Goal: Task Accomplishment & Management: Use online tool/utility

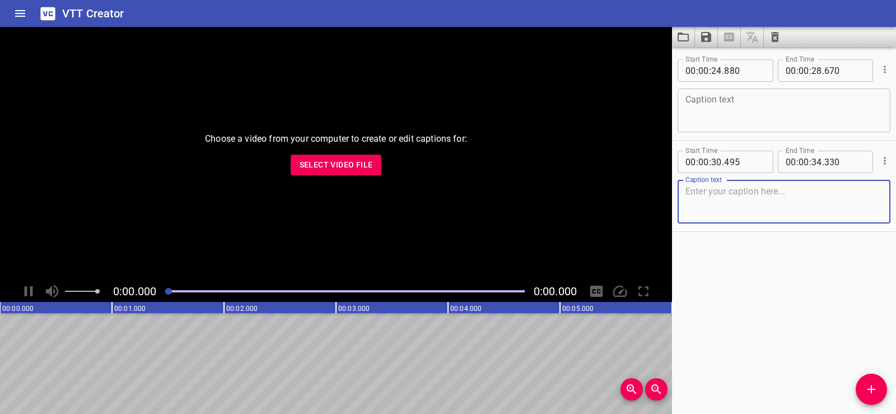
click at [332, 167] on span "Select Video File" at bounding box center [336, 165] width 73 height 14
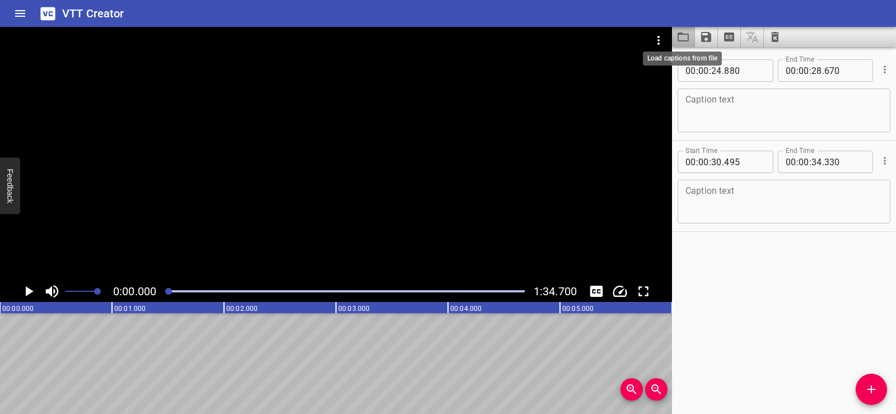
click at [683, 36] on icon "Load captions from file" at bounding box center [683, 36] width 13 height 13
click at [705, 36] on icon "Save captions to file" at bounding box center [706, 37] width 10 height 10
click at [722, 60] on li "Save to VTT file" at bounding box center [736, 62] width 82 height 20
click at [715, 270] on div "Start Time 00 : 00 : 24 . 880 Start Time End Time 00 : 00 : 28 . 670 End Time C…" at bounding box center [784, 230] width 224 height 367
click at [685, 40] on icon "Load captions from file" at bounding box center [683, 36] width 13 height 13
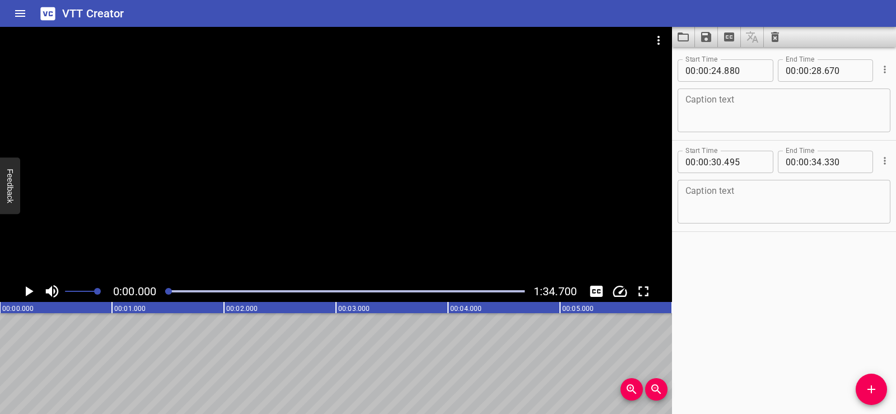
click at [782, 263] on div "Start Time 00 : 00 : 24 . 880 Start Time End Time 00 : 00 : 28 . 670 End Time C…" at bounding box center [784, 230] width 224 height 367
click at [678, 40] on icon "Load captions from file" at bounding box center [683, 36] width 13 height 13
click at [712, 279] on div "Start Time 00 : 00 : 24 . 880 Start Time End Time 00 : 00 : 28 . 670 End Time C…" at bounding box center [784, 230] width 224 height 367
click at [705, 35] on icon "Save captions to file" at bounding box center [705, 36] width 13 height 13
click at [716, 63] on li "Save to VTT file" at bounding box center [736, 62] width 82 height 20
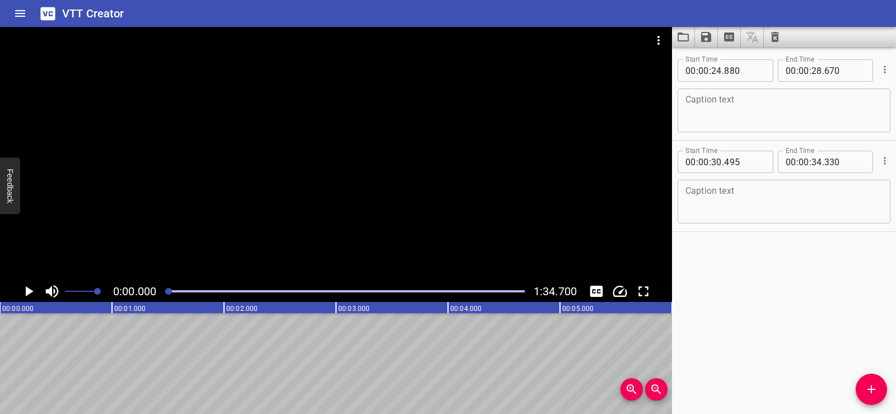
drag, startPoint x: 768, startPoint y: 314, endPoint x: 760, endPoint y: 293, distance: 21.8
click at [768, 314] on div "Start Time 00 : 00 : 24 . 880 Start Time End Time 00 : 00 : 28 . 670 End Time C…" at bounding box center [784, 230] width 224 height 367
click at [688, 41] on icon "Load captions from file" at bounding box center [683, 36] width 11 height 9
click at [799, 267] on div "Start Time 00 : 00 : 24 . 880 Start Time End Time 00 : 00 : 28 . 670 End Time C…" at bounding box center [784, 230] width 224 height 367
click at [783, 266] on div "Start Time 00 : 00 : 24 . 880 Start Time End Time 00 : 00 : 28 . 670 End Time C…" at bounding box center [784, 230] width 224 height 367
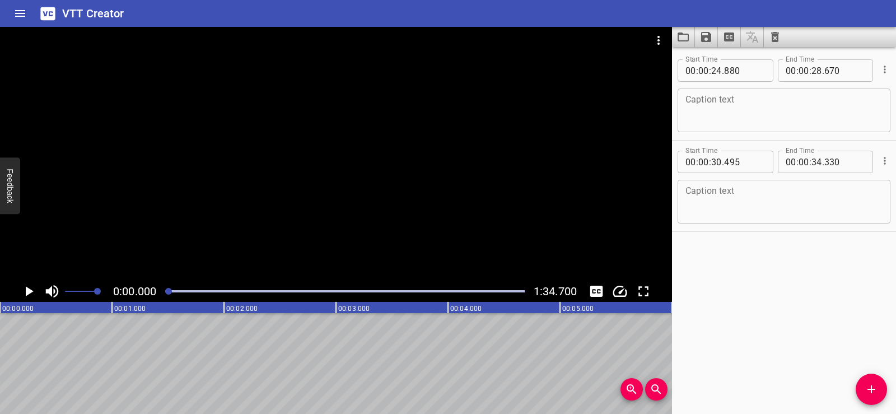
click at [728, 114] on textarea at bounding box center [783, 111] width 197 height 32
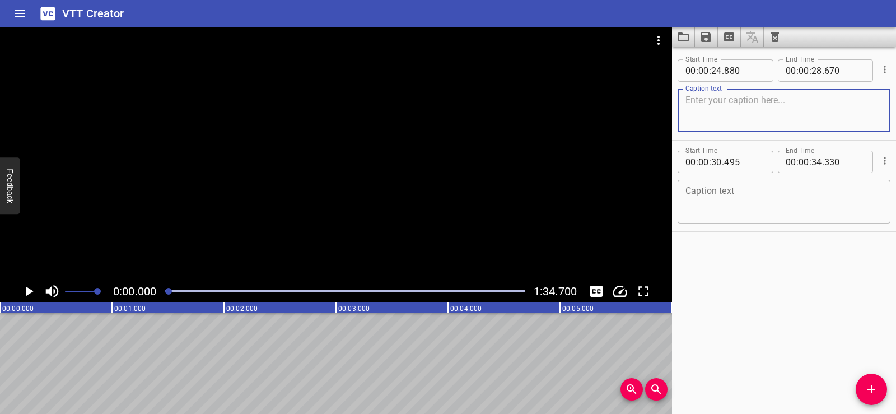
click at [794, 272] on div "Start Time 00 : 00 : 24 . 880 Start Time End Time 00 : 00 : 28 . 670 End Time C…" at bounding box center [784, 230] width 224 height 367
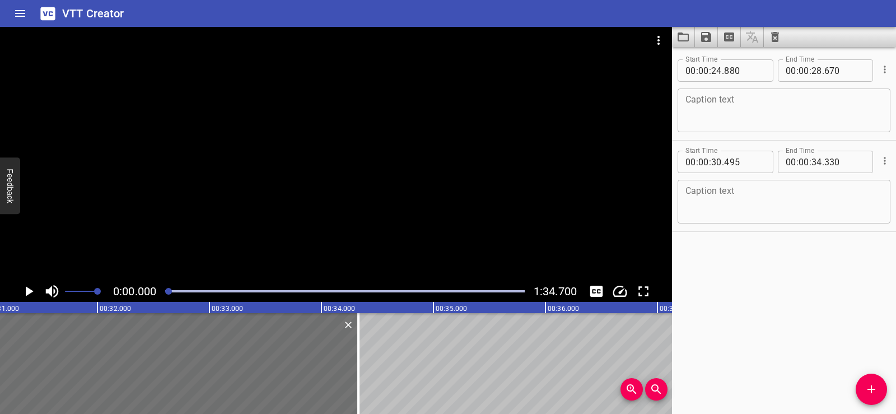
scroll to position [0, 3452]
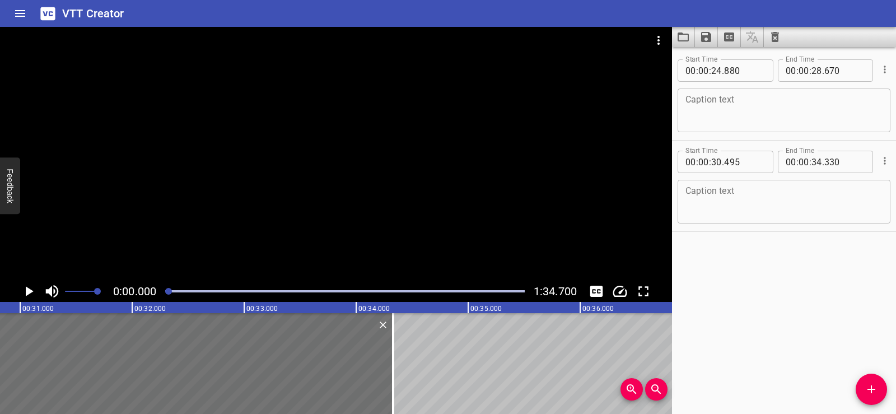
click at [386, 324] on icon "Delete" at bounding box center [382, 324] width 11 height 11
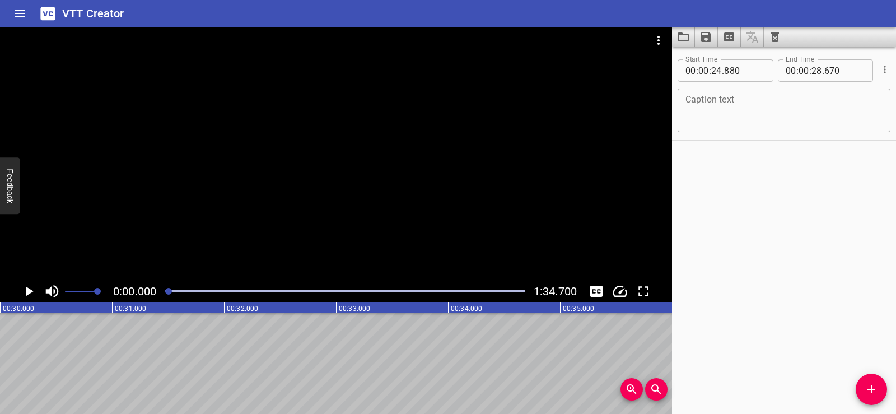
scroll to position [0, 2875]
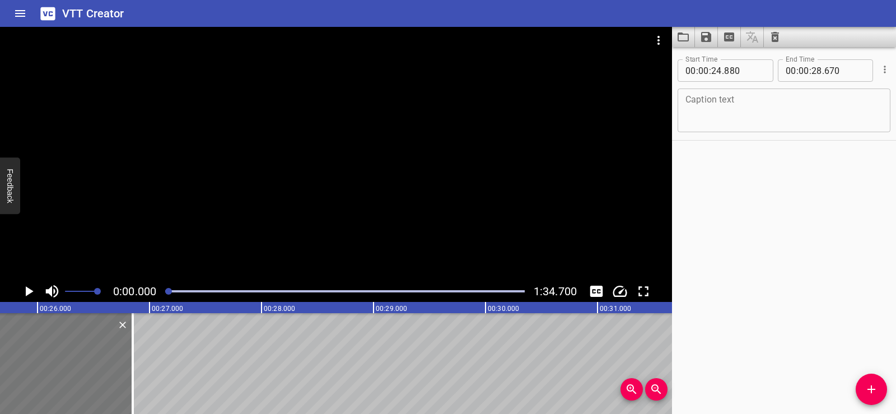
drag, startPoint x: 204, startPoint y: 366, endPoint x: 0, endPoint y: 363, distance: 203.9
type input "23"
type input "060"
type input "26"
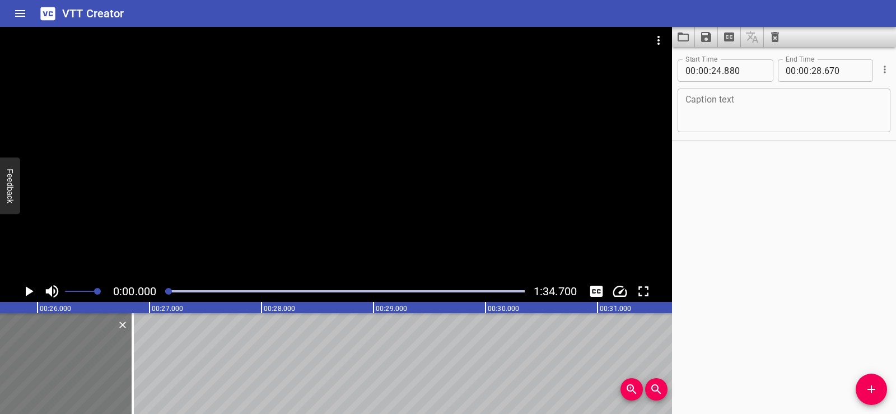
type input "850"
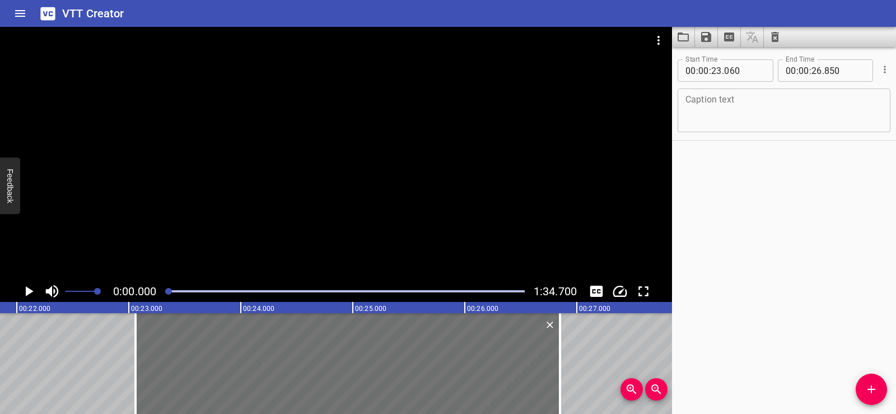
scroll to position [0, 2344]
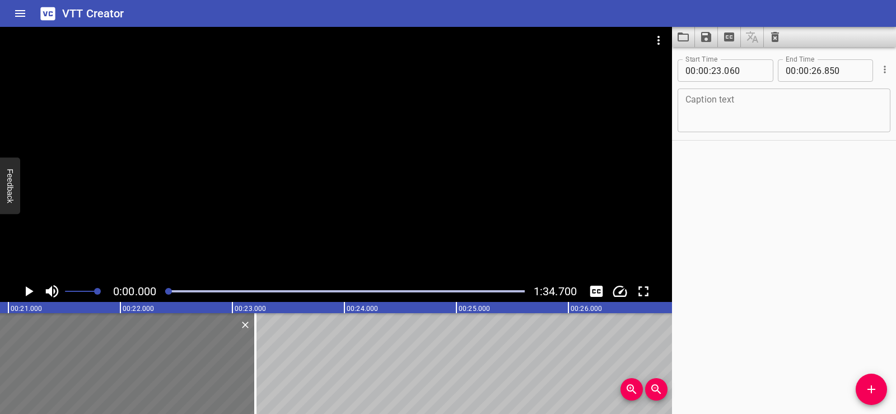
drag, startPoint x: 408, startPoint y: 358, endPoint x: 0, endPoint y: 367, distance: 408.4
click at [0, 367] on div at bounding box center [43, 363] width 424 height 101
type input "19"
type input "415"
type input "23"
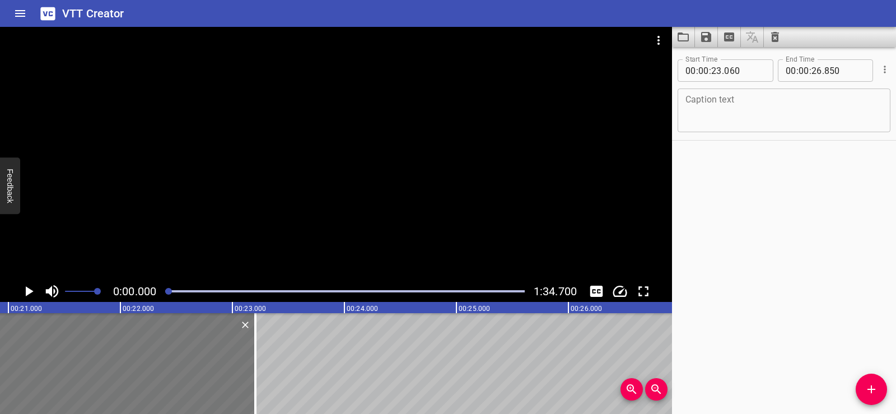
type input "205"
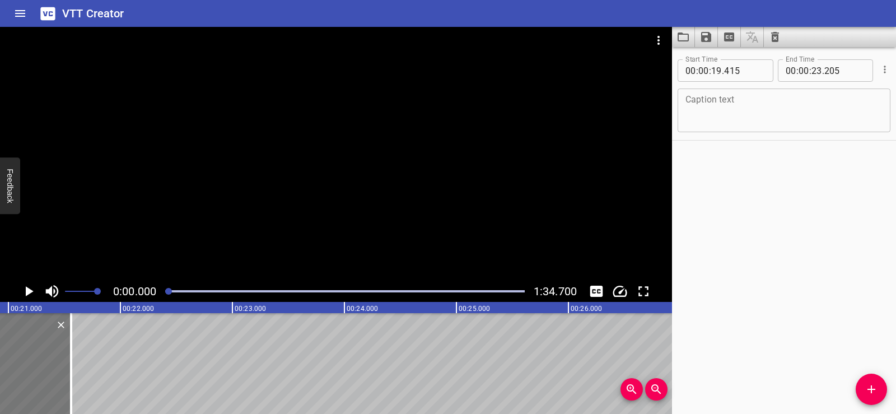
drag, startPoint x: 184, startPoint y: 339, endPoint x: 0, endPoint y: 339, distance: 184.2
type input "17"
type input "770"
type input "21"
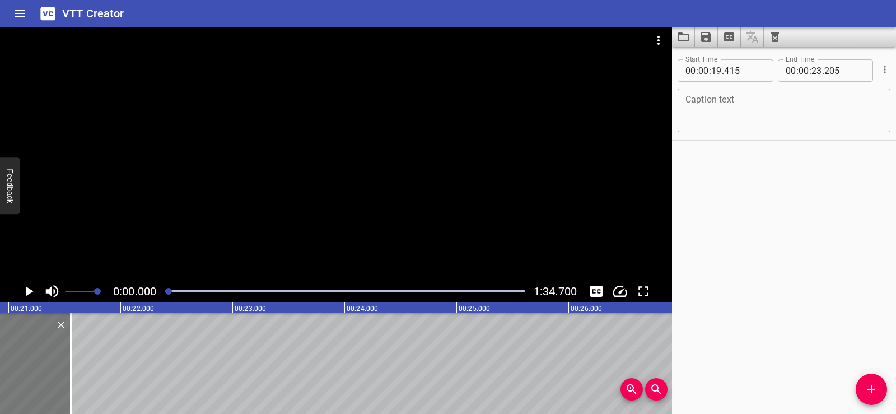
type input "560"
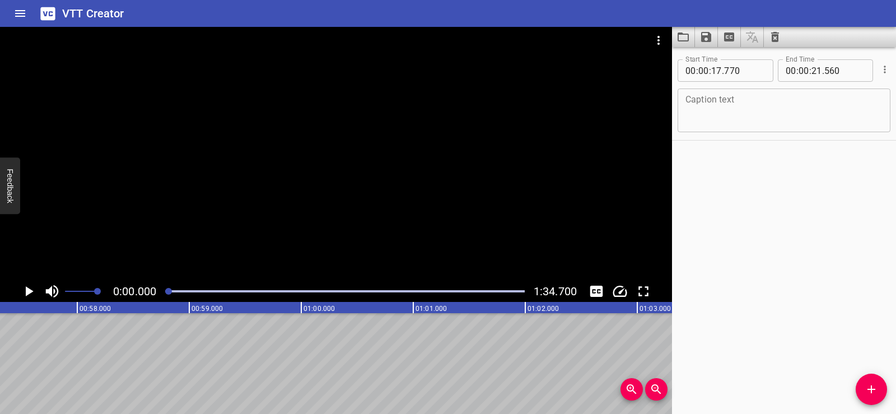
scroll to position [0, 6465]
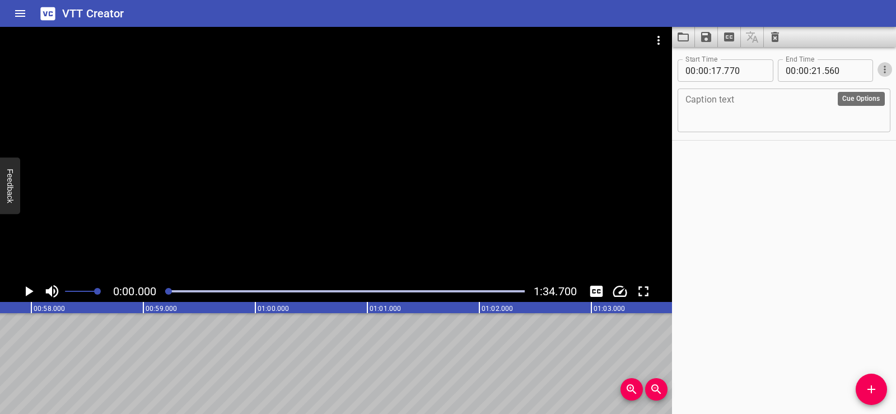
click at [879, 71] on icon "Cue Options" at bounding box center [884, 69] width 11 height 11
click at [823, 96] on li "Delete Cue" at bounding box center [837, 90] width 97 height 20
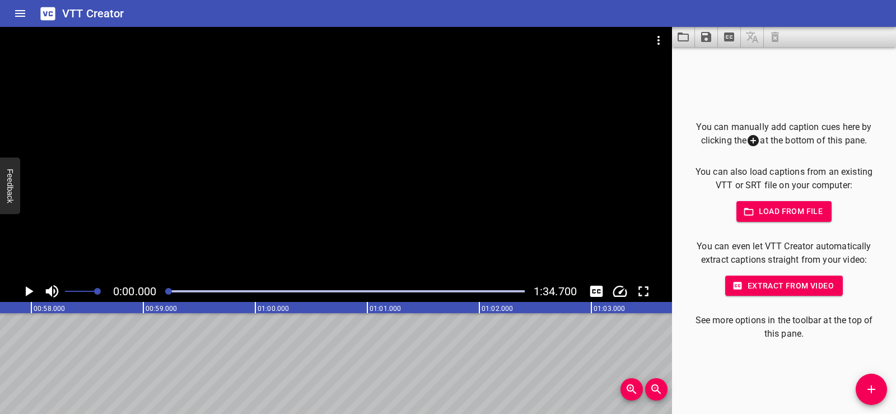
click at [738, 376] on div "You can manually add caption cues here by clicking the at the bottom of this pa…" at bounding box center [784, 230] width 224 height 367
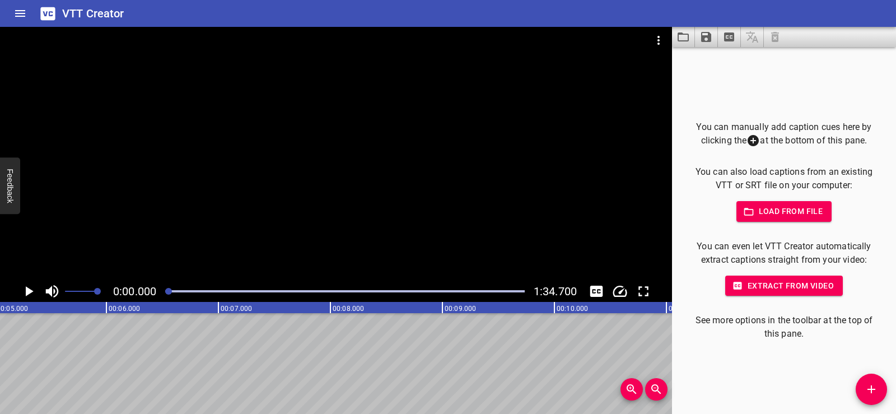
scroll to position [0, 0]
click at [26, 293] on icon "Play/Pause" at bounding box center [30, 291] width 8 height 10
click at [28, 290] on icon "Play/Pause" at bounding box center [28, 291] width 17 height 17
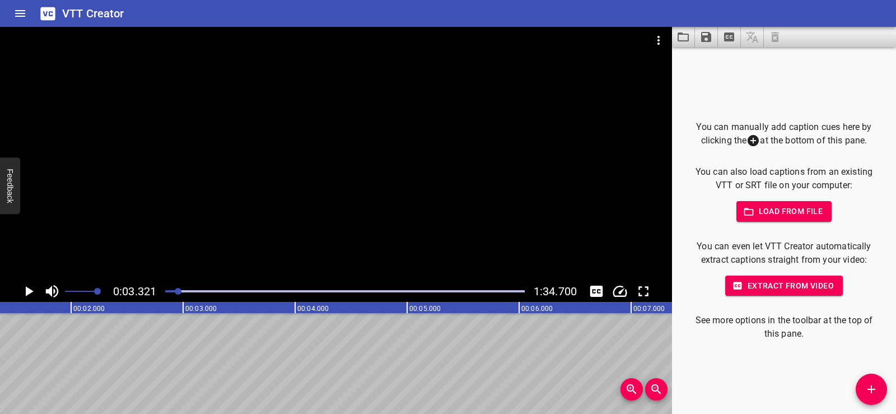
scroll to position [0, 106]
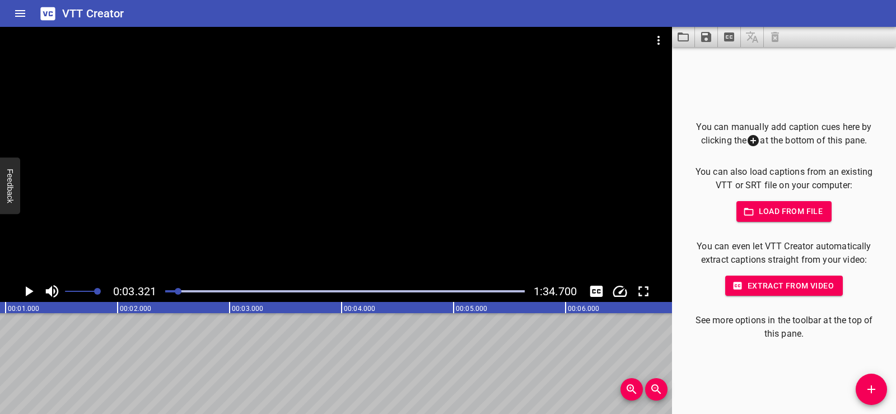
click at [27, 285] on icon "Play/Pause" at bounding box center [28, 291] width 17 height 17
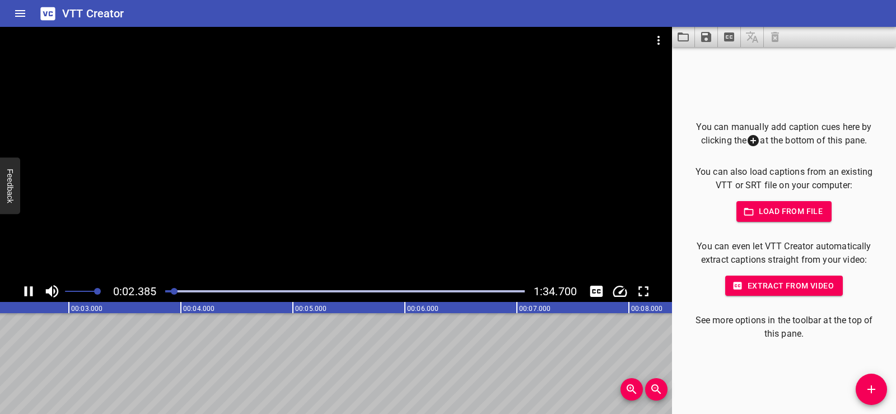
click at [27, 287] on icon "Play/Pause" at bounding box center [29, 291] width 8 height 10
click at [867, 386] on icon "Add Cue" at bounding box center [871, 388] width 13 height 13
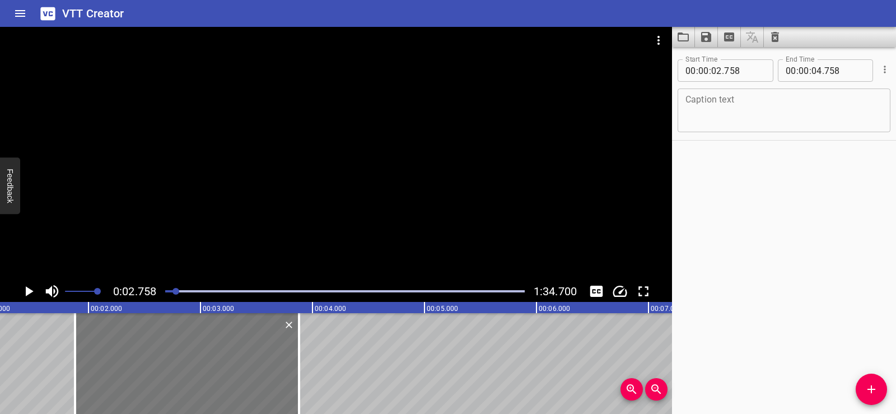
drag, startPoint x: 218, startPoint y: 398, endPoint x: 133, endPoint y: 375, distance: 88.2
click at [133, 375] on div at bounding box center [187, 363] width 224 height 101
type input "01"
type input "888"
type input "03"
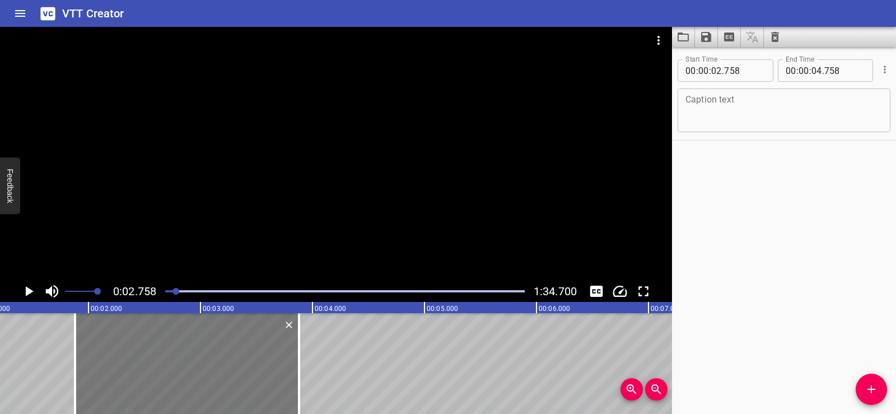
type input "888"
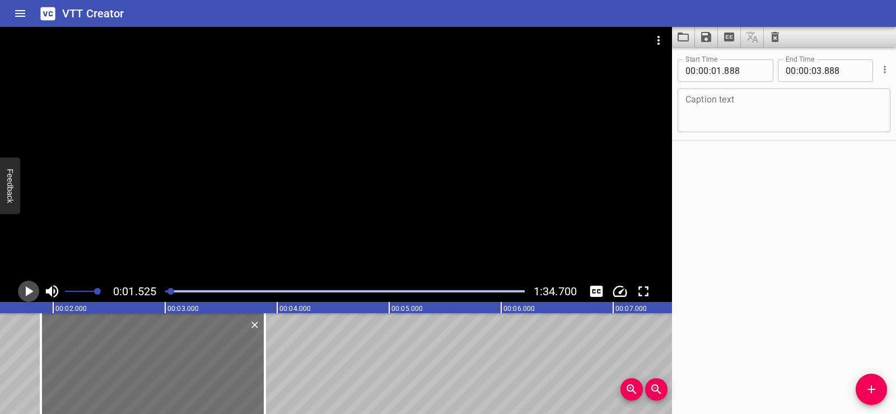
click at [29, 291] on icon "Play/Pause" at bounding box center [30, 291] width 8 height 10
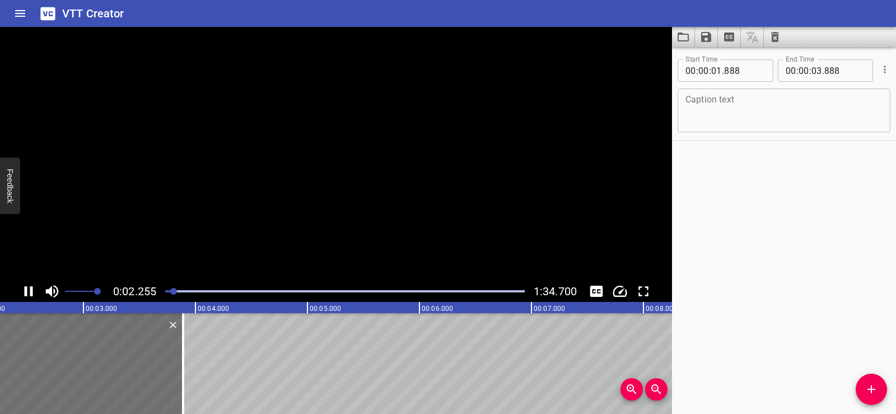
click at [29, 291] on icon "Play/Pause" at bounding box center [28, 291] width 17 height 17
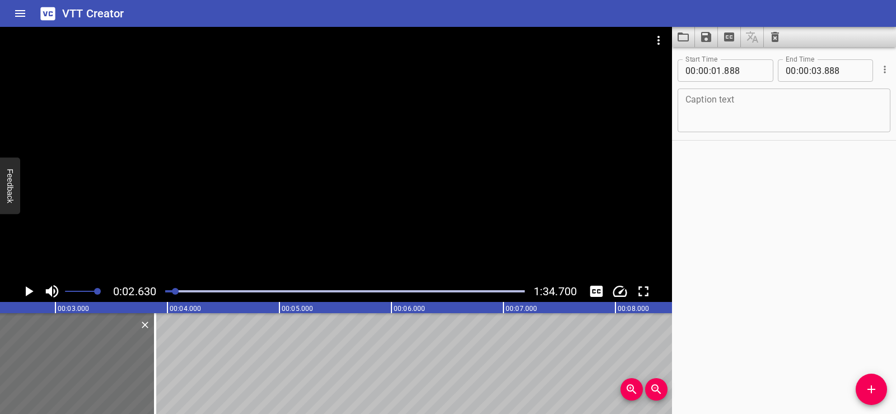
scroll to position [0, 295]
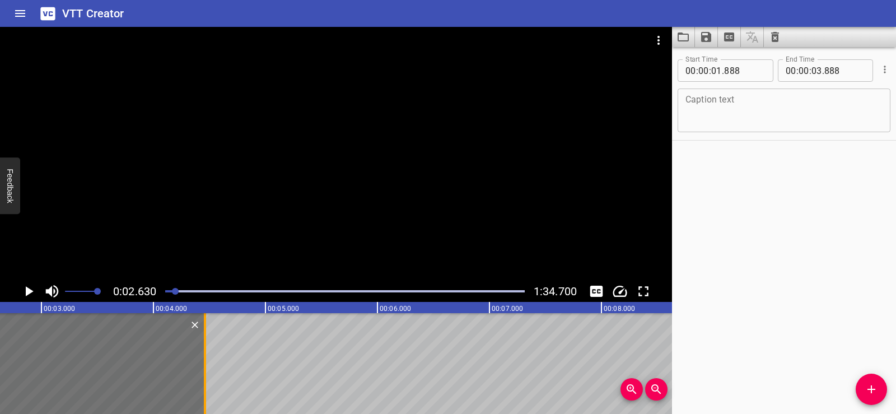
drag, startPoint x: 137, startPoint y: 366, endPoint x: 200, endPoint y: 368, distance: 63.9
click at [200, 368] on div at bounding box center [204, 363] width 11 height 101
type input "04"
type input "458"
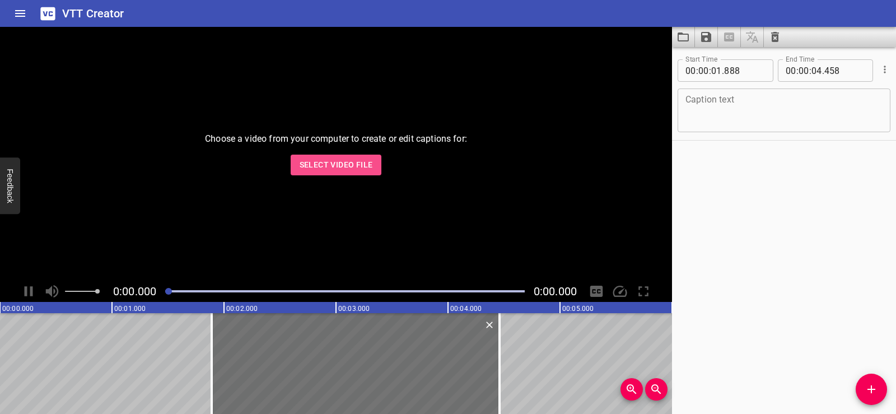
click at [340, 163] on span "Select Video File" at bounding box center [336, 165] width 73 height 14
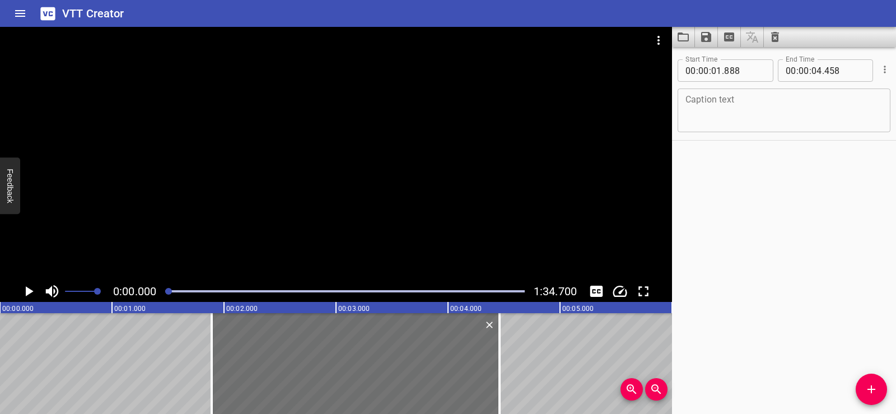
click at [30, 285] on icon "Play/Pause" at bounding box center [28, 291] width 17 height 17
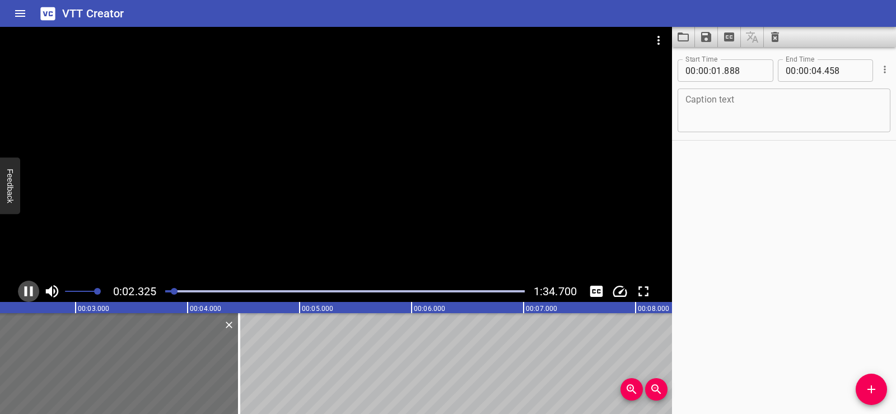
click at [29, 285] on icon "Play/Pause" at bounding box center [28, 291] width 17 height 17
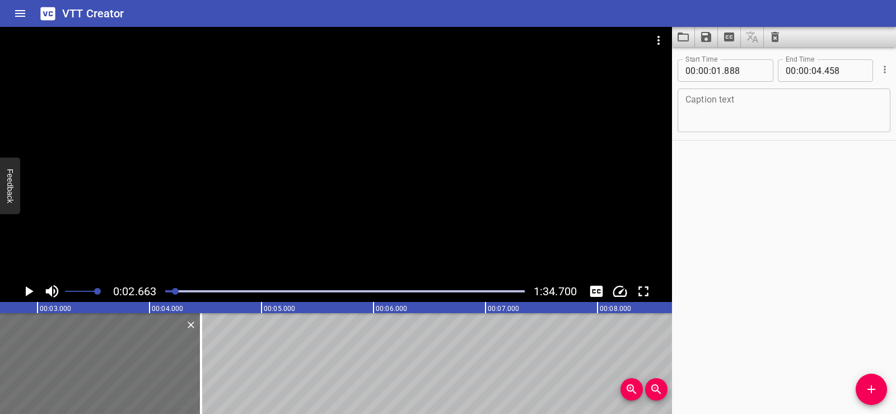
click at [727, 92] on div "Caption text" at bounding box center [784, 110] width 213 height 44
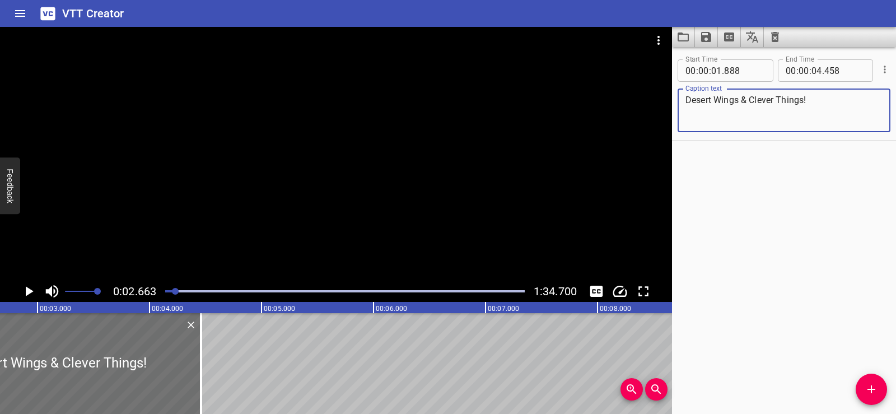
type textarea "Desert Wings & Clever Things!"
click at [788, 272] on div "Start Time 00 : 00 : 01 . 888 Start Time End Time 00 : 00 : 04 . 458 End Time C…" at bounding box center [784, 230] width 224 height 367
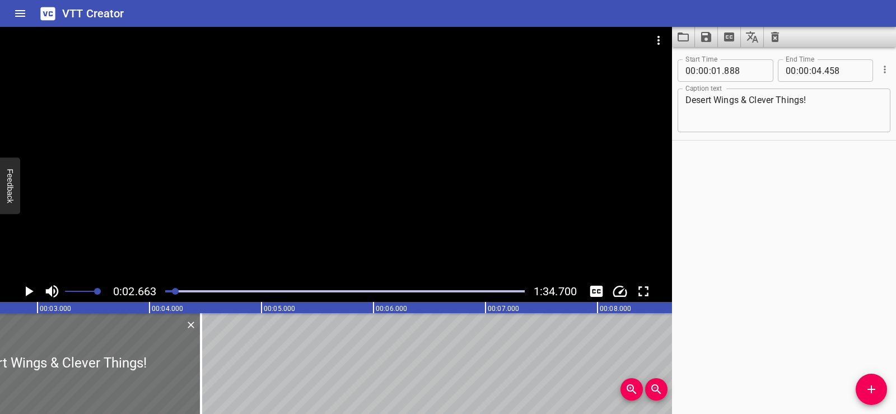
scroll to position [0, 0]
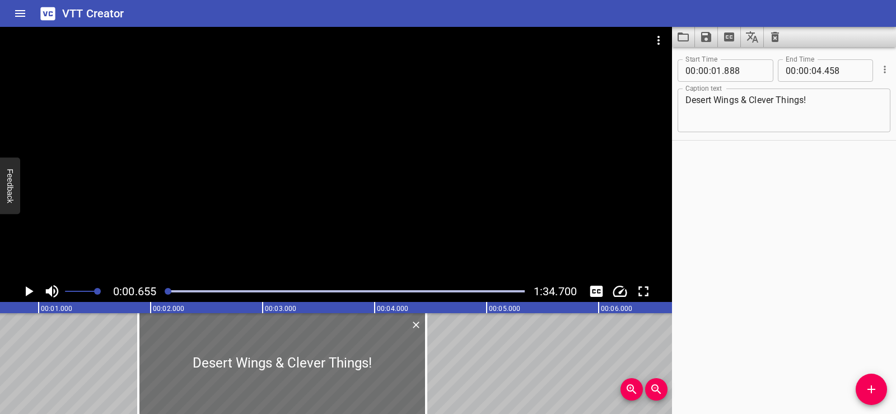
click at [29, 293] on icon "Play/Pause" at bounding box center [30, 291] width 8 height 10
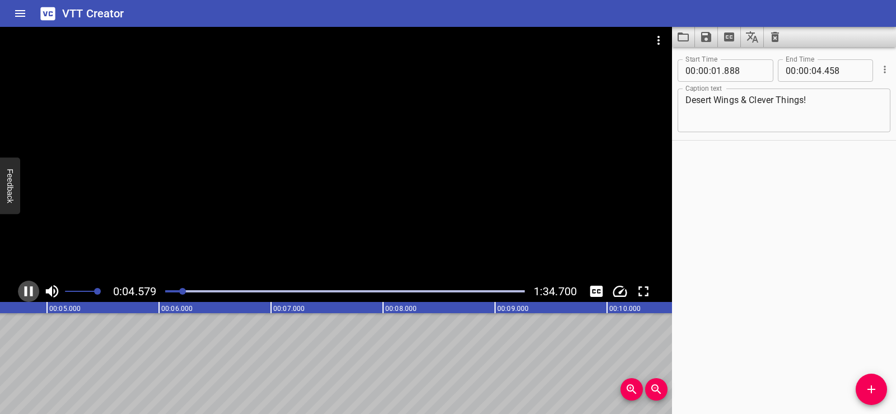
click at [30, 293] on icon "Play/Pause" at bounding box center [29, 291] width 8 height 10
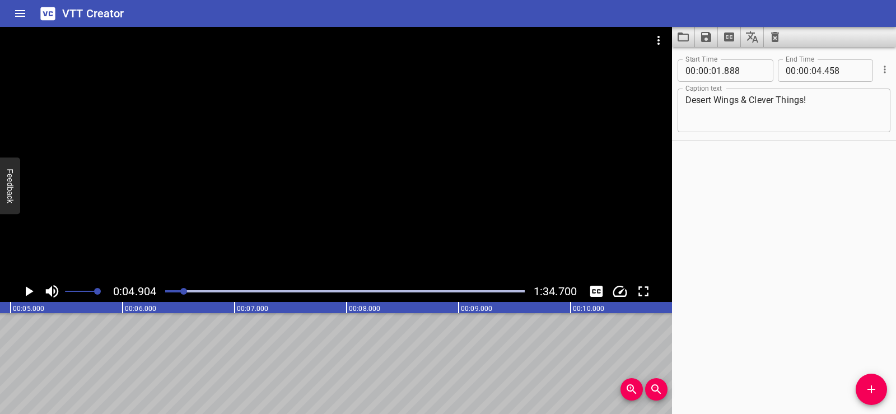
click at [24, 290] on icon "Play/Pause" at bounding box center [28, 291] width 17 height 17
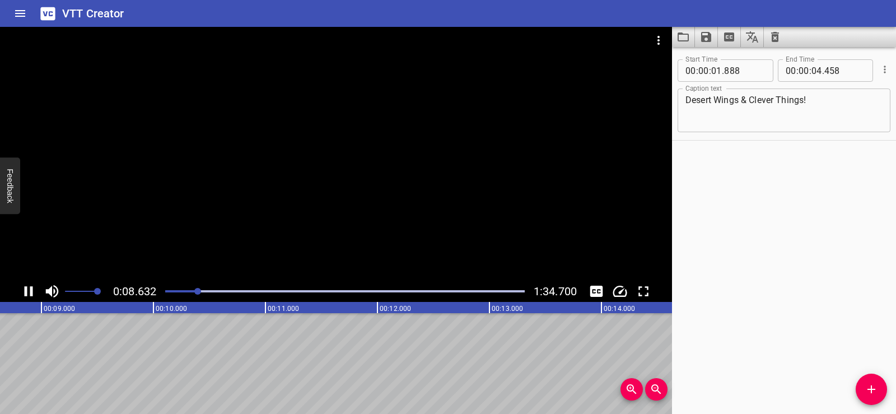
click at [29, 286] on icon "Play/Pause" at bounding box center [28, 291] width 17 height 17
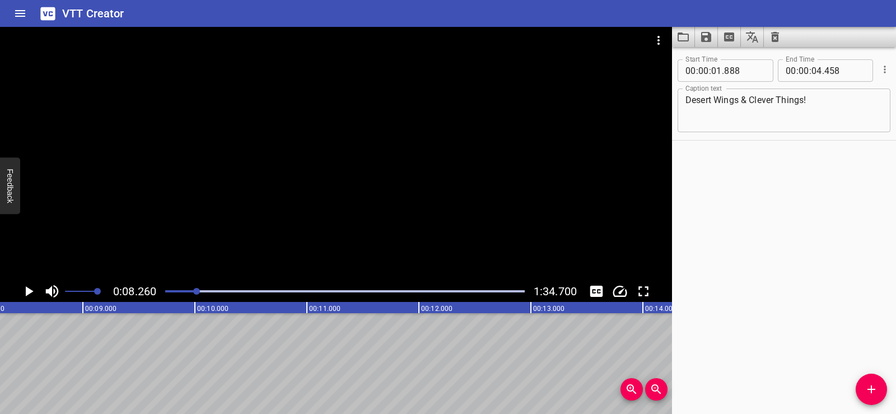
click at [26, 288] on icon "Play/Pause" at bounding box center [30, 291] width 8 height 10
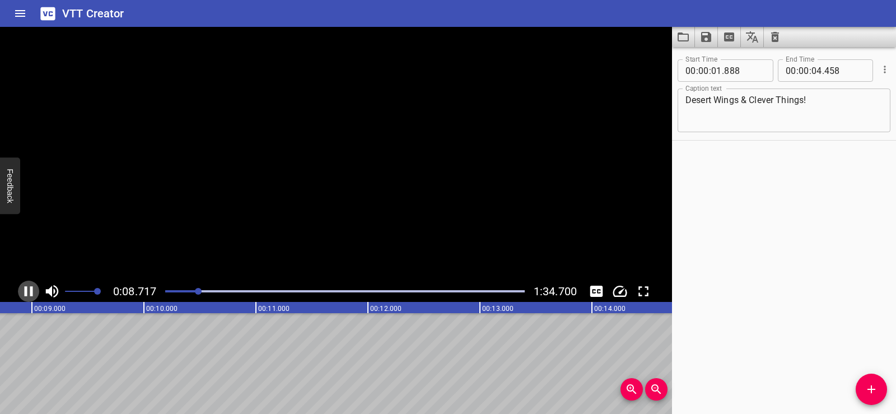
click at [26, 288] on icon "Play/Pause" at bounding box center [29, 291] width 8 height 10
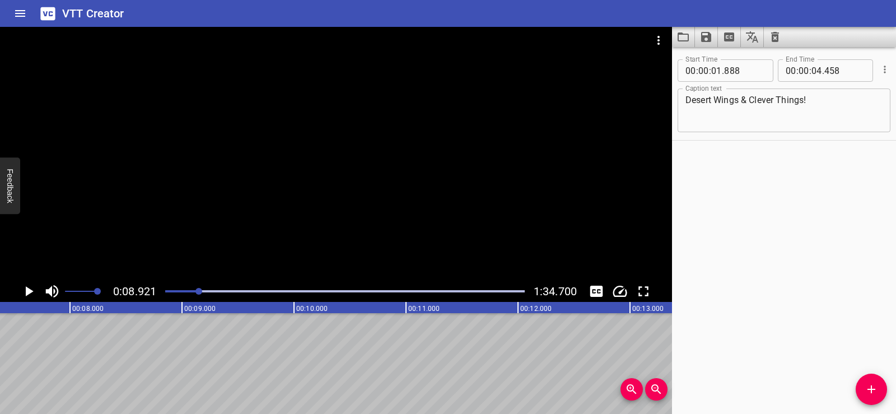
click at [865, 386] on icon "Add Cue" at bounding box center [871, 388] width 13 height 13
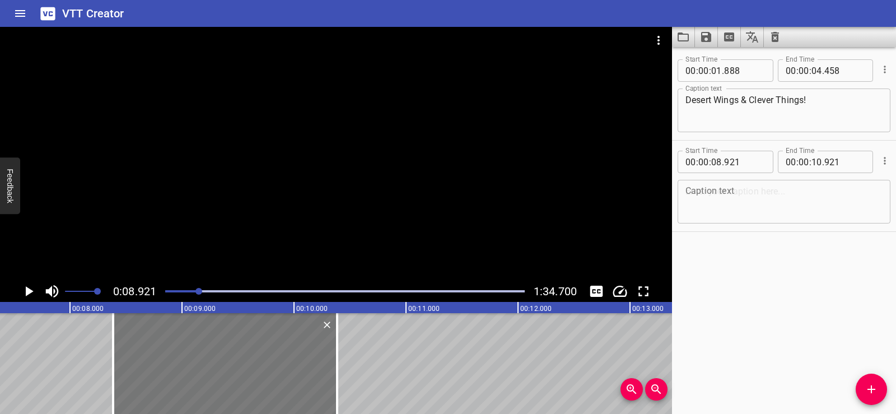
drag, startPoint x: 252, startPoint y: 375, endPoint x: 192, endPoint y: 378, distance: 60.0
click at [192, 378] on div at bounding box center [225, 363] width 224 height 101
type input "386"
drag, startPoint x: 331, startPoint y: 391, endPoint x: 315, endPoint y: 398, distance: 17.3
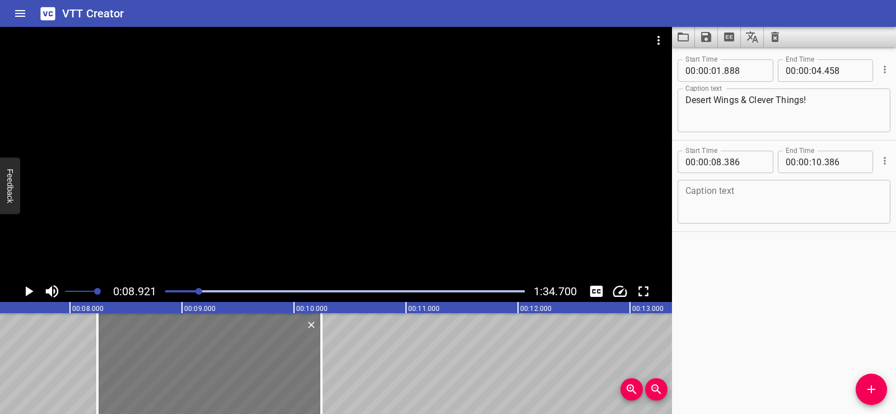
click at [315, 398] on div at bounding box center [209, 363] width 224 height 101
type input "246"
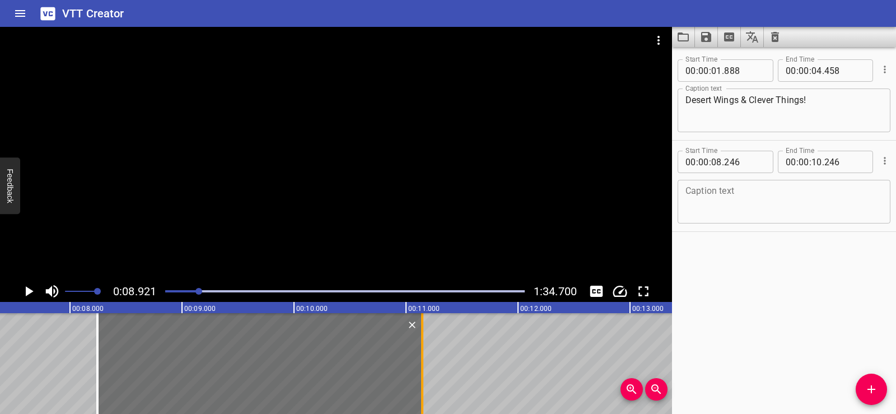
drag, startPoint x: 323, startPoint y: 396, endPoint x: 423, endPoint y: 391, distance: 100.9
click at [423, 391] on div at bounding box center [422, 363] width 11 height 101
type input "11"
type input "146"
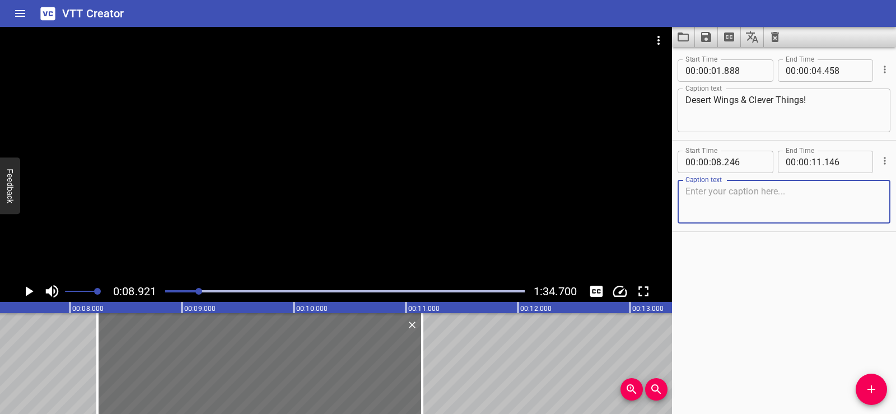
click at [736, 209] on textarea at bounding box center [783, 202] width 197 height 32
paste textarea "The falcon is more than just a bird!"
type textarea "The falcon is more than just a bird!"
click at [749, 265] on div "Start Time 00 : 00 : 01 . 888 Start Time End Time 00 : 00 : 04 . 458 End Time C…" at bounding box center [784, 230] width 224 height 367
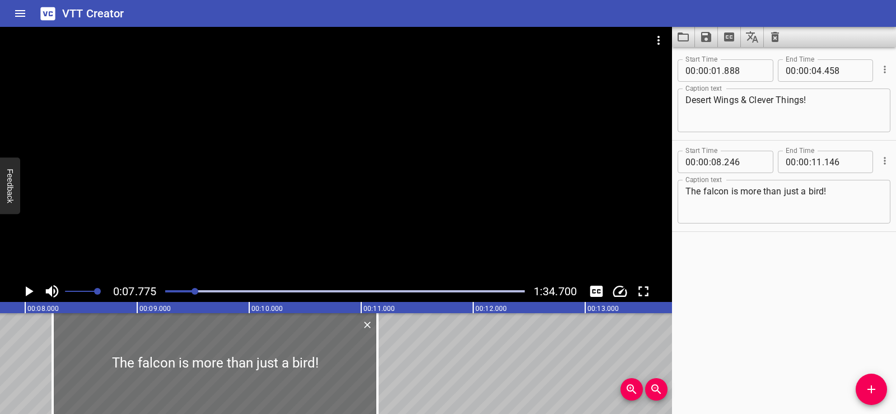
click at [365, 110] on div at bounding box center [336, 154] width 672 height 254
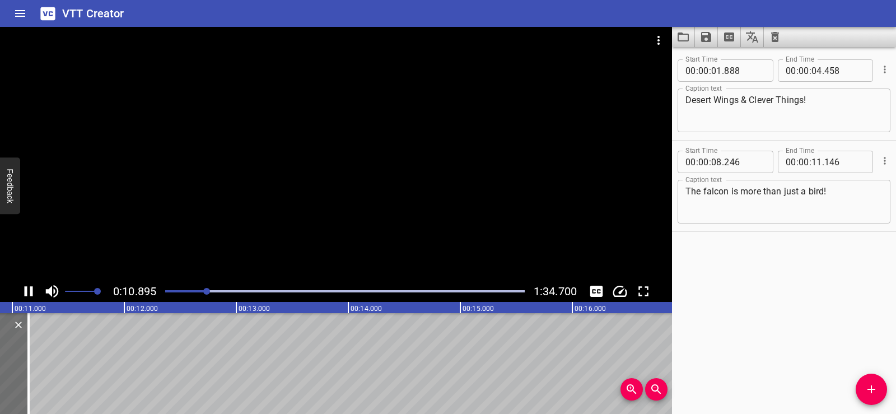
click at [356, 116] on div at bounding box center [336, 154] width 672 height 254
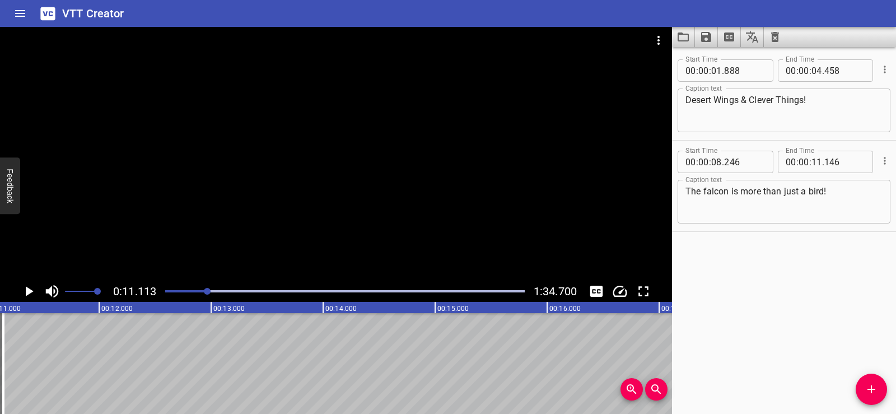
click at [870, 382] on button "Add Cue" at bounding box center [871, 389] width 31 height 31
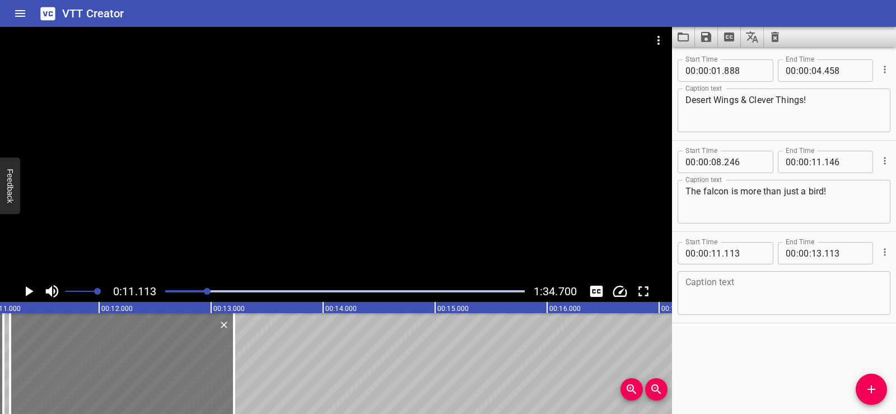
drag, startPoint x: 115, startPoint y: 370, endPoint x: 125, endPoint y: 368, distance: 10.1
click at [125, 368] on div at bounding box center [122, 363] width 224 height 101
type input "203"
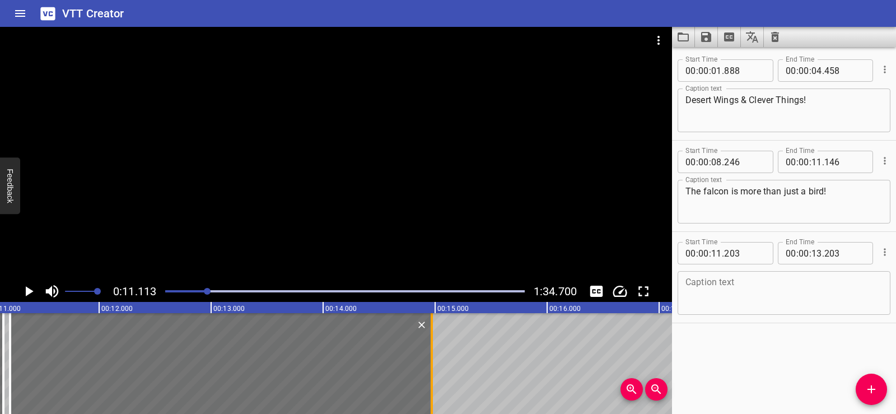
drag, startPoint x: 237, startPoint y: 376, endPoint x: 435, endPoint y: 380, distance: 197.7
click at [435, 380] on div at bounding box center [431, 363] width 11 height 101
type input "14"
click at [26, 357] on div at bounding box center [221, 363] width 422 height 101
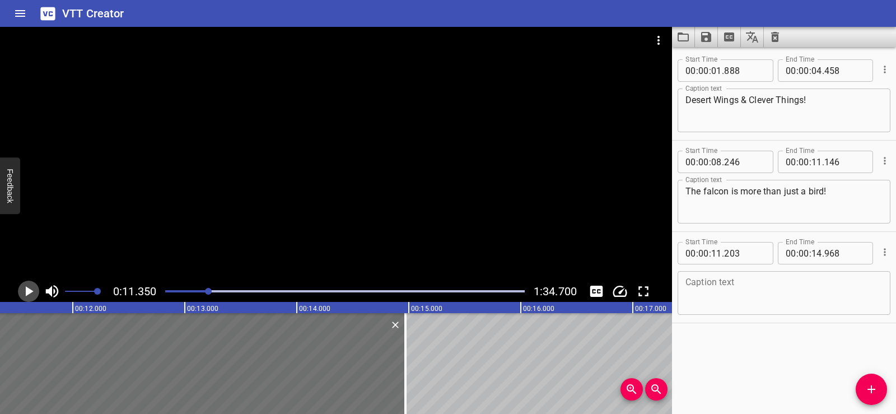
click at [26, 290] on icon "Play/Pause" at bounding box center [30, 291] width 8 height 10
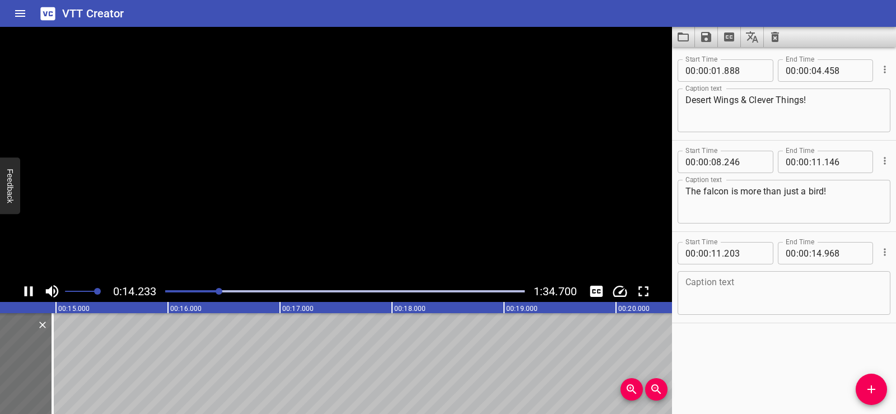
click at [26, 290] on icon "Play/Pause" at bounding box center [29, 291] width 8 height 10
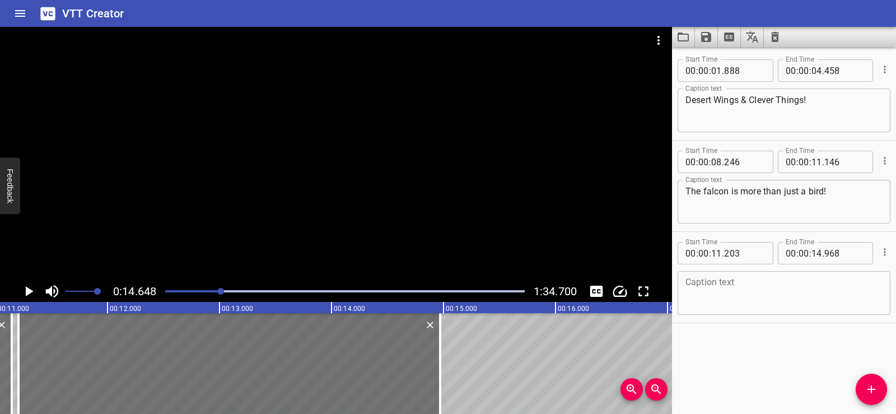
scroll to position [0, 1225]
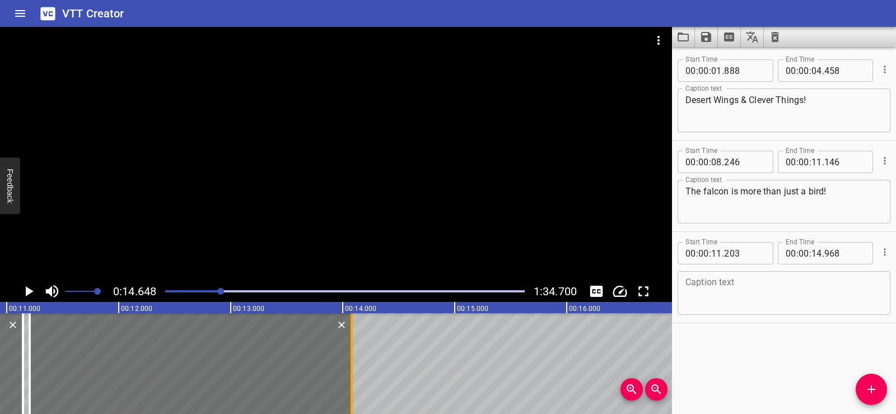
drag, startPoint x: 452, startPoint y: 375, endPoint x: 353, endPoint y: 380, distance: 99.8
click at [353, 380] on div at bounding box center [351, 363] width 11 height 101
type input "078"
click at [54, 354] on div at bounding box center [191, 363] width 322 height 101
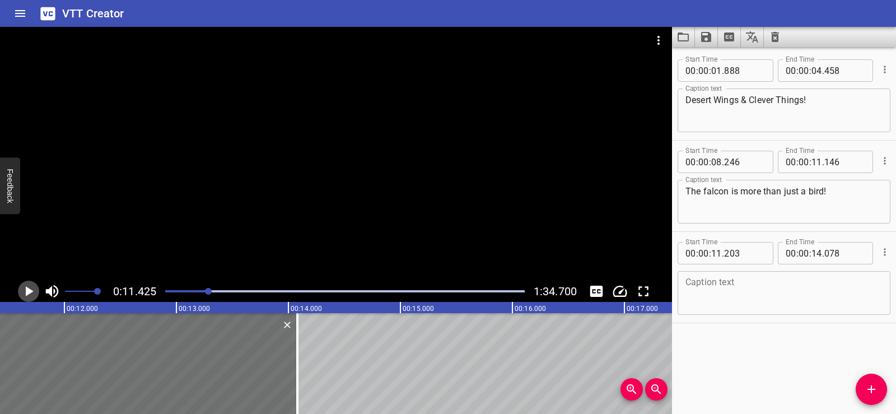
click at [26, 289] on icon "Play/Pause" at bounding box center [30, 291] width 8 height 10
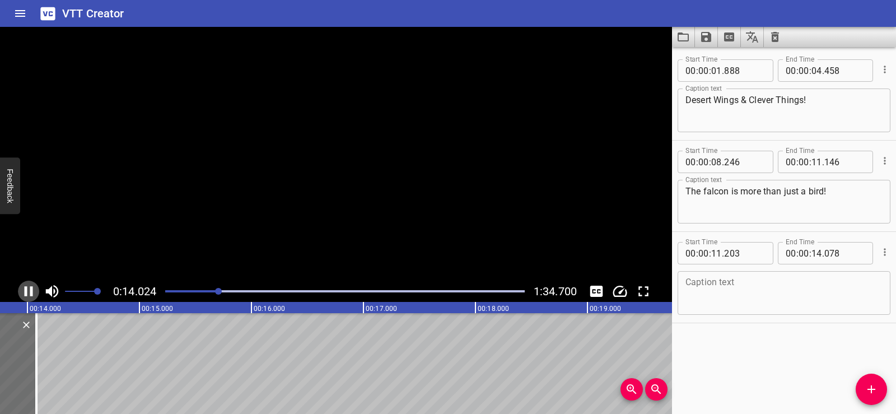
click at [26, 289] on icon "Play/Pause" at bounding box center [29, 291] width 8 height 10
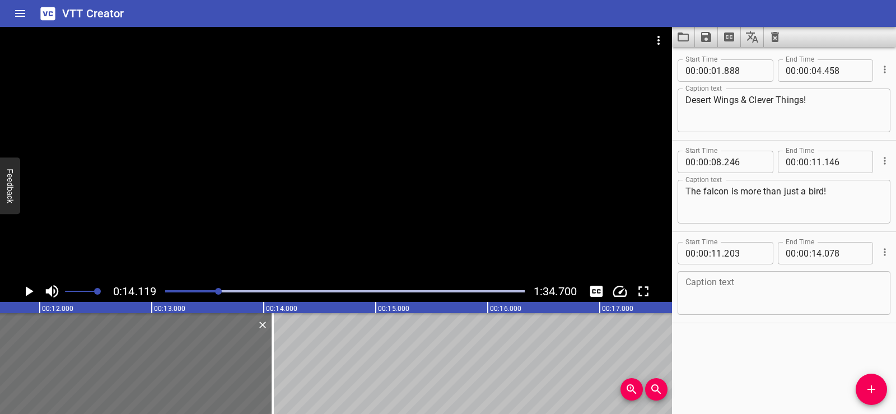
scroll to position [0, 1224]
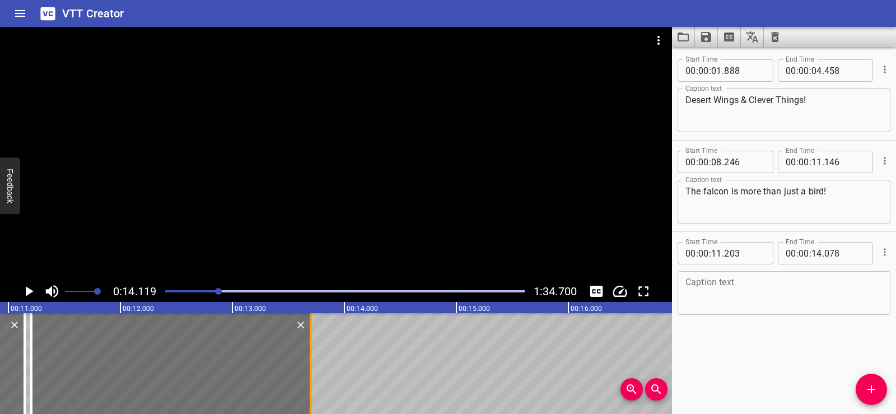
drag, startPoint x: 351, startPoint y: 379, endPoint x: 307, endPoint y: 379, distance: 43.7
click at [307, 379] on div at bounding box center [310, 363] width 11 height 101
type input "13"
type input "688"
click at [50, 339] on div at bounding box center [170, 363] width 278 height 101
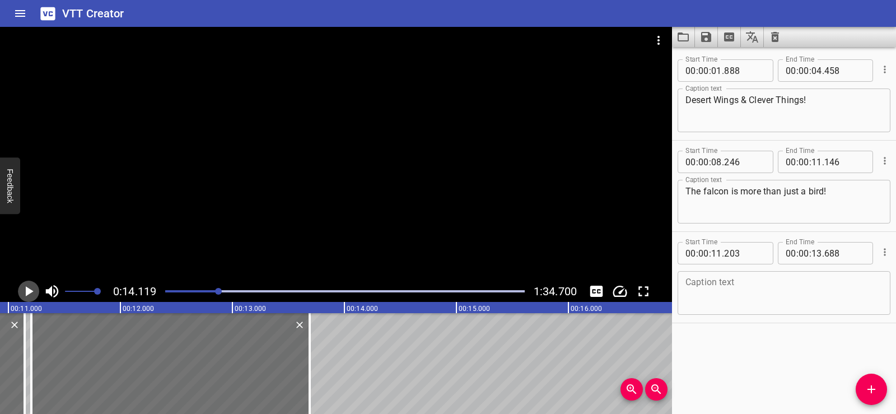
click at [26, 291] on icon "Play/Pause" at bounding box center [30, 291] width 8 height 10
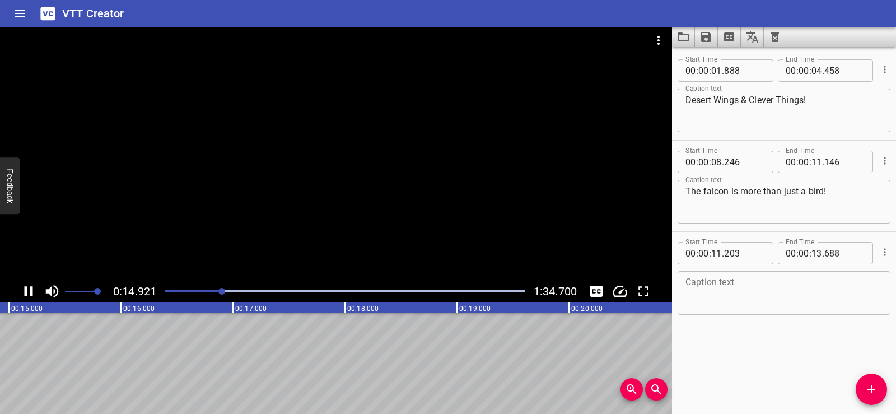
click at [29, 291] on icon "Play/Pause" at bounding box center [28, 291] width 17 height 17
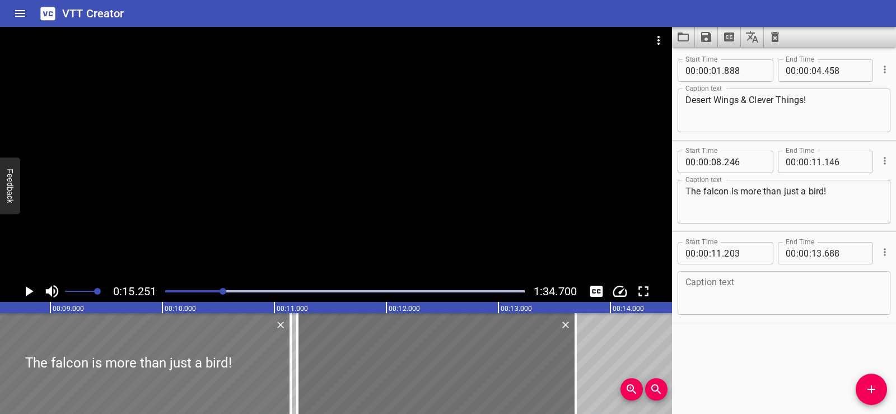
scroll to position [0, 981]
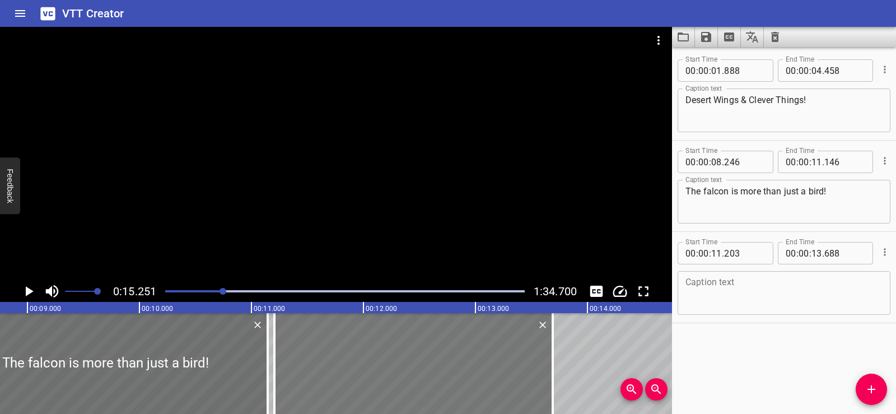
click at [286, 356] on div at bounding box center [413, 363] width 278 height 101
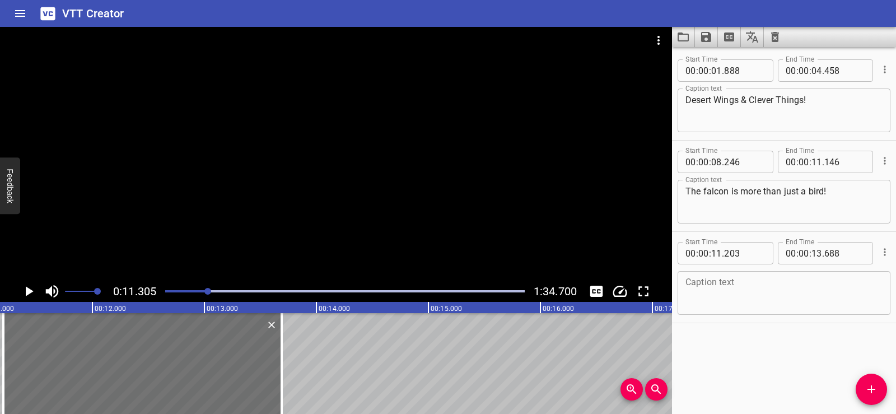
scroll to position [0, 1266]
click at [26, 284] on icon "Play/Pause" at bounding box center [28, 291] width 17 height 17
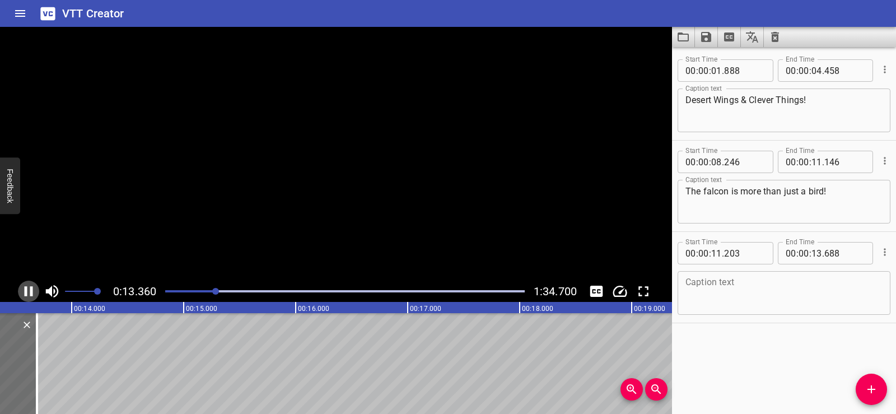
click at [26, 284] on icon "Play/Pause" at bounding box center [28, 291] width 17 height 17
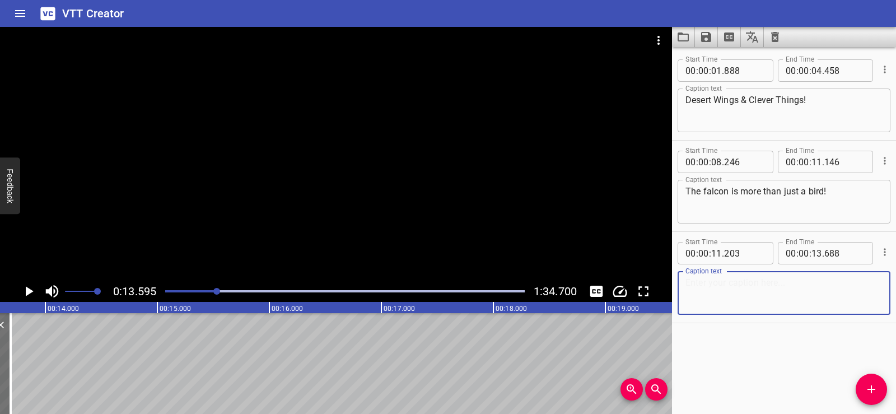
click at [713, 283] on textarea at bounding box center [783, 293] width 197 height 32
paste textarea "It's a symbol of pride in the [GEOGRAPHIC_DATA]!"
type textarea "It's a symbol of pride in the [GEOGRAPHIC_DATA]!"
click at [726, 343] on div "Start Time 00 : 00 : 01 . 888 Start Time End Time 00 : 00 : 04 . 458 End Time C…" at bounding box center [784, 230] width 224 height 367
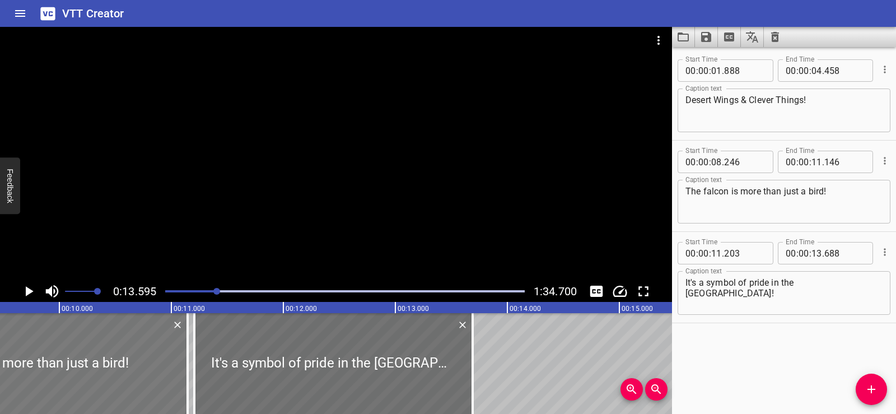
click at [69, 354] on div at bounding box center [25, 363] width 325 height 101
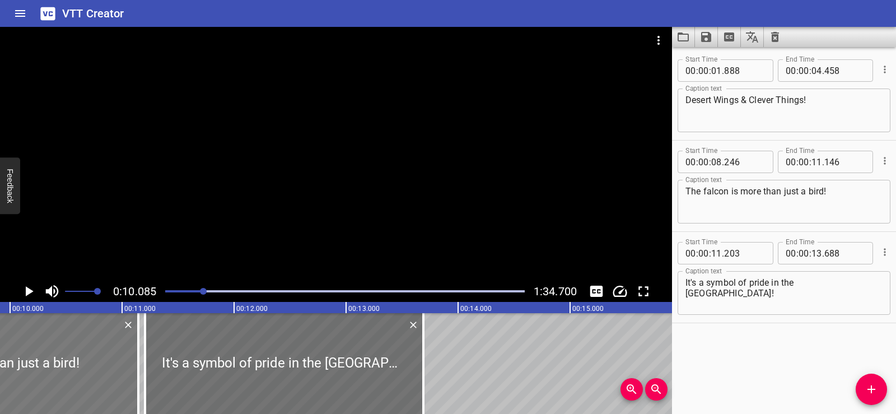
scroll to position [0, 1130]
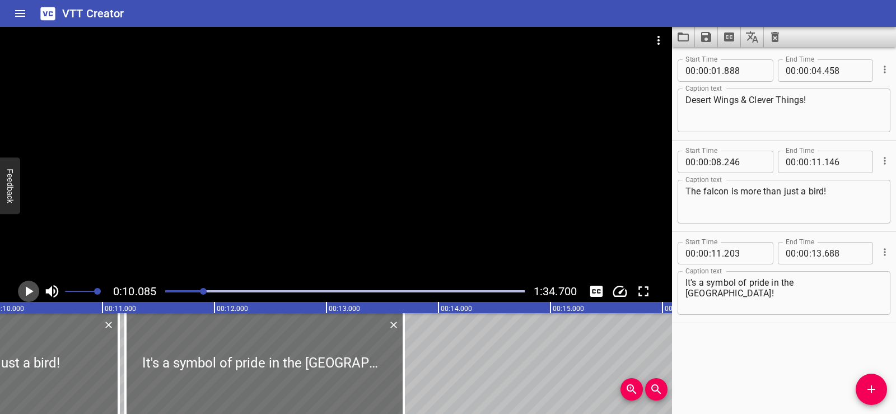
click at [30, 286] on icon "Play/Pause" at bounding box center [28, 291] width 17 height 17
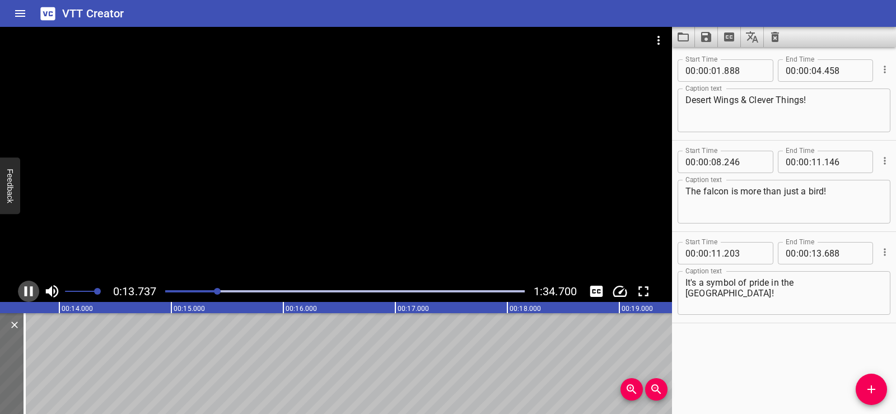
click at [29, 286] on icon "Play/Pause" at bounding box center [28, 291] width 17 height 17
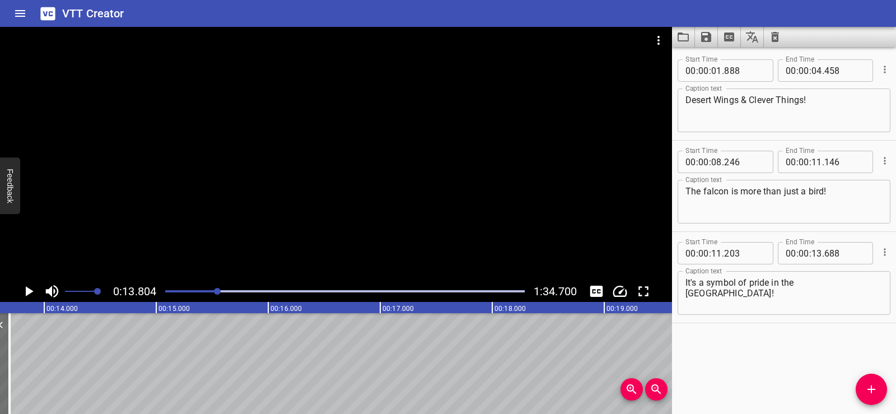
scroll to position [0, 1546]
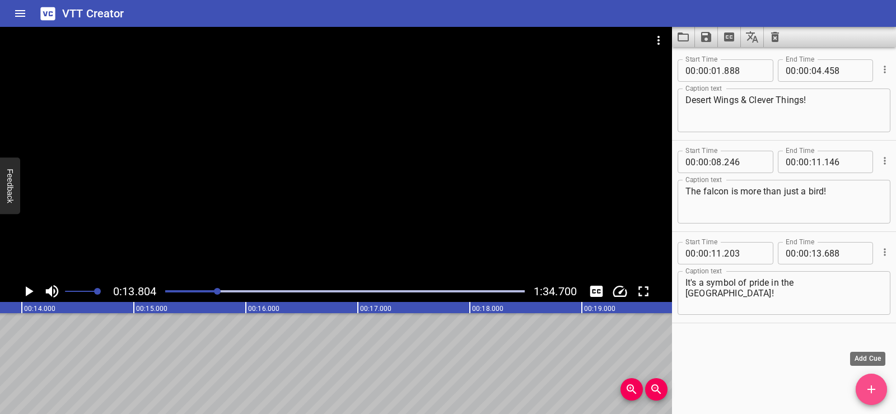
click at [866, 386] on icon "Add Cue" at bounding box center [871, 388] width 13 height 13
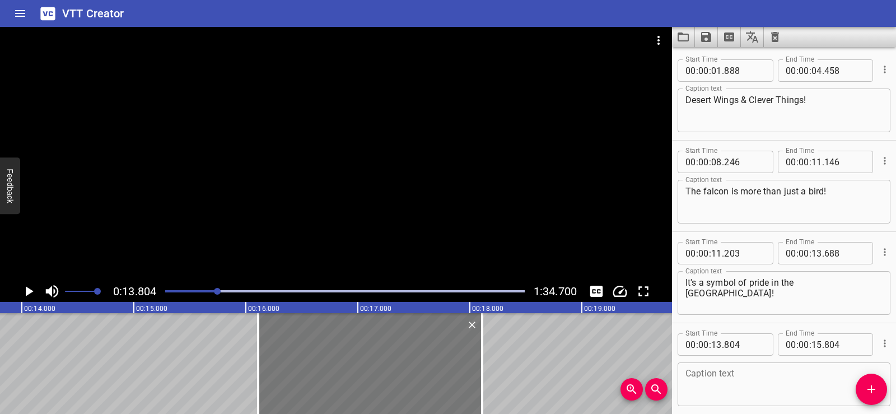
drag, startPoint x: 98, startPoint y: 347, endPoint x: 354, endPoint y: 348, distance: 256.5
click at [354, 348] on div at bounding box center [370, 363] width 224 height 101
type input "16"
type input "109"
type input "18"
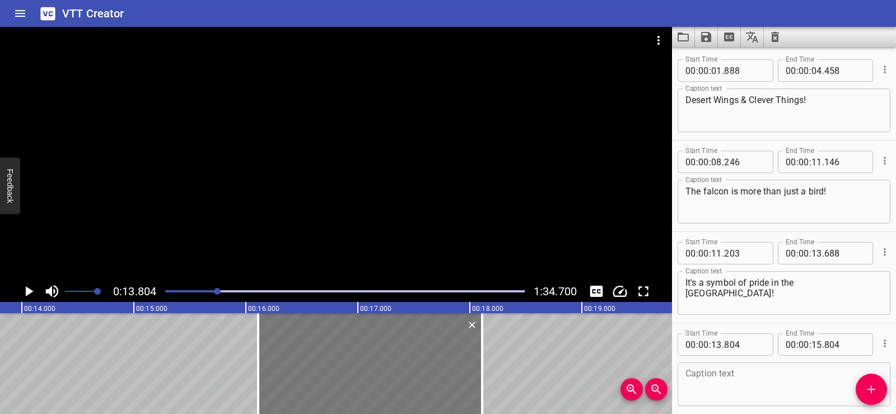
type input "109"
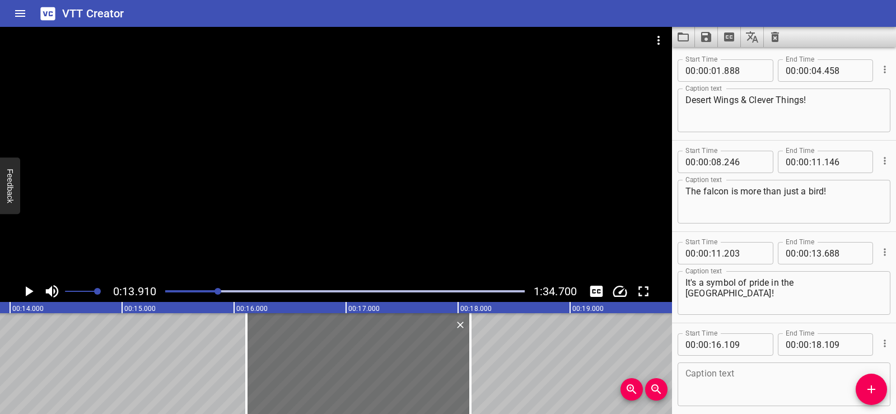
click at [25, 291] on icon "Play/Pause" at bounding box center [28, 291] width 17 height 17
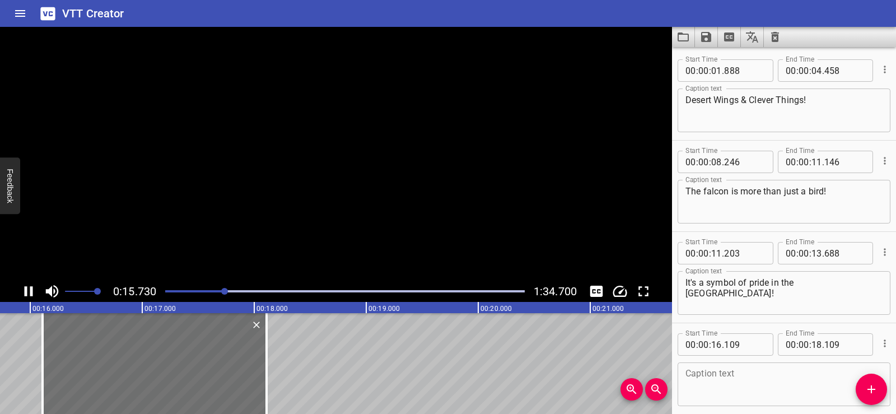
scroll to position [0, 1792]
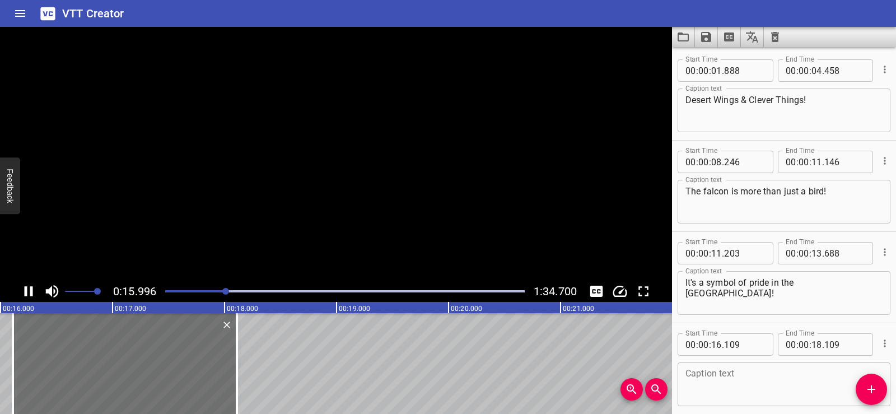
click at [25, 288] on icon "Play/Pause" at bounding box center [29, 291] width 8 height 10
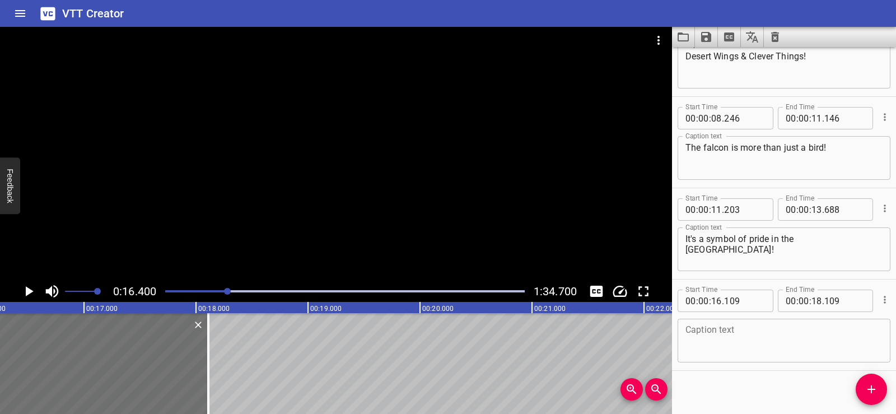
scroll to position [0, 1837]
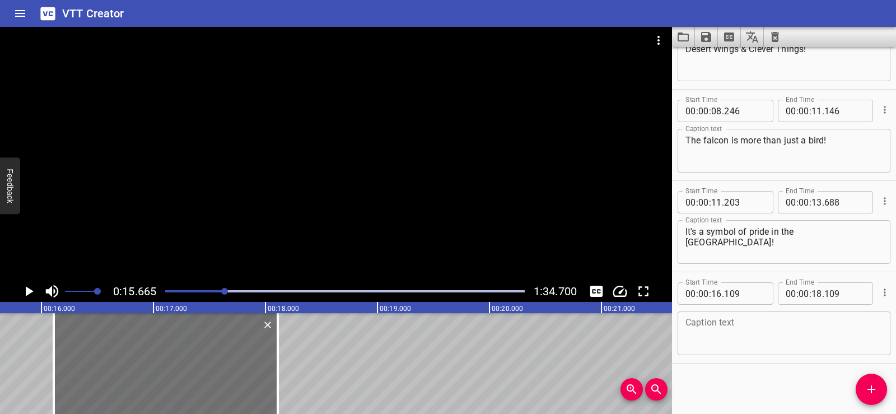
scroll to position [0, 1755]
click at [29, 288] on icon "Play/Pause" at bounding box center [28, 291] width 17 height 17
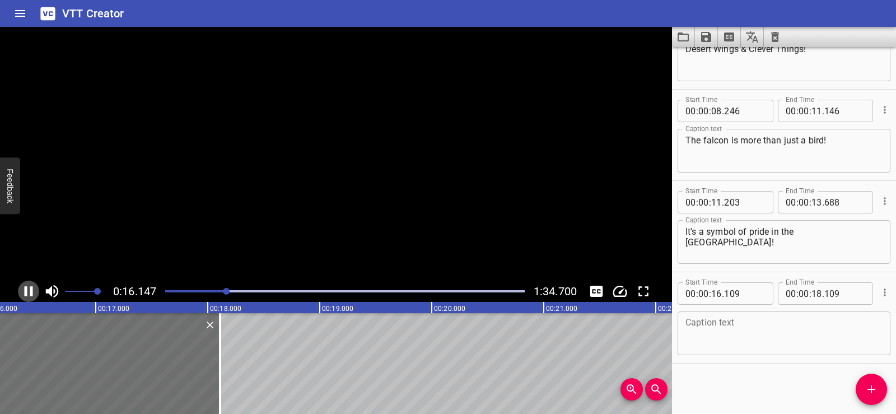
click at [29, 288] on icon "Play/Pause" at bounding box center [28, 291] width 17 height 17
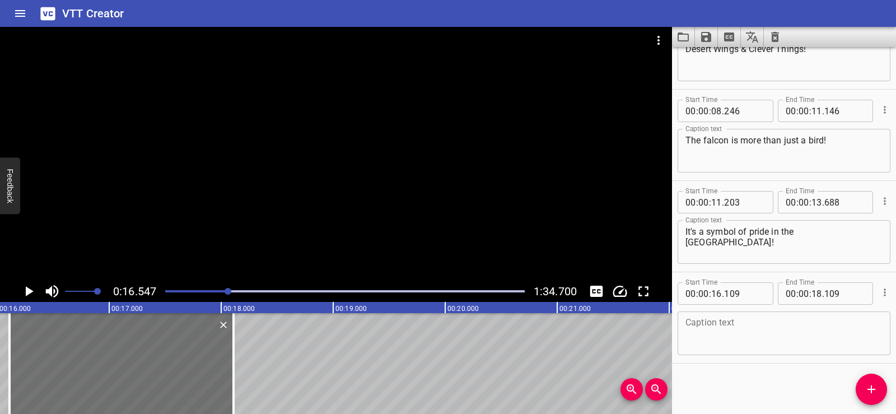
scroll to position [0, 1749]
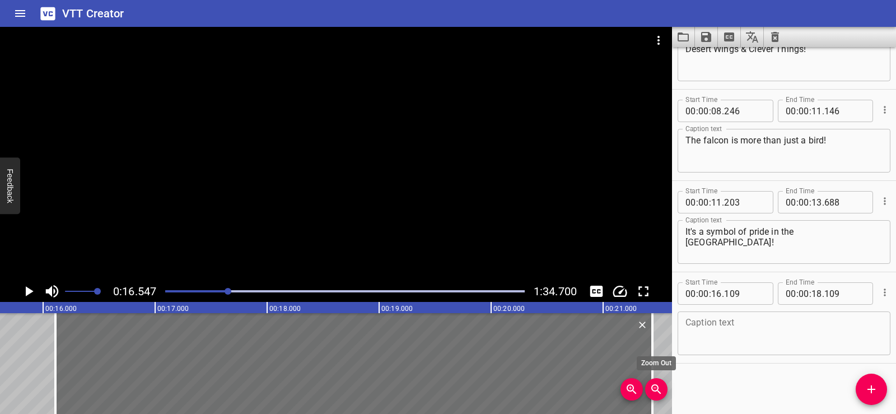
drag, startPoint x: 277, startPoint y: 380, endPoint x: 650, endPoint y: 395, distance: 373.3
click at [650, 395] on div "00:00.000 00:01.000 00:02.000 00:03.000 00:04.000 00:05.000 00:06.000 00:07.000…" at bounding box center [336, 358] width 672 height 112
type input "21"
type input "439"
click at [723, 321] on textarea at bounding box center [783, 334] width 197 height 32
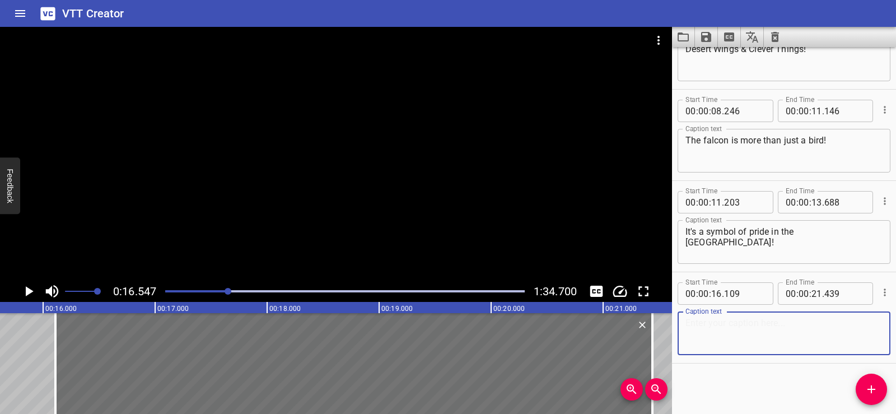
paste textarea "My dad trains this falcon like his father did, and his father before him."
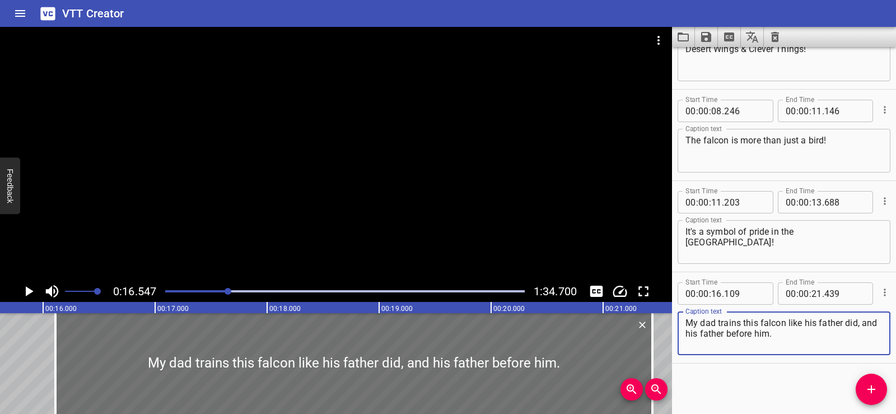
type textarea "My dad trains this falcon like his father did, and his father before him."
click at [744, 378] on div "Start Time 00 : 00 : 01 . 888 Start Time End Time 00 : 00 : 04 . 458 End Time C…" at bounding box center [784, 230] width 224 height 367
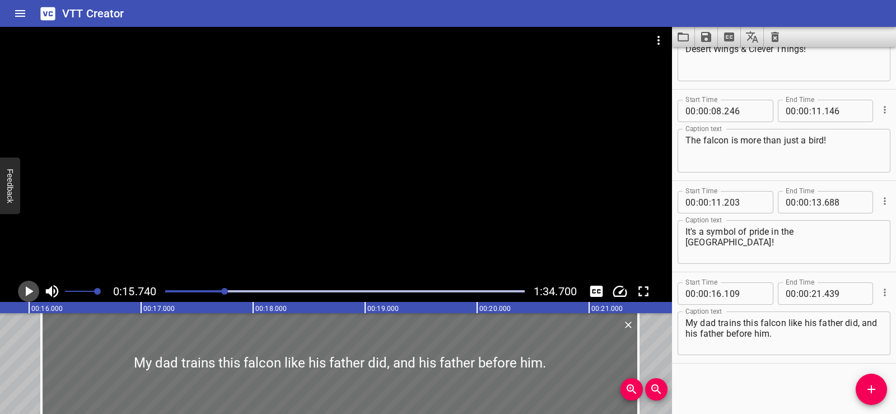
click at [27, 288] on icon "Play/Pause" at bounding box center [30, 291] width 8 height 10
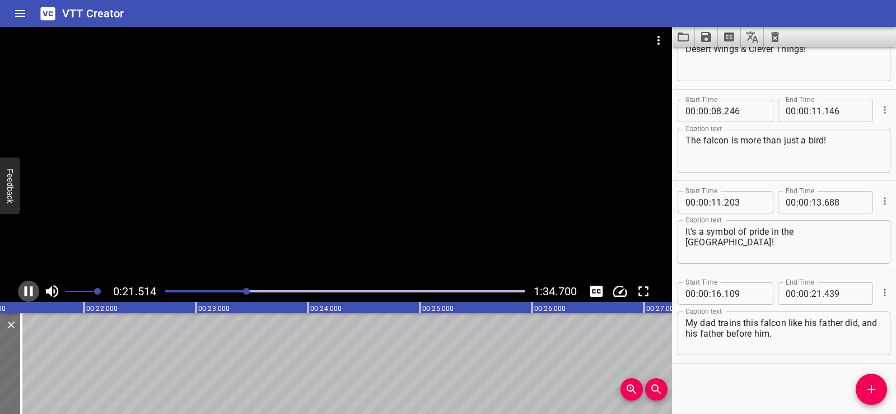
click at [28, 295] on icon "Play/Pause" at bounding box center [28, 291] width 17 height 17
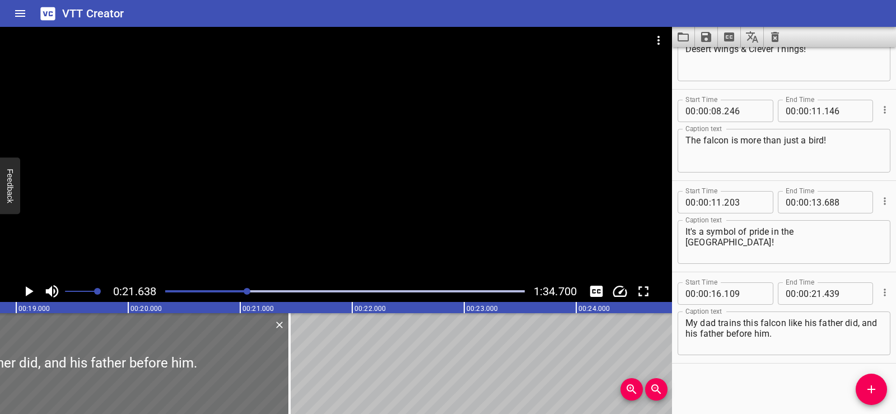
scroll to position [0, 2101]
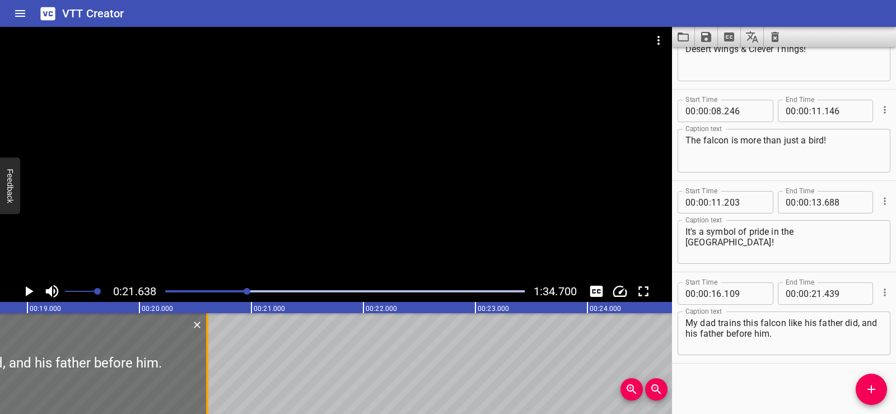
drag, startPoint x: 301, startPoint y: 377, endPoint x: 207, endPoint y: 382, distance: 93.6
click at [207, 382] on div at bounding box center [207, 363] width 2 height 101
type input "20"
type input "604"
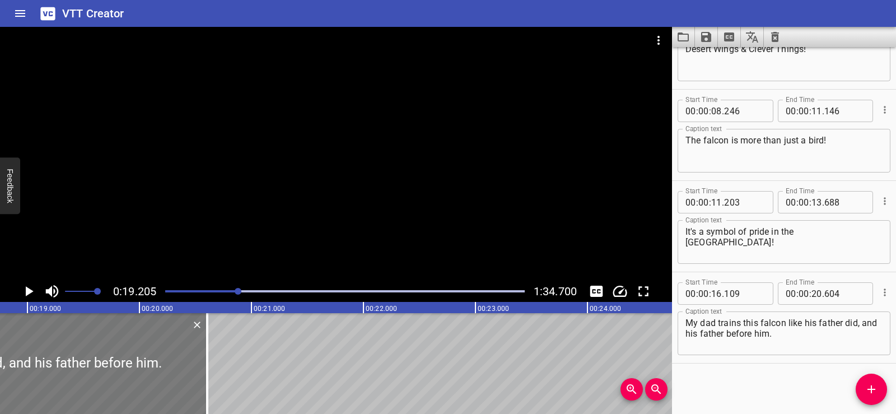
scroll to position [0, 2151]
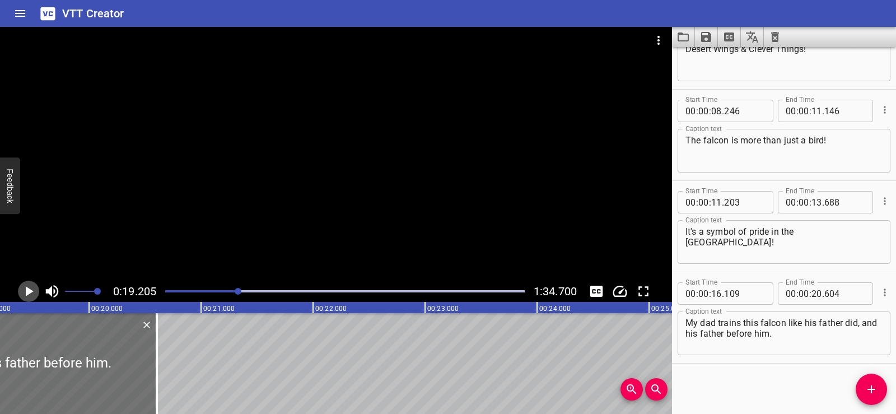
click at [22, 290] on icon "Play/Pause" at bounding box center [28, 291] width 17 height 17
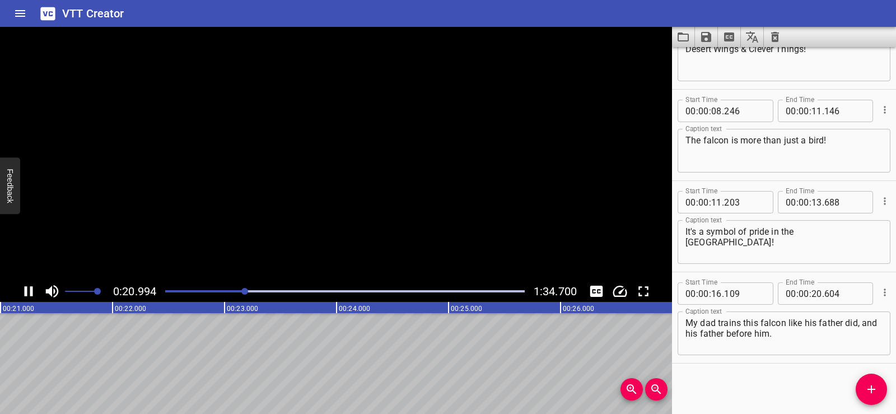
click at [28, 285] on icon "Play/Pause" at bounding box center [28, 291] width 17 height 17
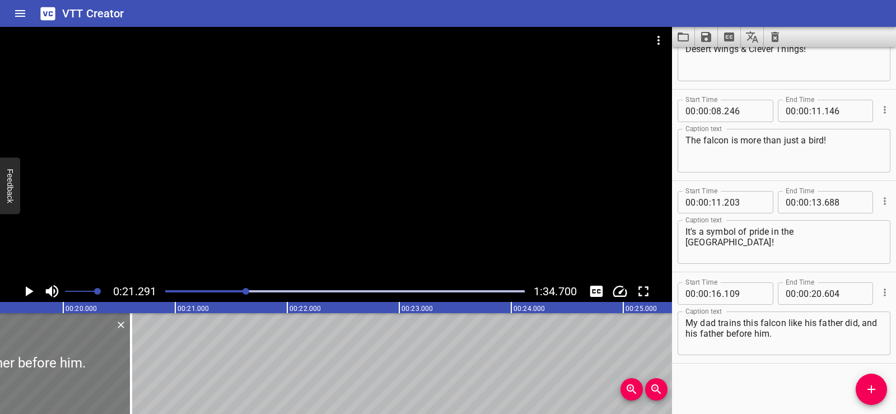
scroll to position [0, 2165]
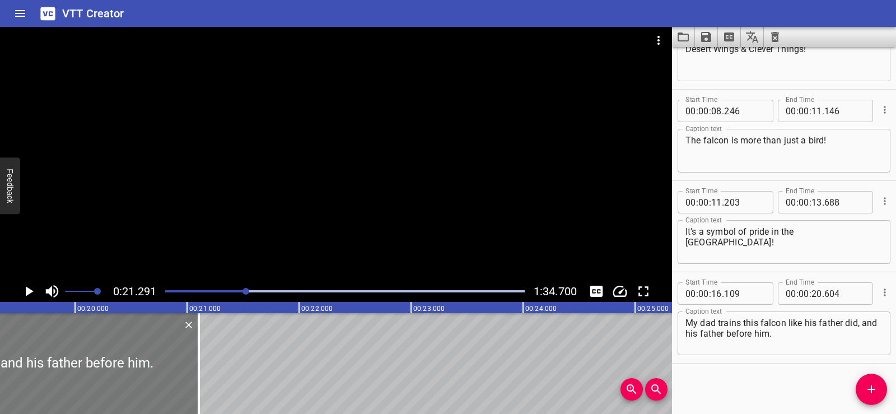
drag, startPoint x: 136, startPoint y: 382, endPoint x: 192, endPoint y: 377, distance: 56.2
type input "609"
type input "21"
type input "104"
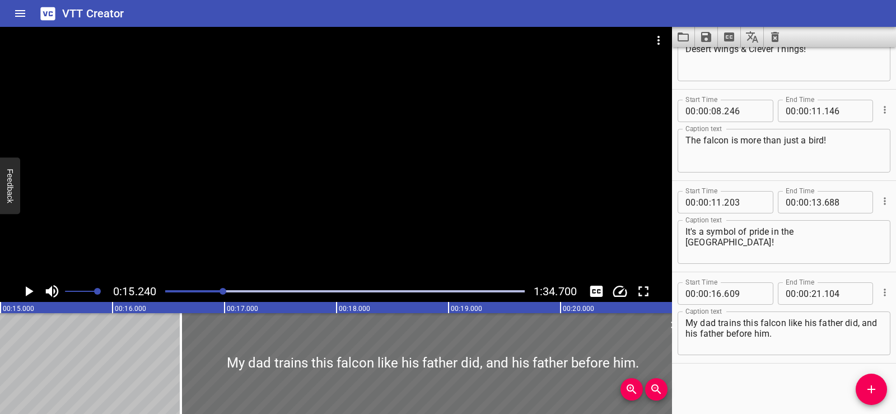
scroll to position [0, 1707]
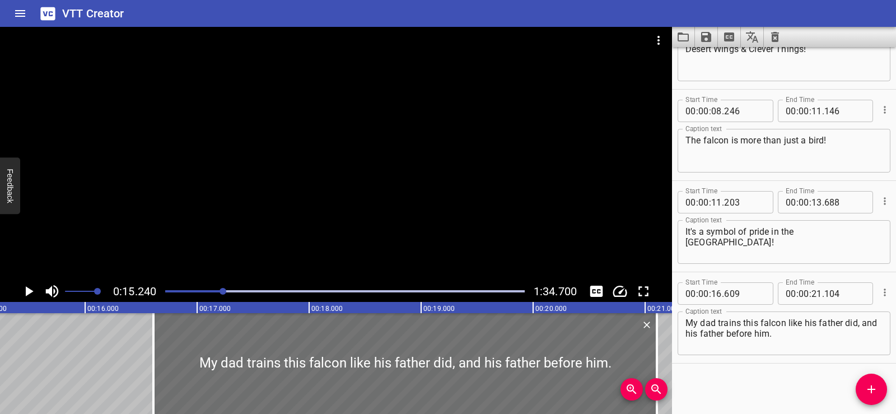
click at [27, 292] on icon "Play/Pause" at bounding box center [30, 291] width 8 height 10
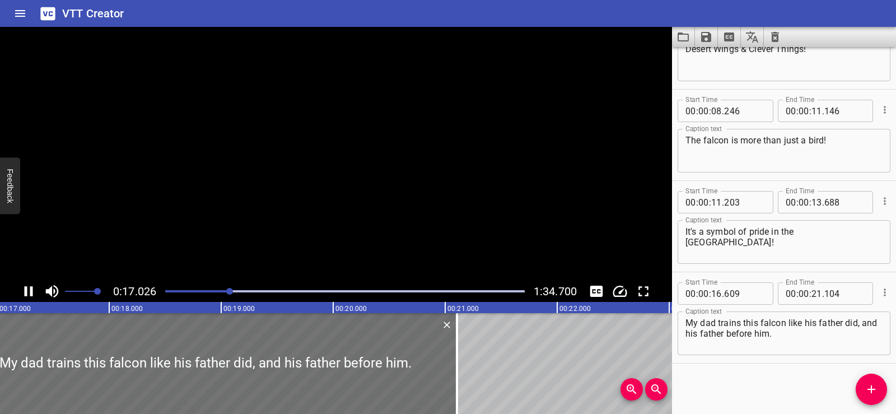
click at [27, 292] on icon "Play/Pause" at bounding box center [28, 291] width 17 height 17
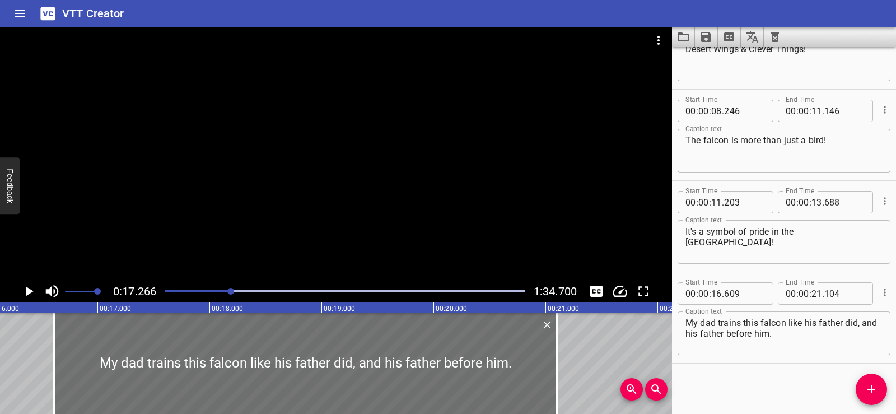
scroll to position [0, 1726]
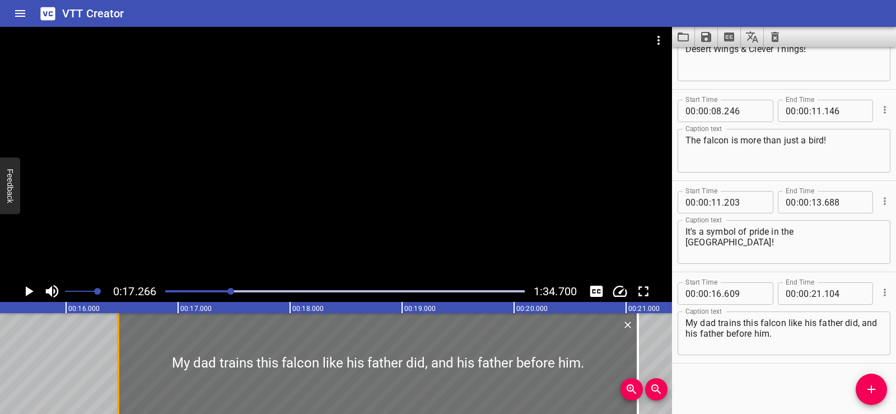
drag, startPoint x: 134, startPoint y: 370, endPoint x: 118, endPoint y: 371, distance: 16.3
click at [118, 371] on div at bounding box center [118, 363] width 2 height 101
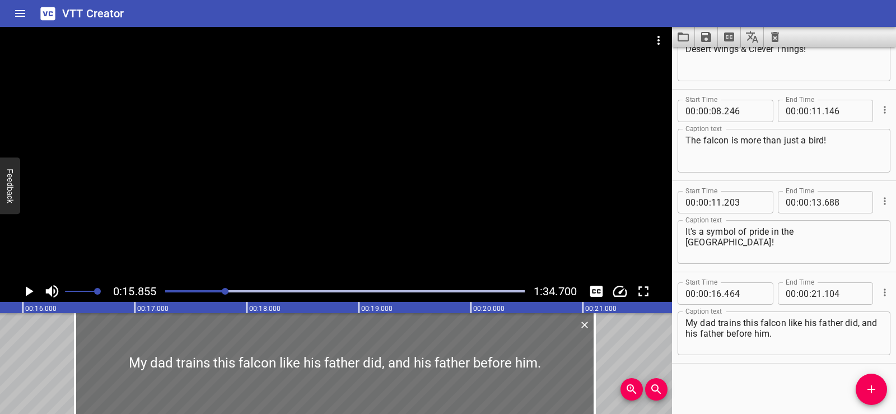
scroll to position [0, 1776]
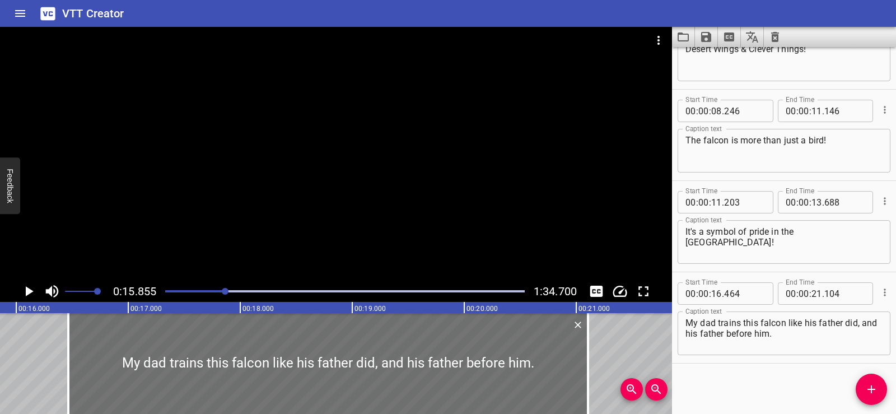
click at [26, 294] on icon "Play/Pause" at bounding box center [30, 291] width 8 height 10
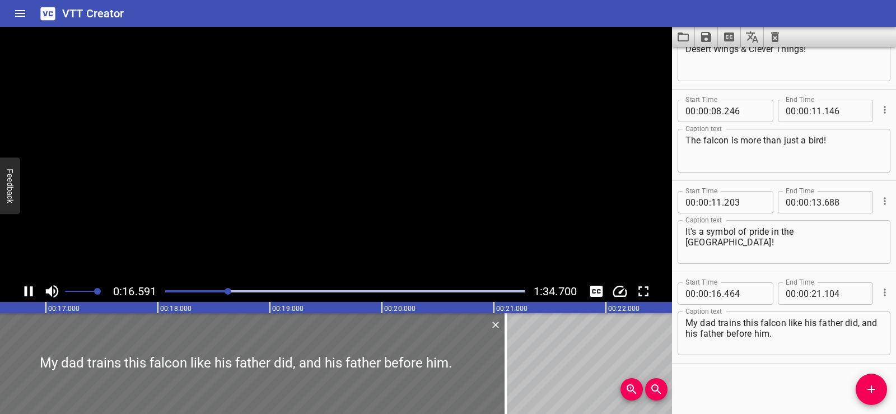
click at [26, 288] on icon "Play/Pause" at bounding box center [29, 291] width 8 height 10
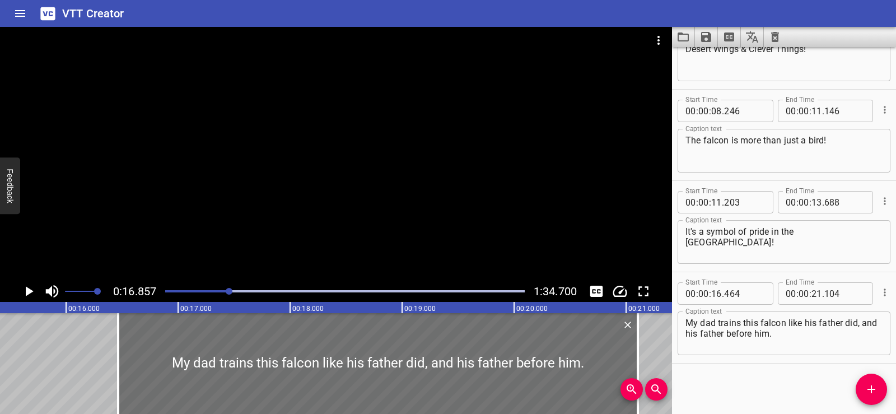
scroll to position [0, 1680]
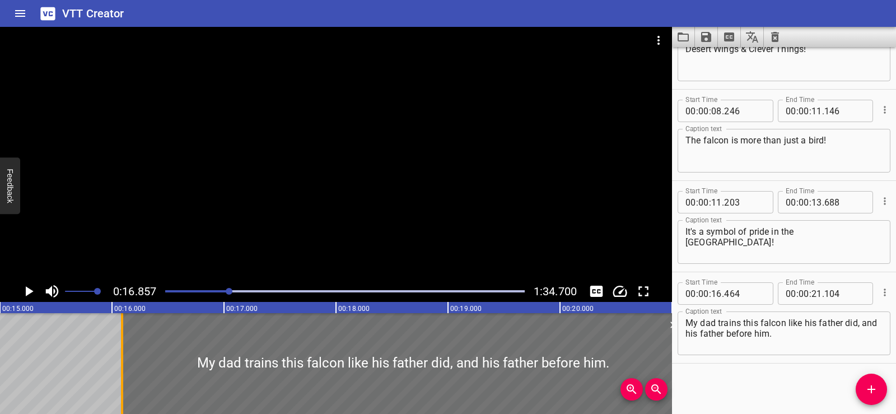
drag, startPoint x: 164, startPoint y: 376, endPoint x: 122, endPoint y: 376, distance: 42.0
click at [122, 376] on div at bounding box center [122, 363] width 2 height 101
type input "089"
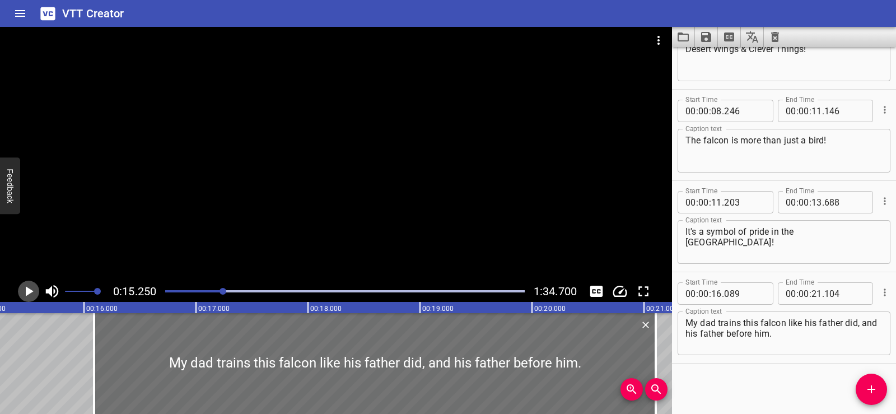
click at [28, 288] on icon "Play/Pause" at bounding box center [30, 291] width 8 height 10
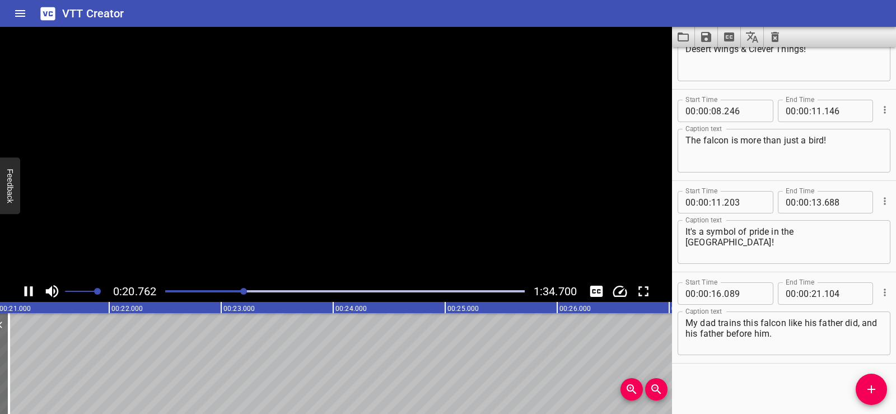
click at [26, 287] on icon "Play/Pause" at bounding box center [29, 291] width 8 height 10
click at [314, 189] on div at bounding box center [336, 154] width 672 height 254
click at [348, 206] on div at bounding box center [336, 154] width 672 height 254
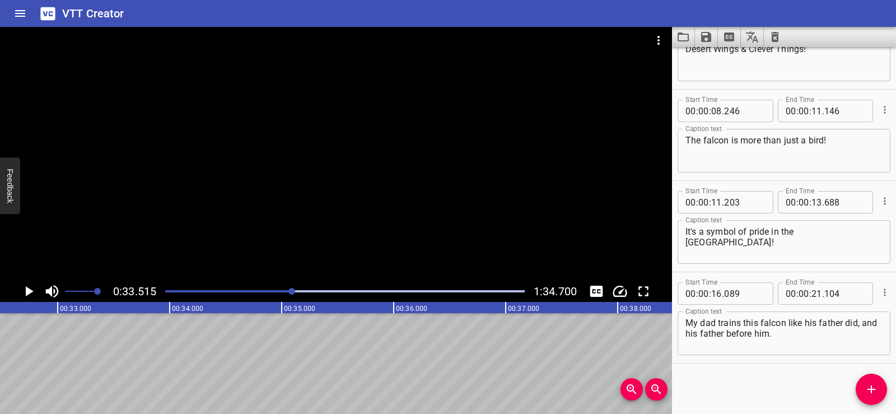
scroll to position [0, 3569]
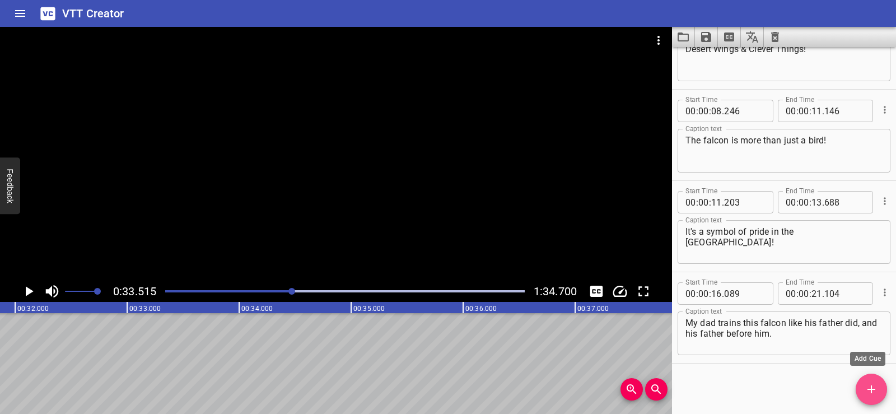
click at [872, 385] on icon "Add Cue" at bounding box center [871, 389] width 8 height 8
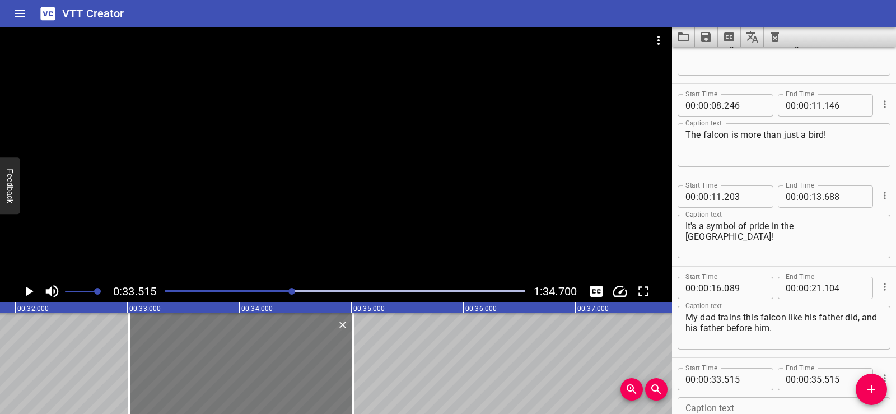
drag, startPoint x: 307, startPoint y: 373, endPoint x: 251, endPoint y: 377, distance: 56.1
click at [251, 377] on div at bounding box center [241, 363] width 224 height 101
type input "010"
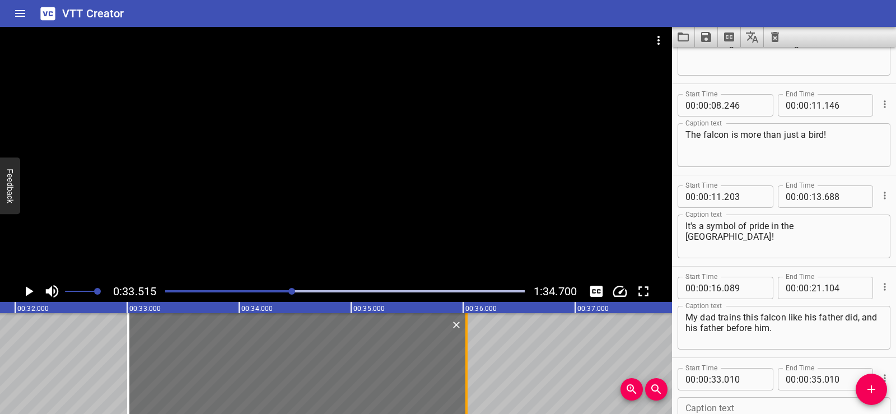
drag, startPoint x: 353, startPoint y: 381, endPoint x: 467, endPoint y: 390, distance: 114.6
click at [467, 390] on div at bounding box center [466, 363] width 2 height 101
type input "36"
type input "030"
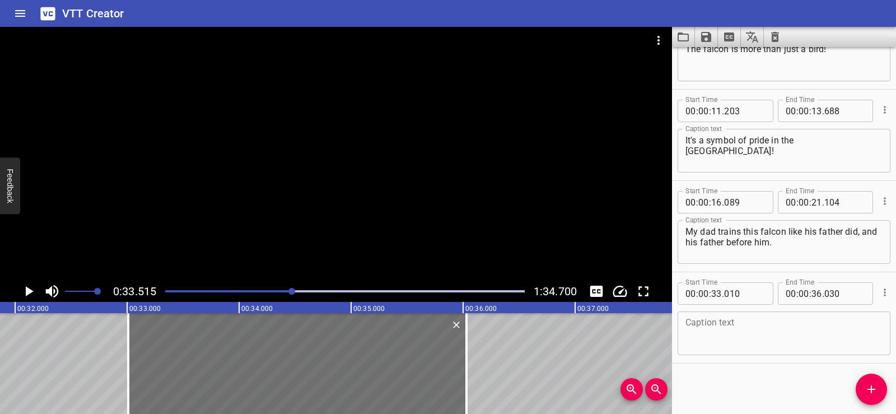
click at [736, 310] on div "Caption text Caption text" at bounding box center [784, 332] width 213 height 50
click at [720, 325] on textarea at bounding box center [783, 334] width 197 height 32
paste textarea "The UAE desert is full of life!"
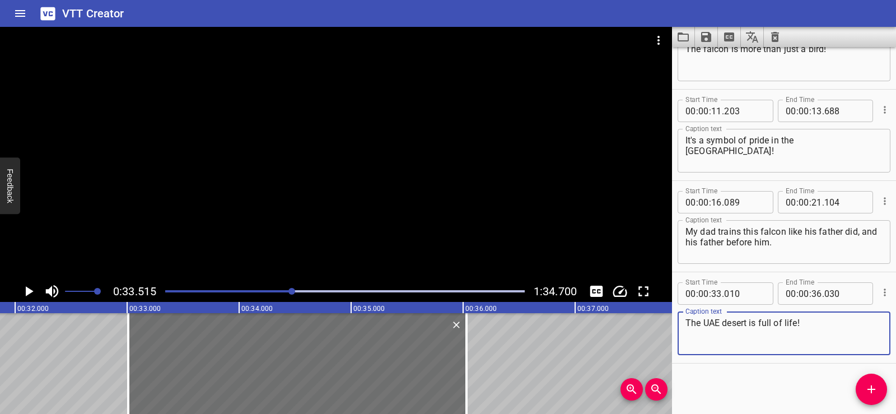
type textarea "The UAE desert is full of life!"
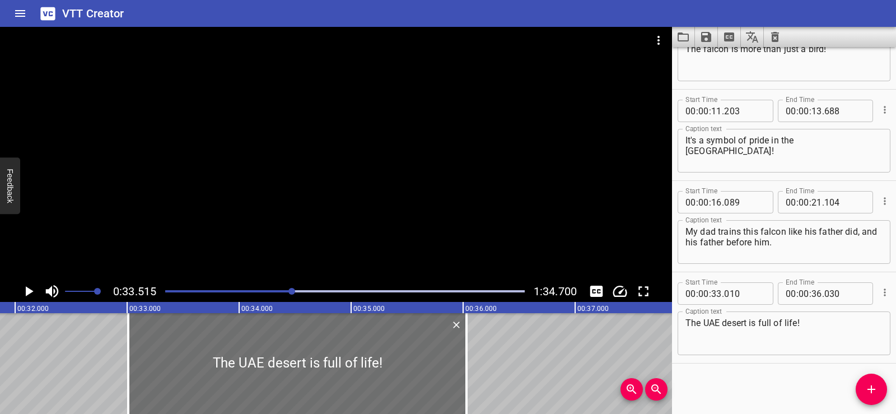
click at [730, 374] on div "Start Time 00 : 00 : 01 . 888 Start Time End Time 00 : 00 : 04 . 458 End Time C…" at bounding box center [784, 230] width 224 height 367
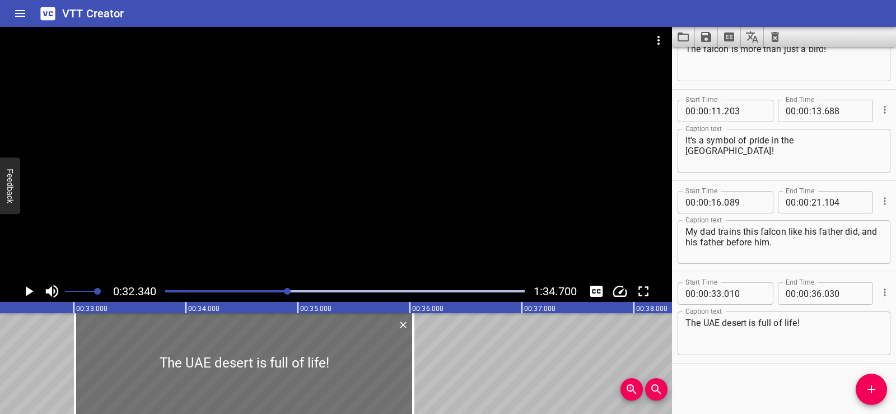
click at [288, 164] on div at bounding box center [336, 154] width 672 height 254
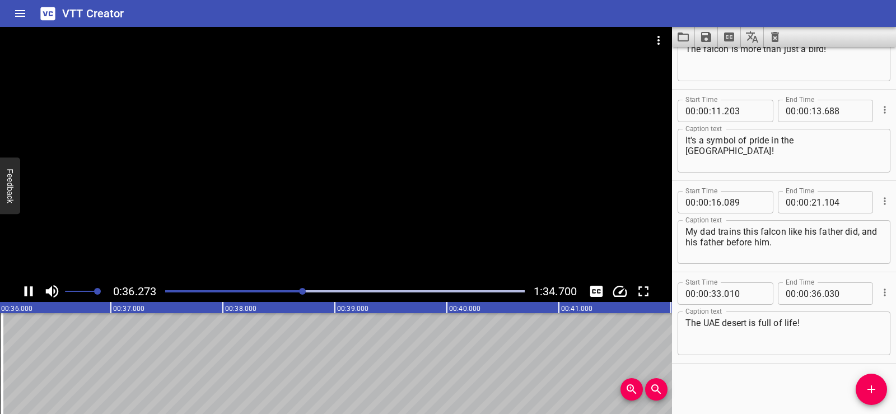
click at [323, 151] on div at bounding box center [336, 154] width 672 height 254
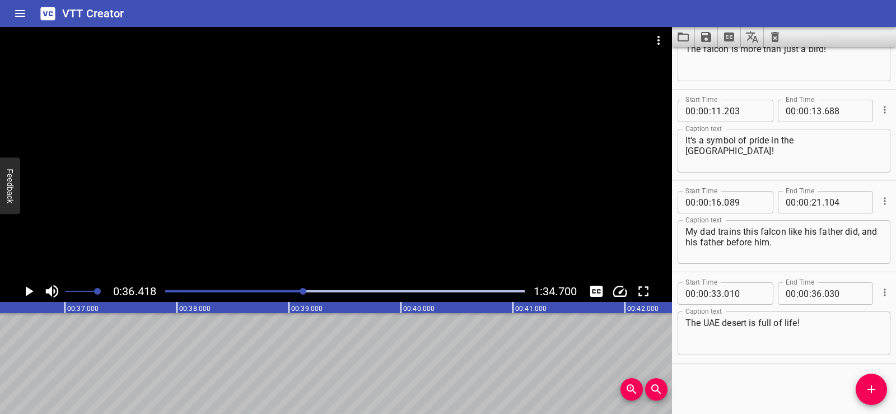
click at [883, 388] on span "Add Cue" at bounding box center [871, 388] width 31 height 13
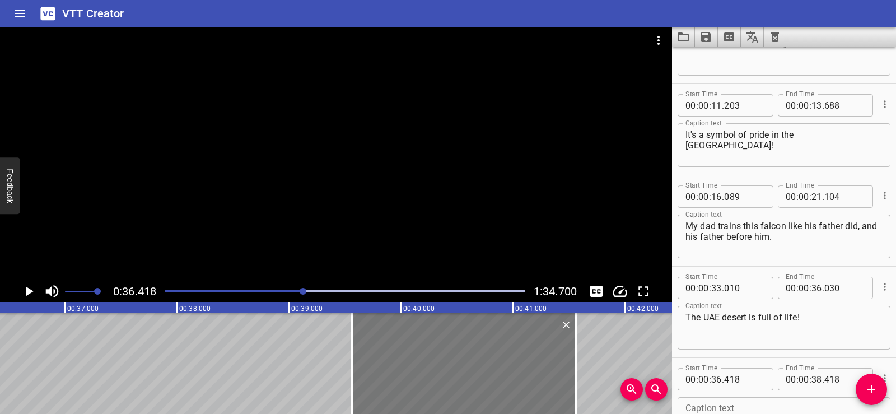
drag, startPoint x: 53, startPoint y: 375, endPoint x: 400, endPoint y: 378, distance: 347.2
click at [400, 378] on div at bounding box center [464, 363] width 224 height 101
type input "39"
type input "523"
type input "41"
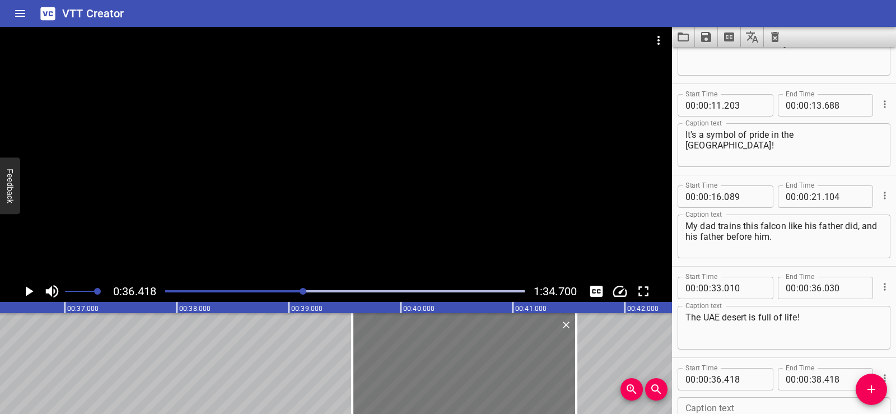
type input "523"
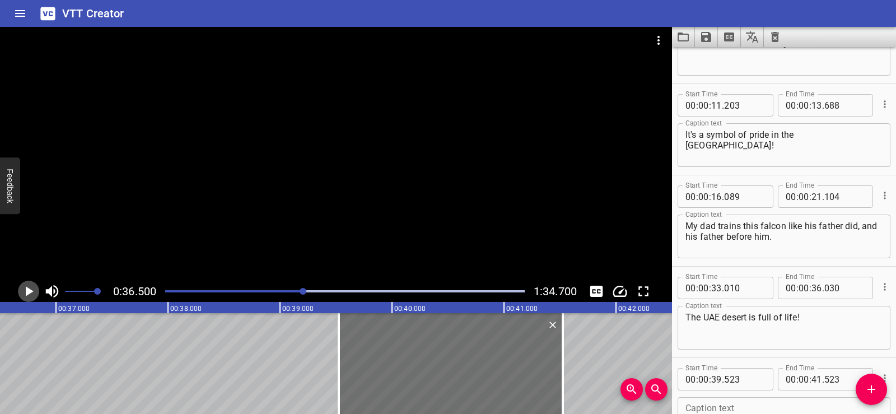
click at [27, 290] on icon "Play/Pause" at bounding box center [30, 291] width 8 height 10
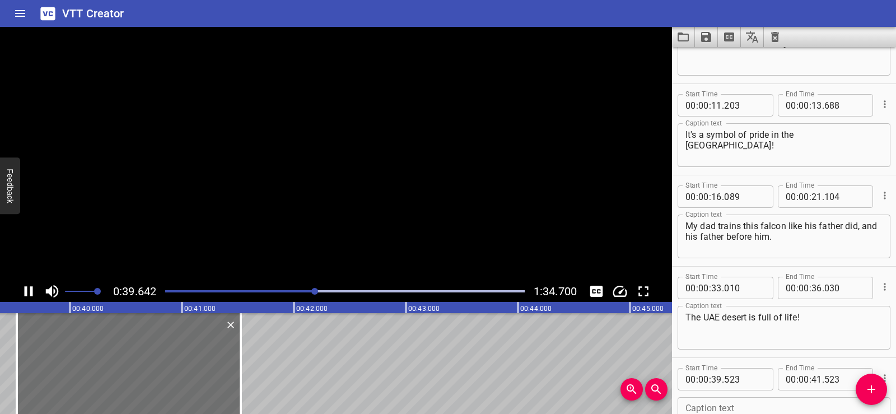
scroll to position [234, 0]
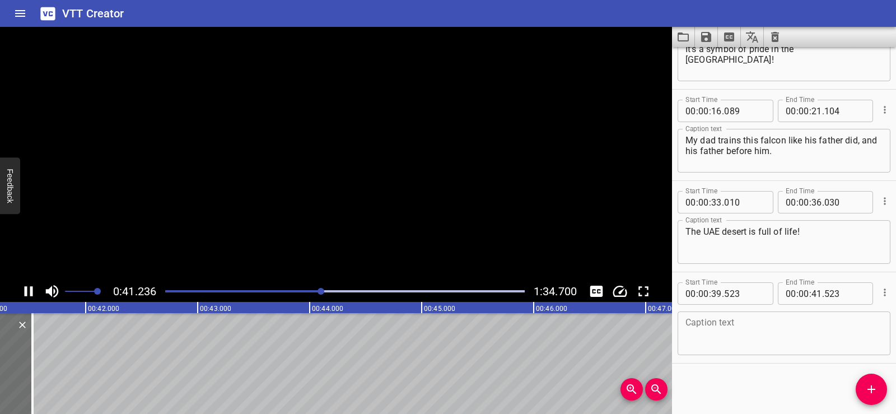
click at [27, 290] on icon "Play/Pause" at bounding box center [29, 291] width 8 height 10
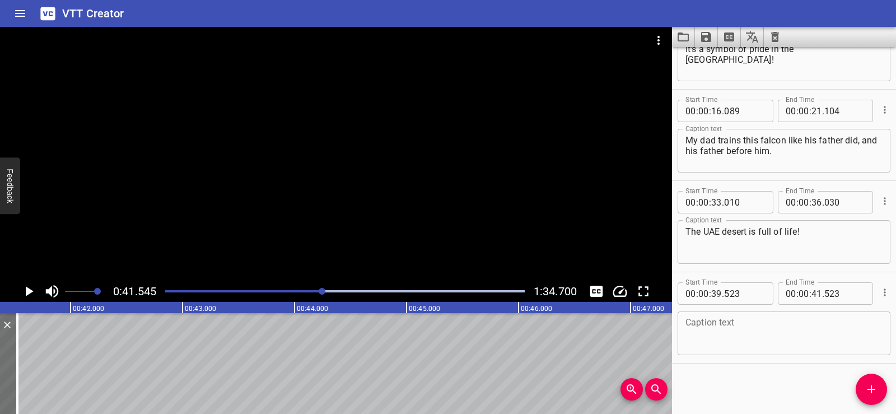
scroll to position [0, 4653]
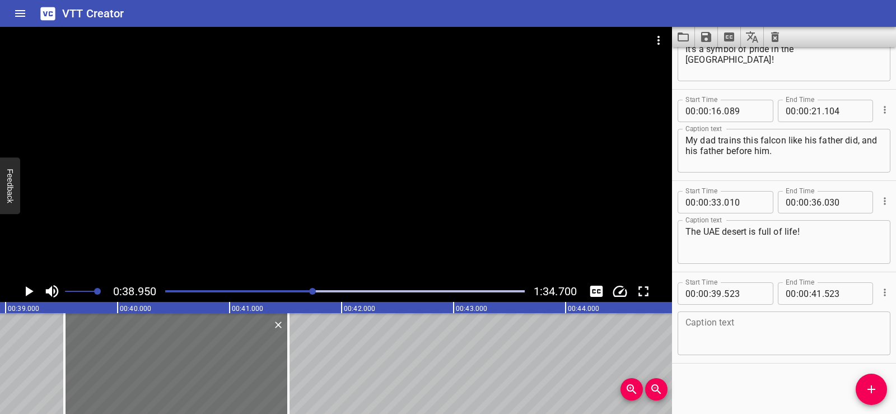
click at [26, 287] on icon "Play/Pause" at bounding box center [30, 291] width 8 height 10
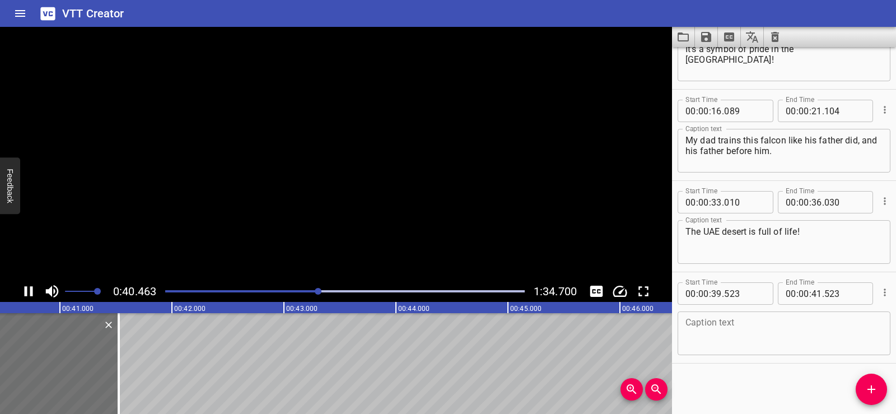
click at [26, 287] on icon "Play/Pause" at bounding box center [29, 291] width 8 height 10
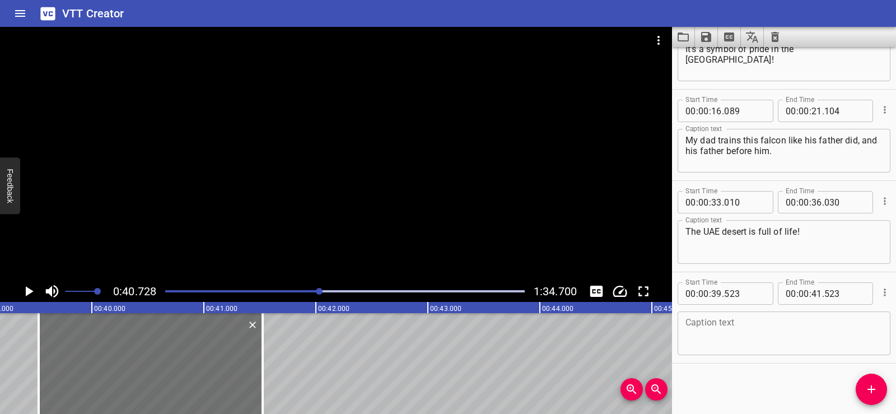
scroll to position [0, 4377]
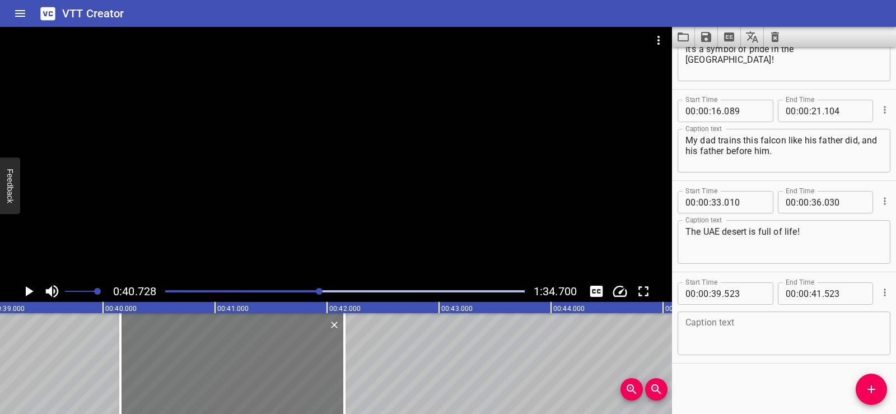
drag, startPoint x: 148, startPoint y: 363, endPoint x: 219, endPoint y: 363, distance: 70.6
click at [219, 363] on div at bounding box center [232, 363] width 224 height 101
type input "40"
type input "153"
type input "42"
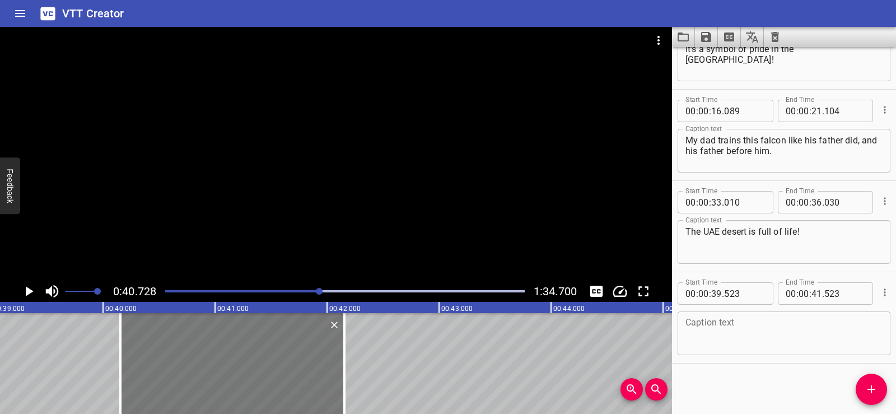
type input "153"
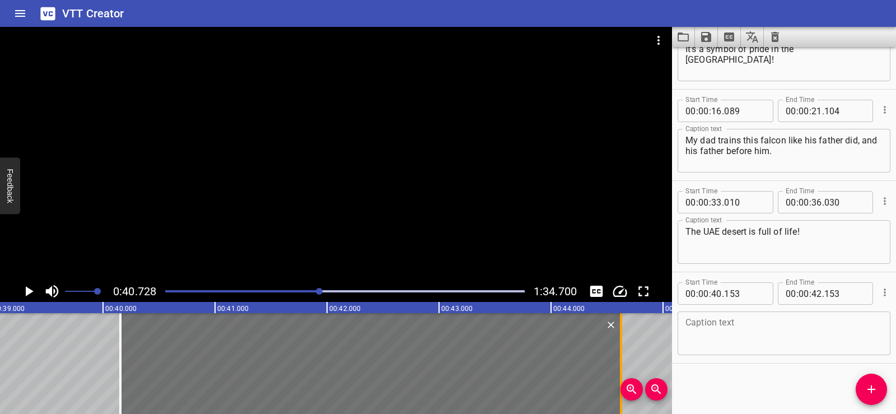
drag, startPoint x: 346, startPoint y: 378, endPoint x: 627, endPoint y: 367, distance: 281.9
click at [627, 367] on div at bounding box center [620, 363] width 11 height 101
type input "44"
type input "668"
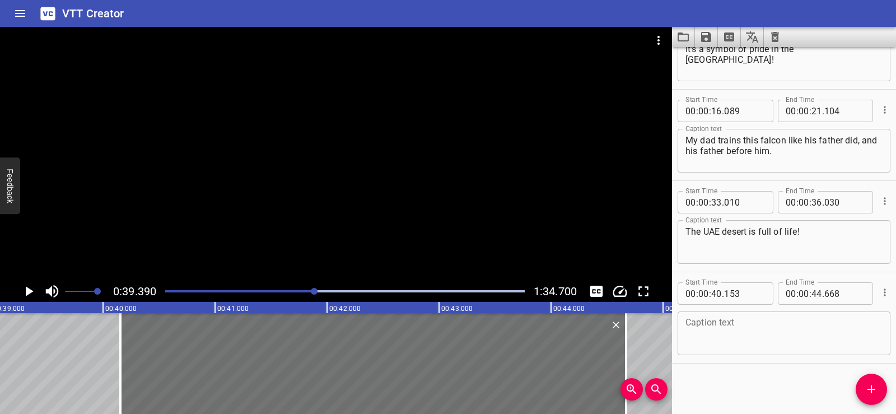
scroll to position [0, 4412]
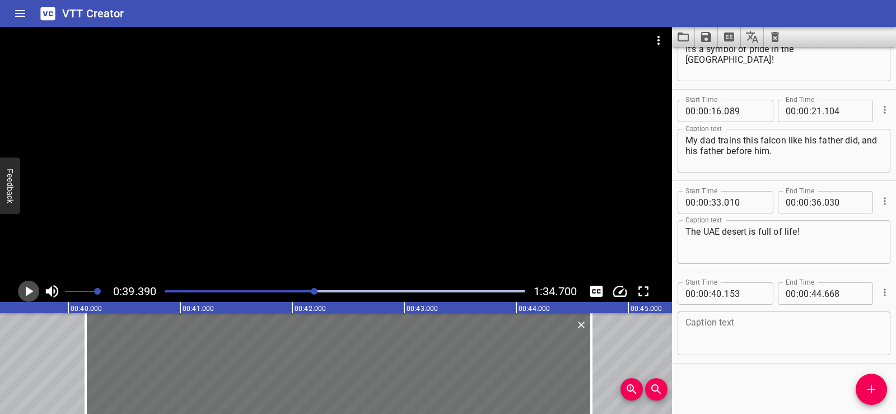
click at [25, 290] on icon "Play/Pause" at bounding box center [28, 291] width 17 height 17
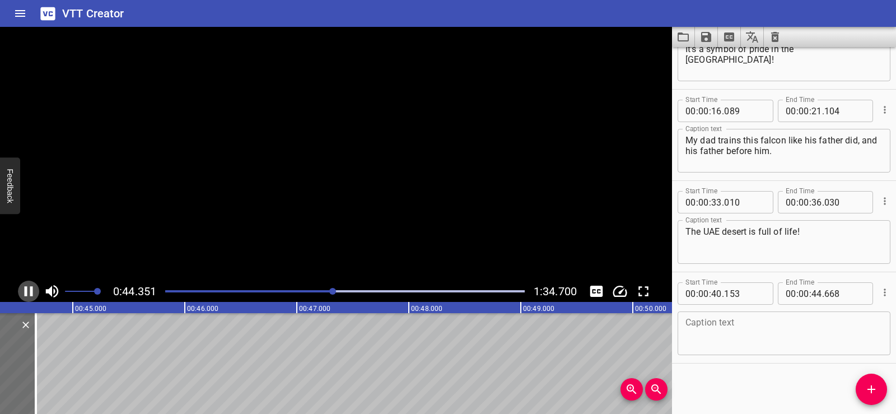
click at [26, 287] on icon "Play/Pause" at bounding box center [29, 291] width 8 height 10
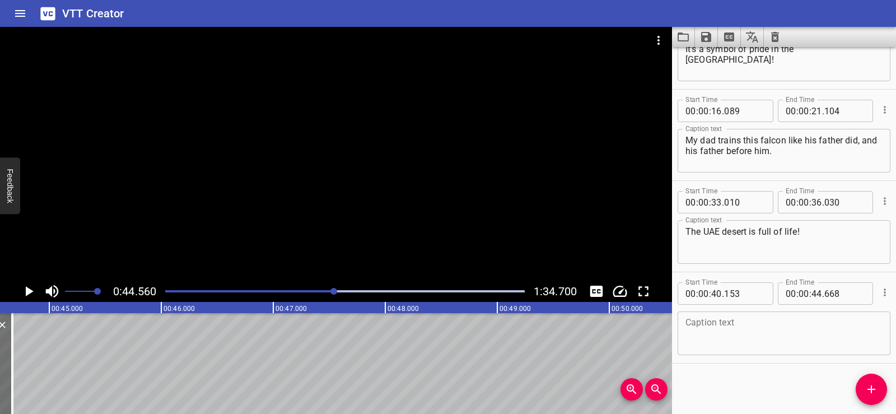
click at [701, 318] on textarea at bounding box center [783, 334] width 197 height 32
paste textarea "See that? El dhab is pretending to be a rock!"
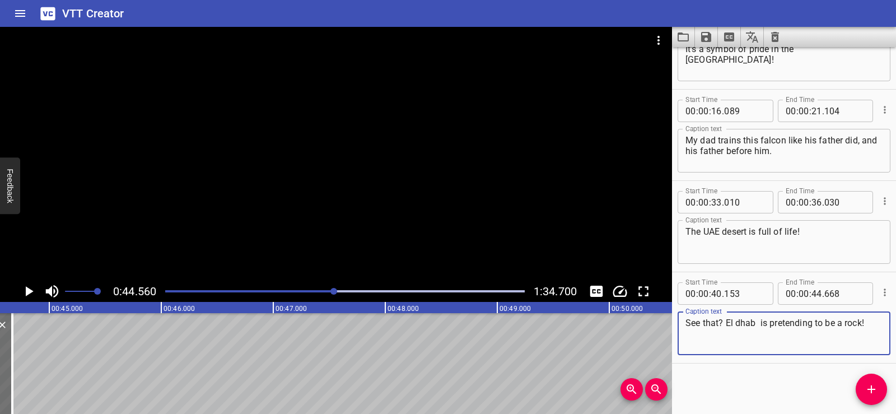
type textarea "See that? El dhab is pretending to be a rock!"
click at [742, 378] on div "Start Time 00 : 00 : 01 . 888 Start Time End Time 00 : 00 : 04 . 458 End Time C…" at bounding box center [784, 230] width 224 height 367
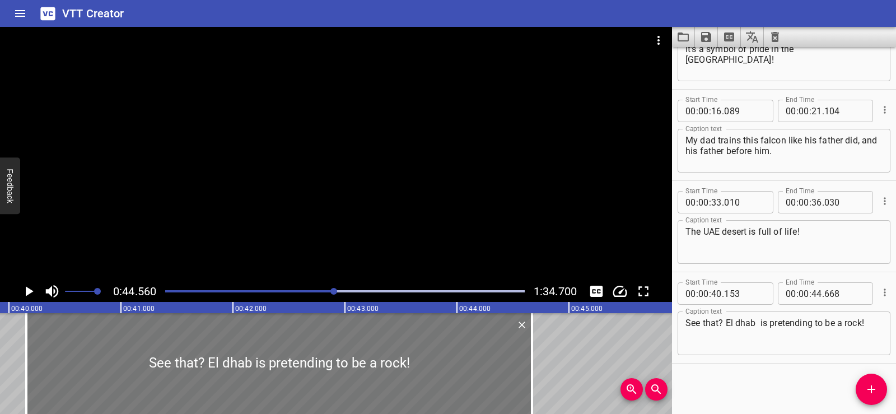
click at [179, 352] on div at bounding box center [279, 363] width 506 height 101
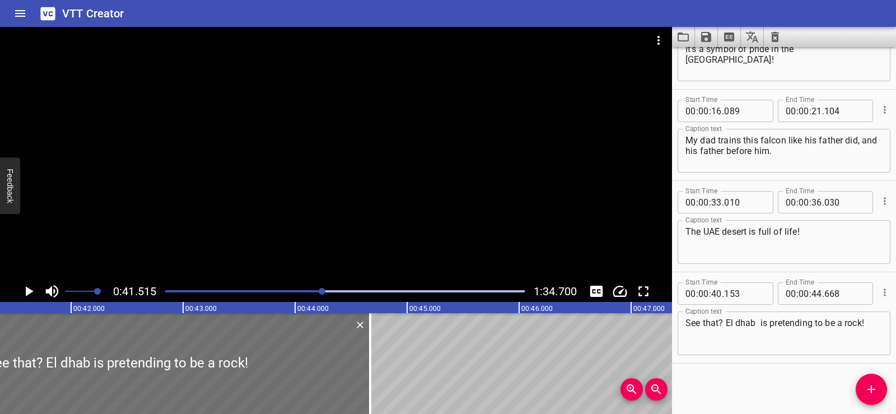
scroll to position [0, 4650]
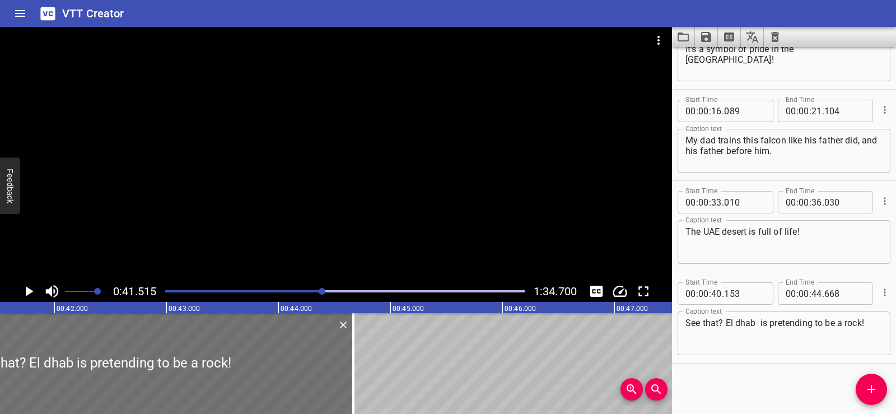
click at [27, 290] on icon "Play/Pause" at bounding box center [30, 291] width 8 height 10
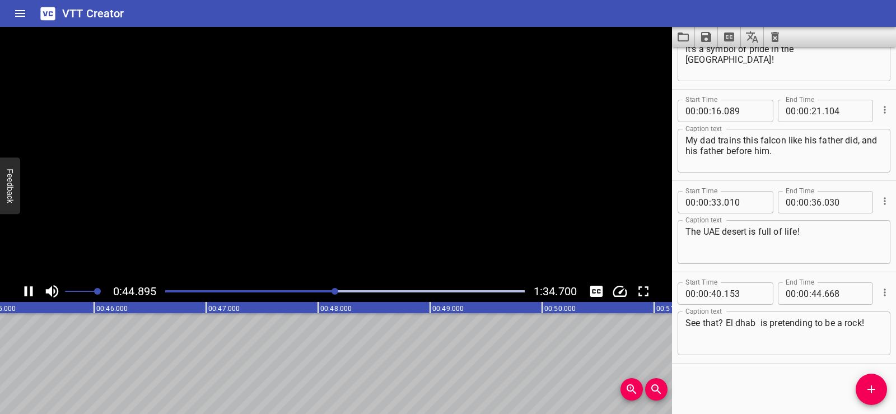
click at [27, 290] on icon "Play/Pause" at bounding box center [29, 291] width 8 height 10
click at [29, 287] on icon "Play/Pause" at bounding box center [28, 291] width 17 height 17
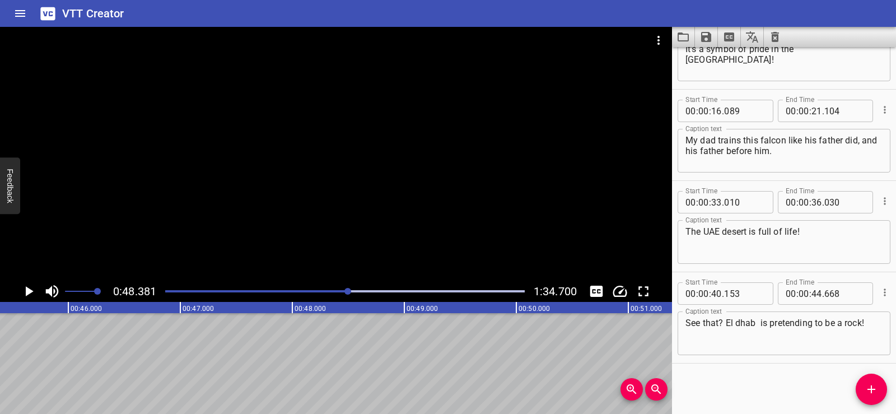
scroll to position [0, 4991]
click at [864, 390] on span "Add Cue" at bounding box center [871, 388] width 31 height 13
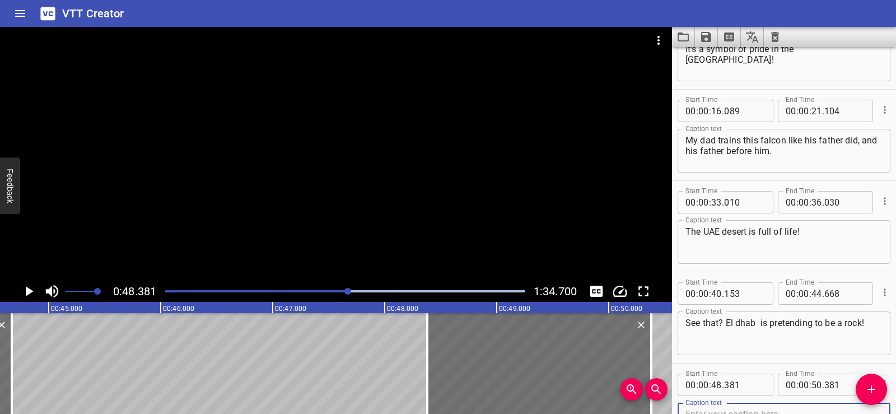
scroll to position [239, 0]
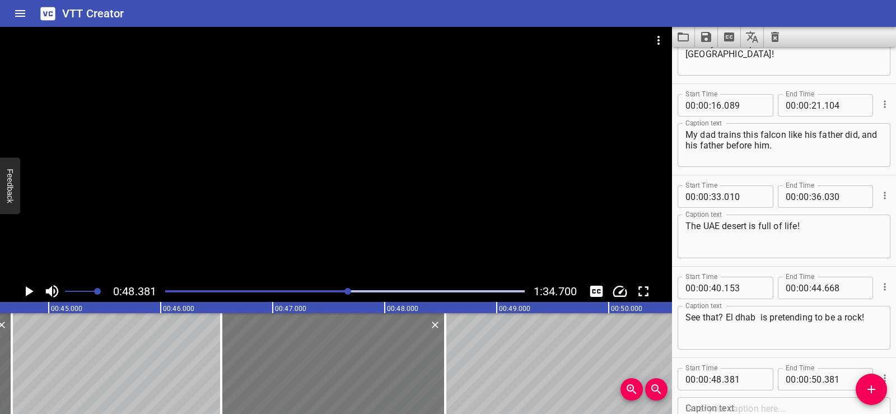
drag, startPoint x: 550, startPoint y: 354, endPoint x: 342, endPoint y: 353, distance: 208.3
click at [342, 353] on div at bounding box center [333, 363] width 224 height 101
type input "46"
type input "526"
type input "48"
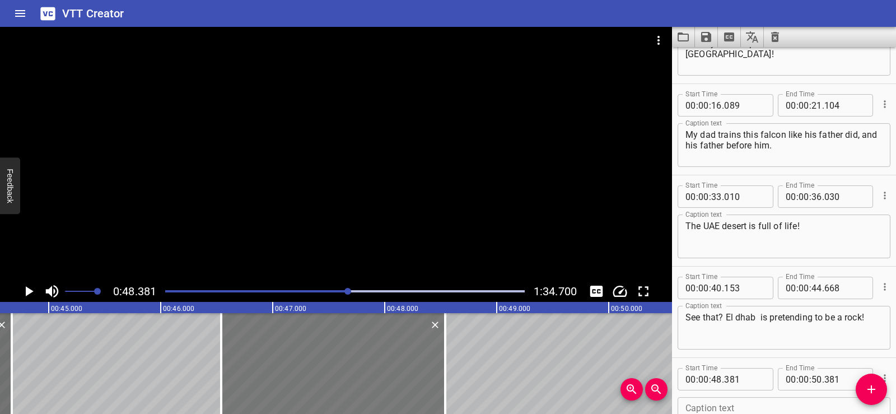
type input "526"
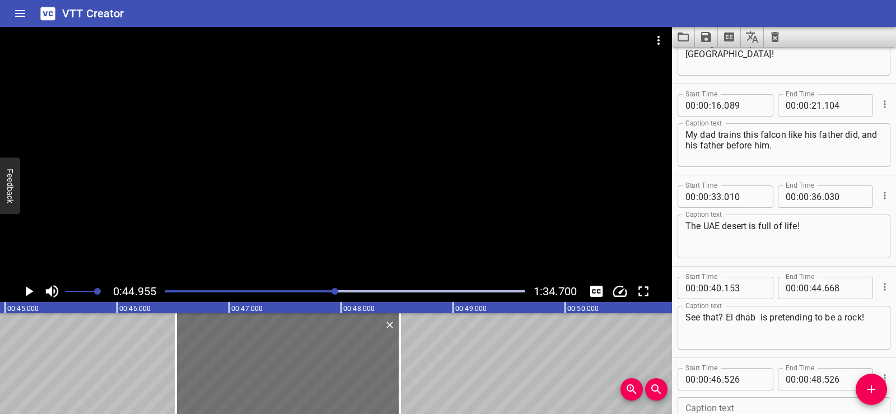
click at [25, 286] on icon "Play/Pause" at bounding box center [28, 291] width 17 height 17
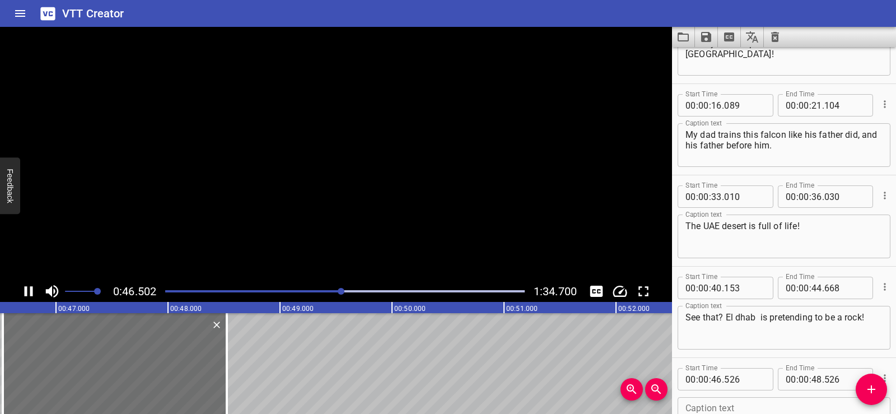
scroll to position [325, 0]
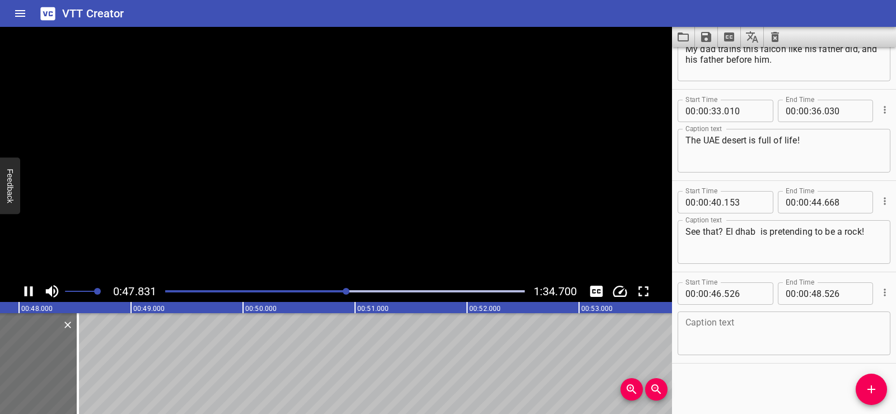
click at [25, 286] on icon "Play/Pause" at bounding box center [28, 291] width 17 height 17
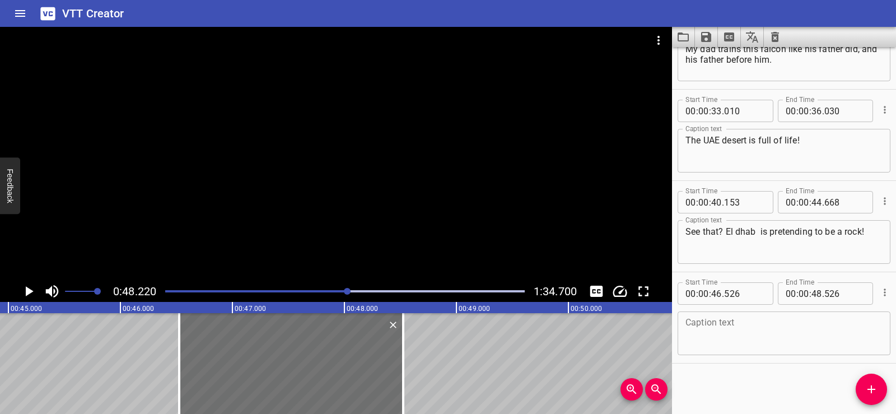
scroll to position [0, 4939]
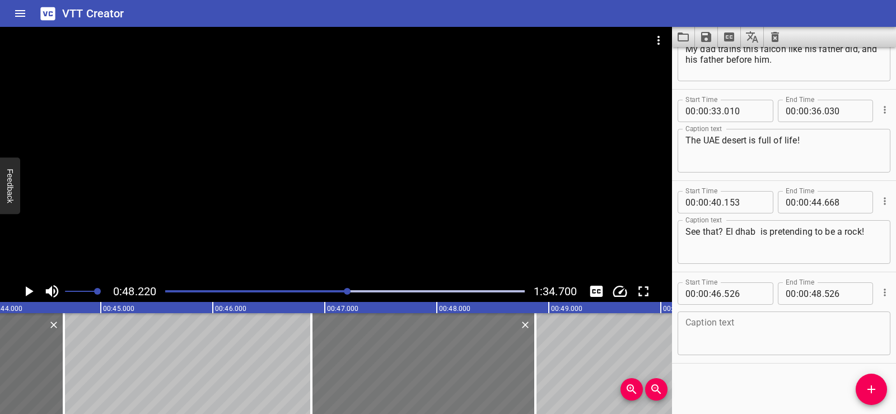
drag, startPoint x: 304, startPoint y: 356, endPoint x: 343, endPoint y: 356, distance: 39.8
click at [343, 356] on div at bounding box center [423, 363] width 224 height 101
type input "881"
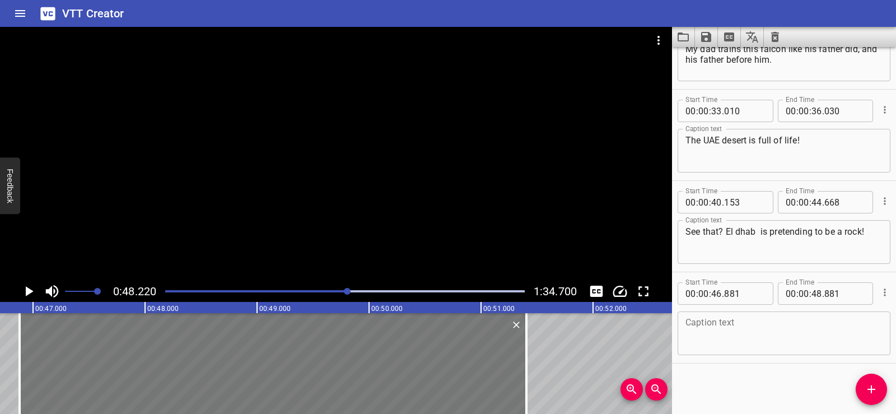
scroll to position [0, 5309]
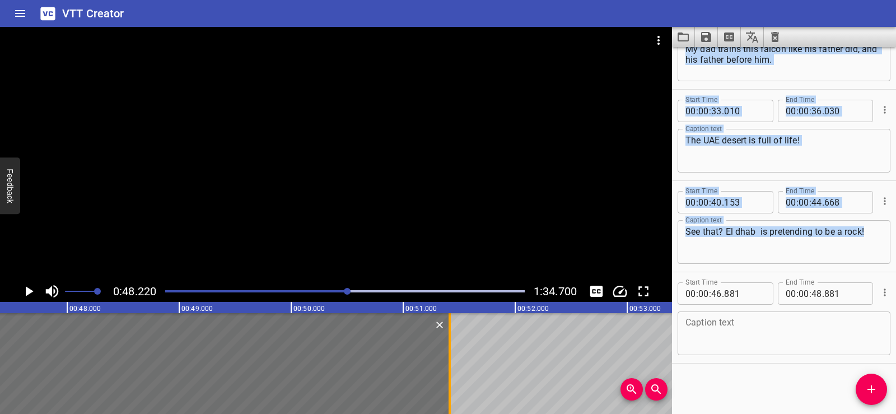
drag, startPoint x: 533, startPoint y: 372, endPoint x: 447, endPoint y: 381, distance: 86.2
click at [447, 381] on div at bounding box center [449, 363] width 11 height 101
type input "51"
type input "416"
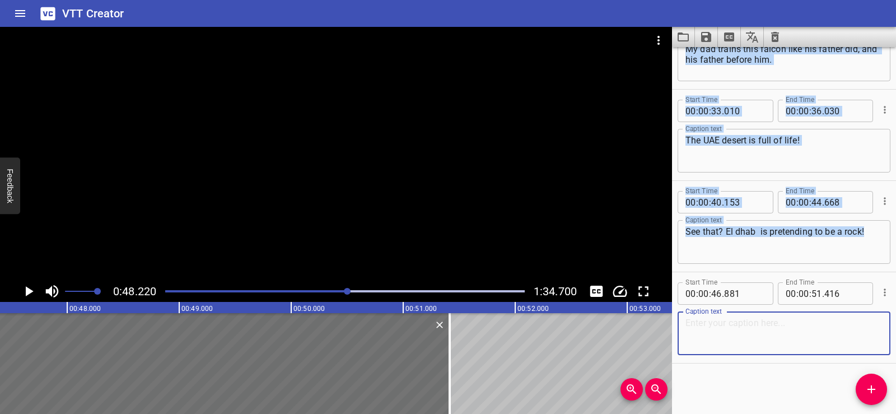
click at [691, 332] on textarea at bounding box center [783, 334] width 197 height 32
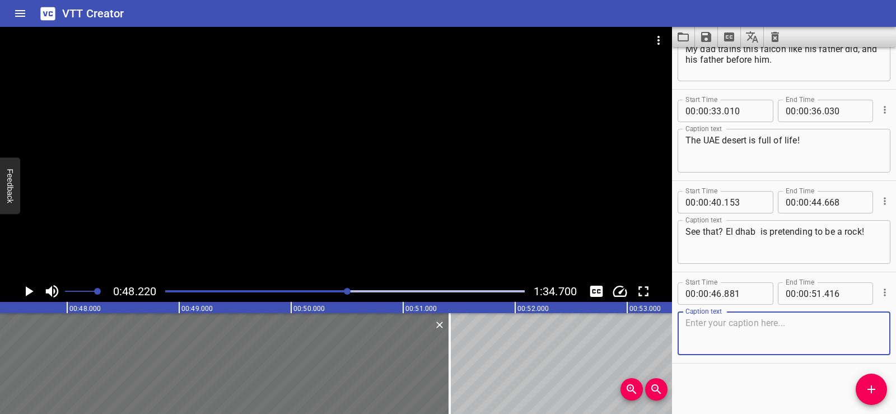
paste textarea "Uh-Oh! spotted!"
type textarea "Uh-Oh! spotted!"
click at [734, 381] on div "Start Time 00 : 00 : 01 . 888 Start Time End Time 00 : 00 : 04 . 458 End Time C…" at bounding box center [784, 230] width 224 height 367
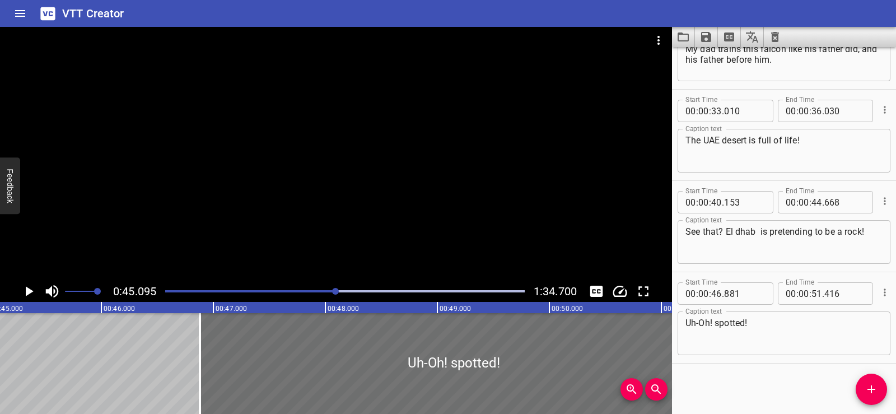
click at [242, 178] on div at bounding box center [336, 154] width 672 height 254
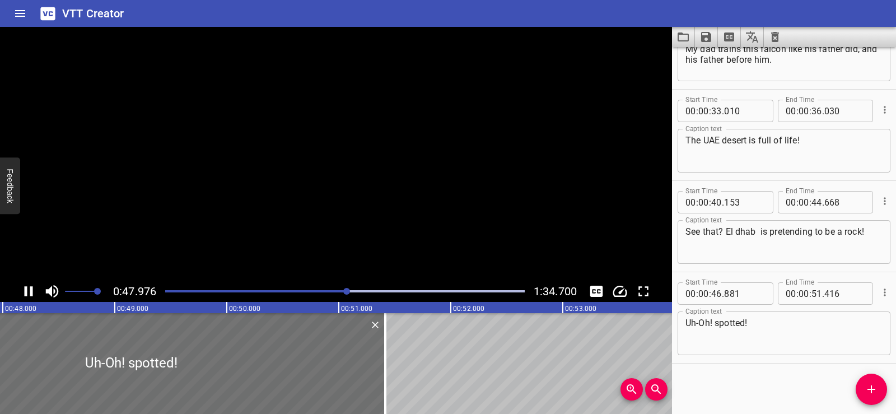
click at [242, 178] on video at bounding box center [336, 154] width 672 height 254
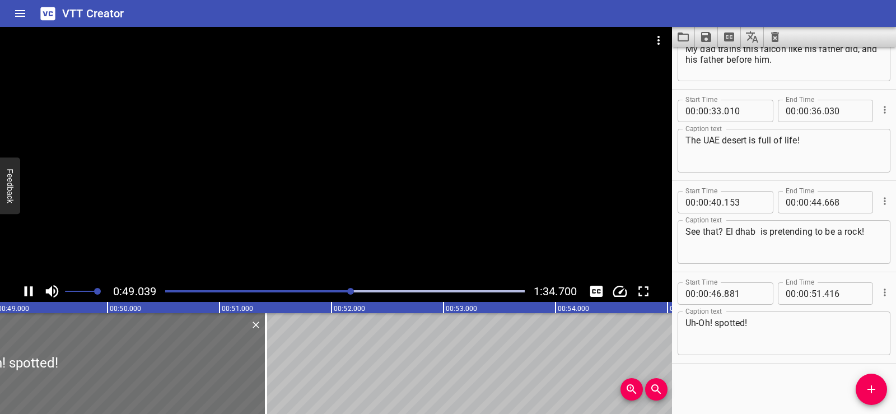
click at [361, 197] on div at bounding box center [336, 154] width 672 height 254
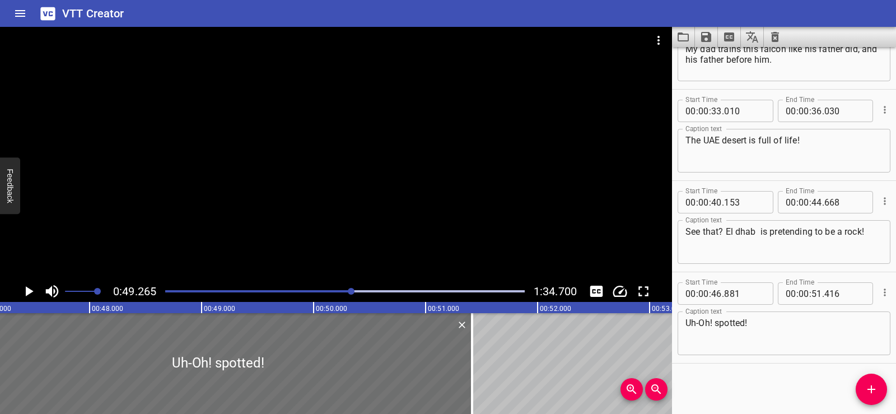
scroll to position [0, 4871]
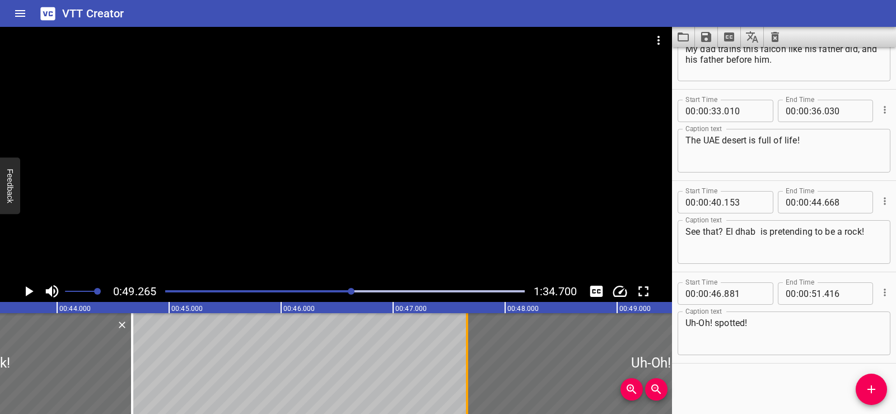
drag, startPoint x: 376, startPoint y: 348, endPoint x: 464, endPoint y: 348, distance: 87.4
click at [464, 348] on div at bounding box center [466, 363] width 11 height 101
type input "47"
type input "661"
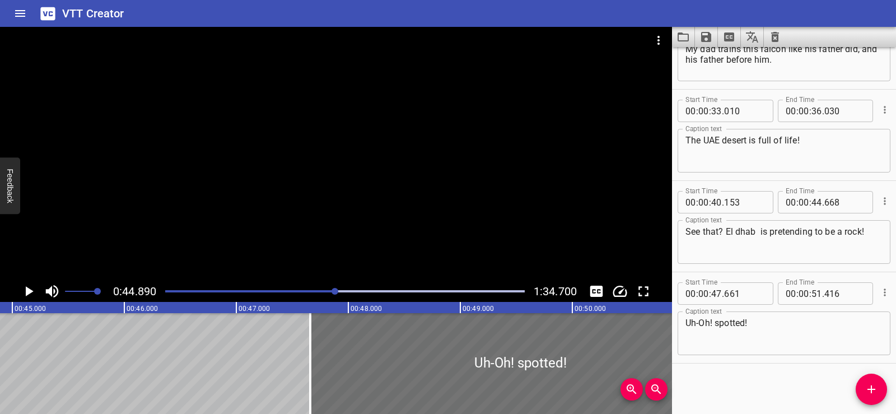
click at [263, 151] on div at bounding box center [336, 154] width 672 height 254
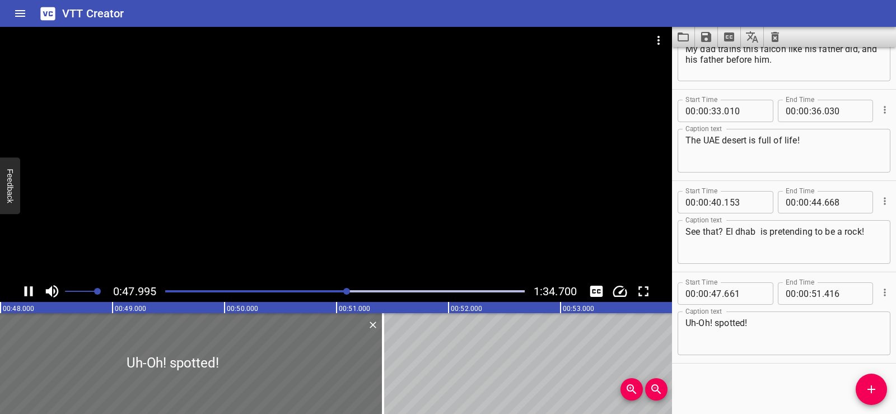
click at [261, 113] on div at bounding box center [336, 154] width 672 height 254
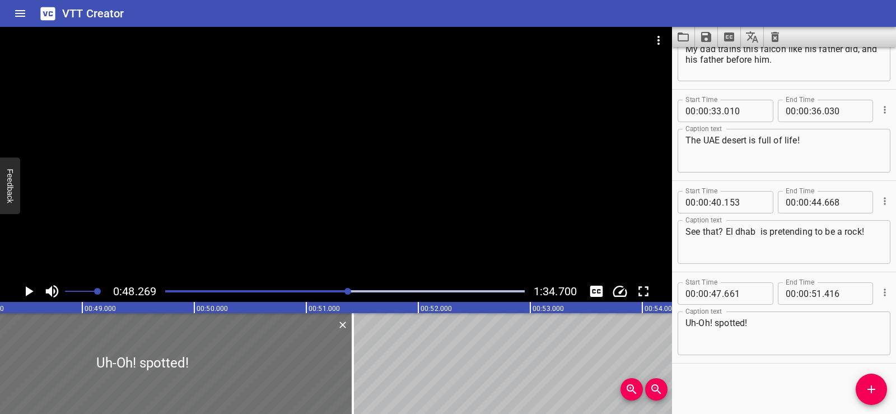
scroll to position [0, 5406]
click at [261, 113] on div at bounding box center [336, 154] width 672 height 254
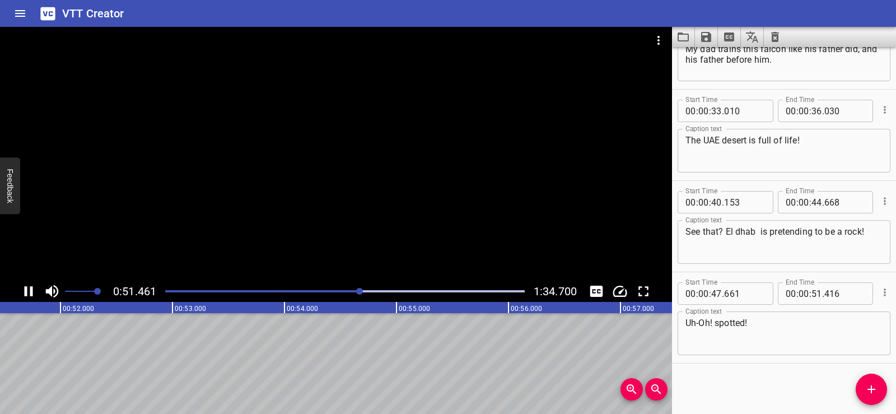
click at [326, 163] on div at bounding box center [336, 154] width 672 height 254
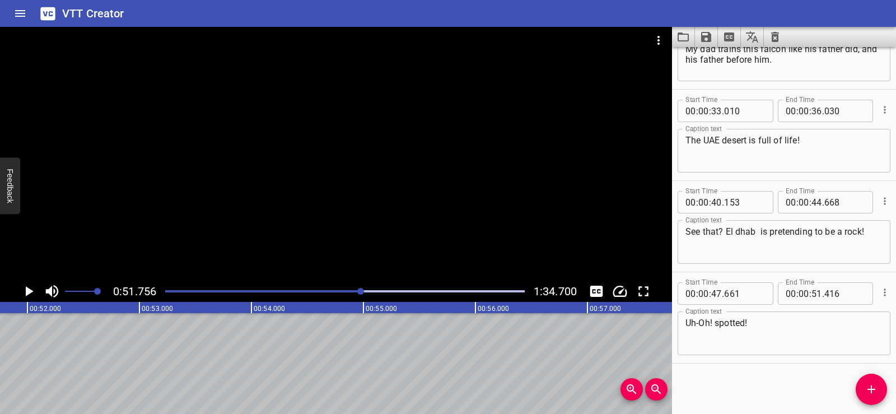
click at [870, 390] on icon "Add Cue" at bounding box center [871, 389] width 8 height 8
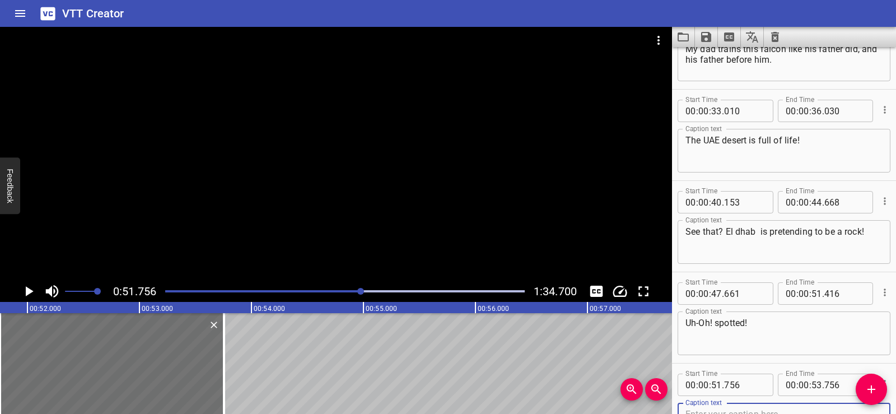
scroll to position [330, 0]
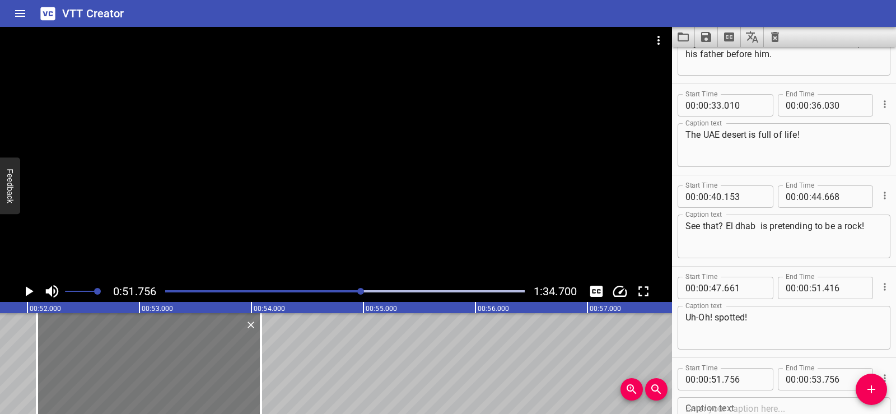
drag, startPoint x: 111, startPoint y: 344, endPoint x: 148, endPoint y: 343, distance: 37.0
click at [148, 343] on div at bounding box center [149, 363] width 224 height 101
type input "52"
type input "086"
type input "54"
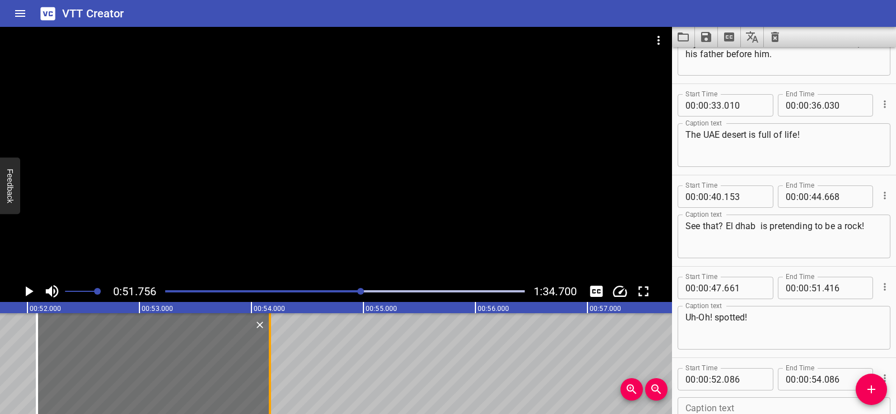
drag, startPoint x: 259, startPoint y: 379, endPoint x: 277, endPoint y: 385, distance: 18.4
click at [276, 385] on div at bounding box center [269, 363] width 11 height 101
type input "236"
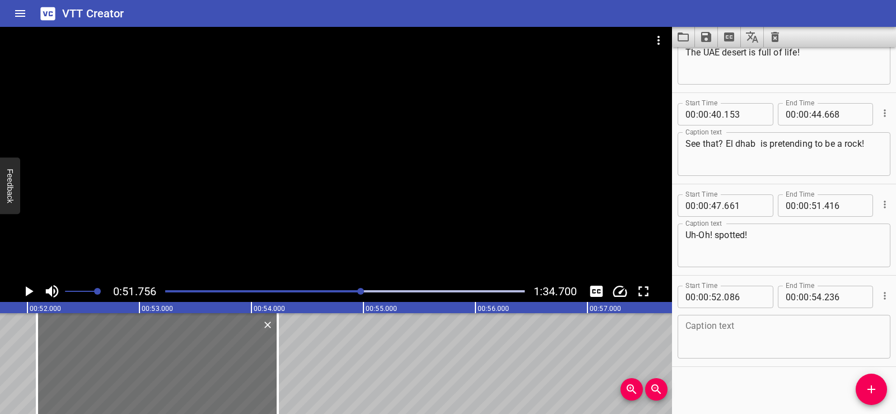
scroll to position [416, 0]
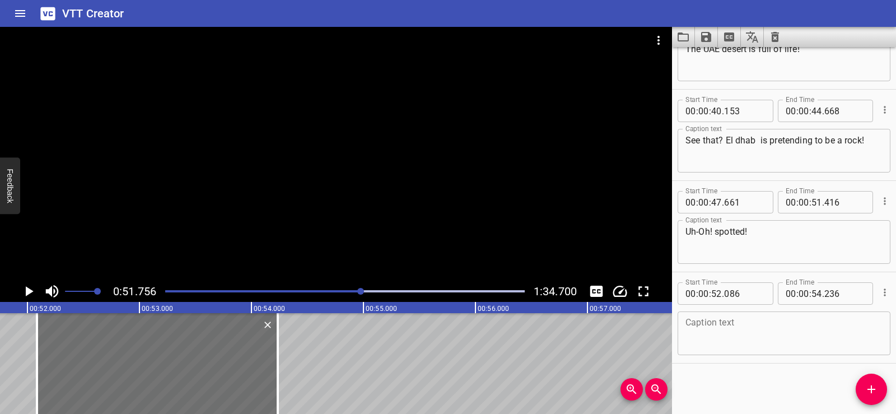
click at [711, 333] on textarea at bounding box center [783, 334] width 197 height 32
paste textarea "Dad..what’s that?"
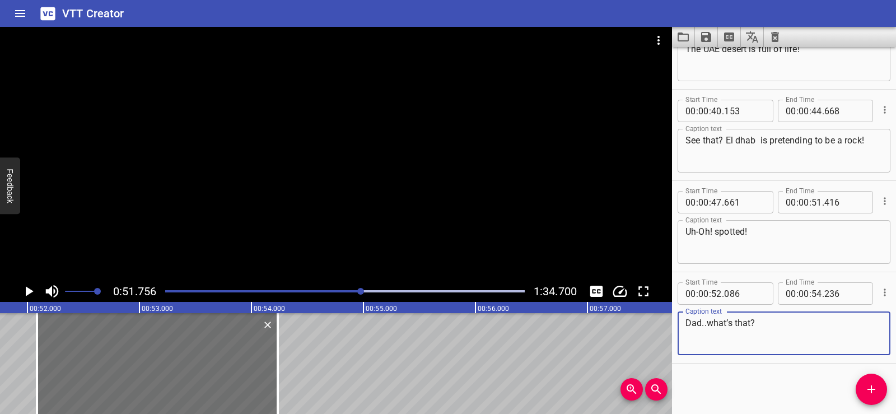
type textarea "Dad..what’s that?"
click at [732, 357] on div "Caption text Dad..what’s that? Caption text" at bounding box center [784, 332] width 213 height 50
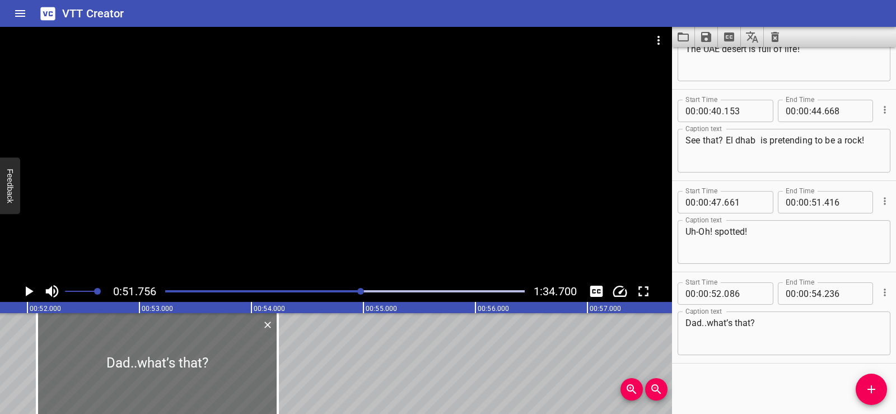
click at [274, 158] on div at bounding box center [336, 154] width 672 height 254
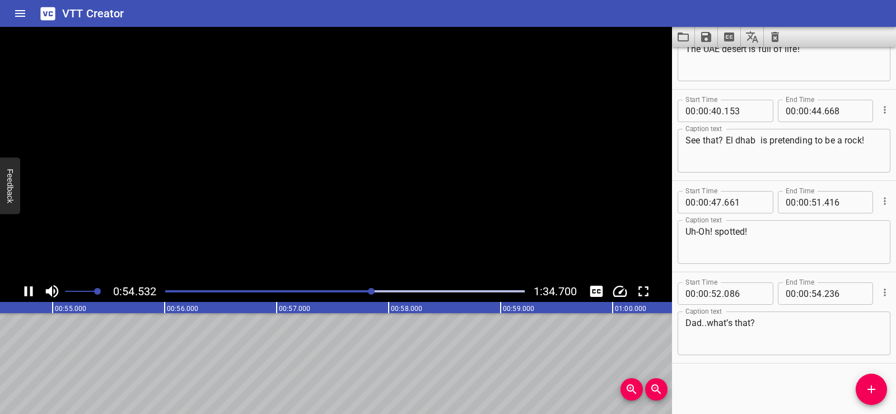
click at [274, 158] on video at bounding box center [336, 154] width 672 height 254
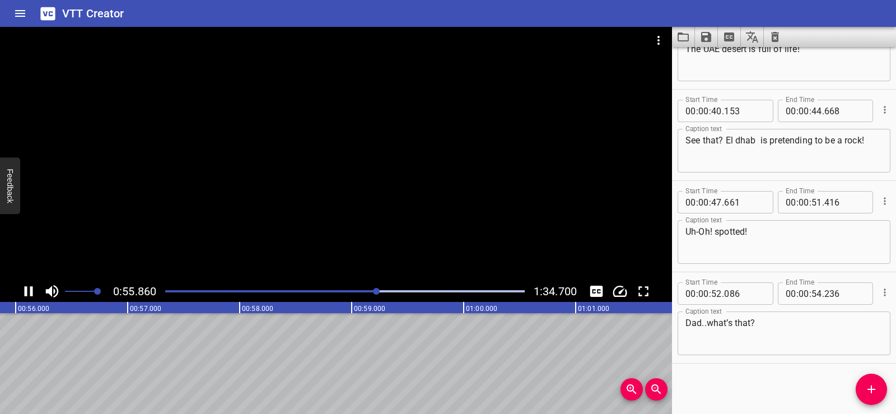
click at [418, 124] on div at bounding box center [336, 154] width 672 height 254
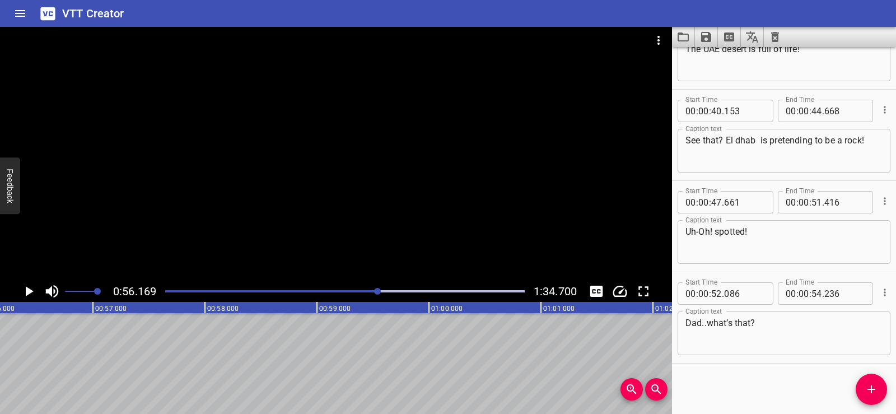
click at [867, 391] on icon "Add Cue" at bounding box center [871, 388] width 13 height 13
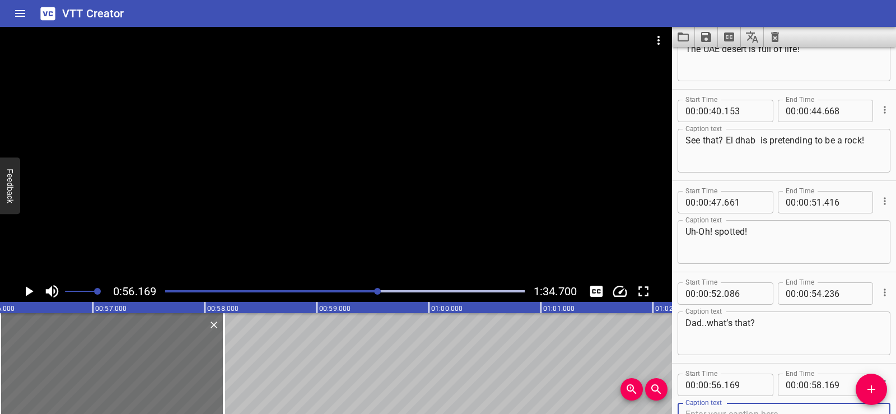
scroll to position [422, 0]
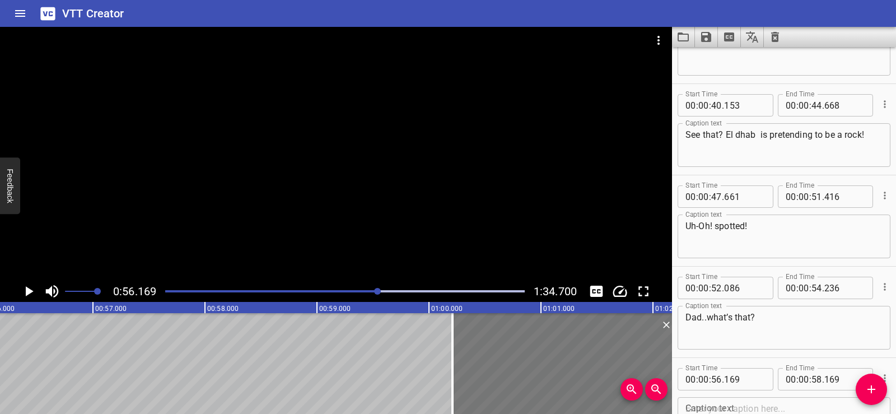
drag, startPoint x: 114, startPoint y: 358, endPoint x: 567, endPoint y: 349, distance: 452.6
click at [567, 349] on div at bounding box center [564, 363] width 224 height 101
type input "01"
type input "00"
type input "209"
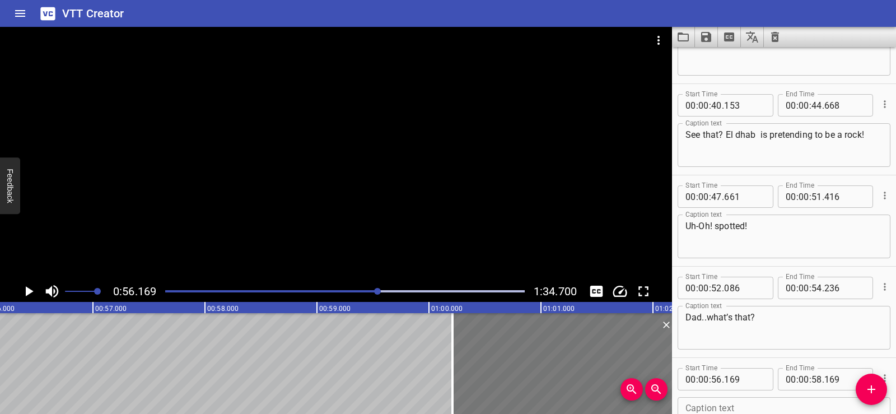
type input "01"
type input "02"
type input "209"
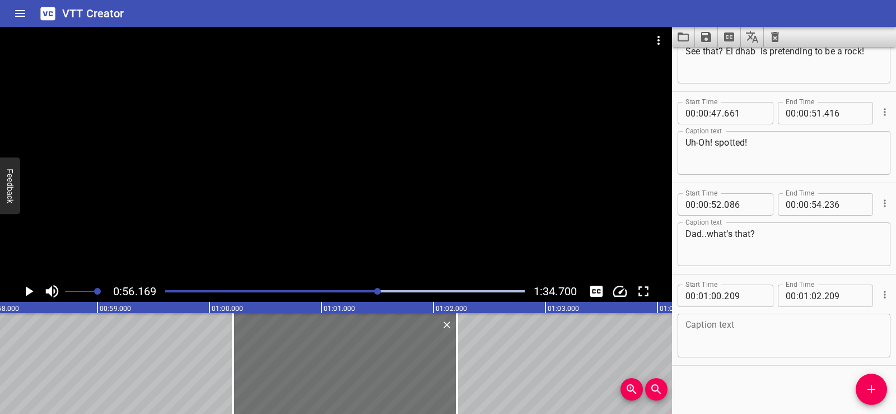
scroll to position [507, 0]
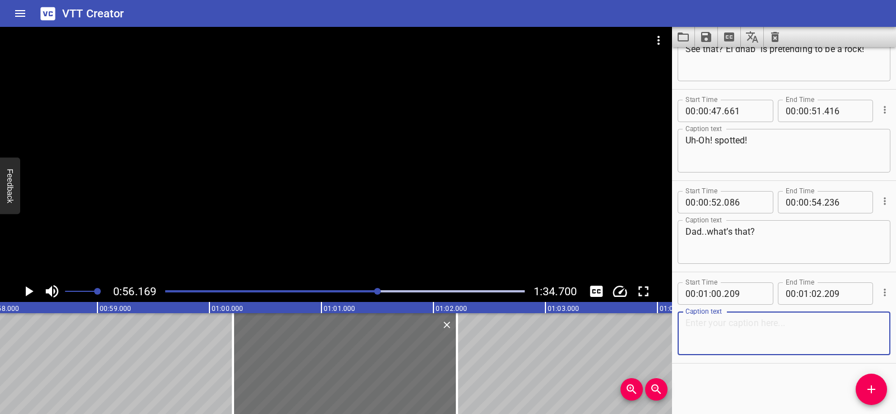
click at [744, 330] on textarea at bounding box center [783, 334] width 197 height 32
paste textarea "[PERSON_NAME]."
type textarea "[PERSON_NAME]."
click at [729, 354] on div "[PERSON_NAME]. Caption text" at bounding box center [784, 333] width 213 height 44
click at [131, 353] on div "Desert Wings & Clever Things! The falcon is more than just a bird! It's a symbo…" at bounding box center [209, 363] width 13441 height 101
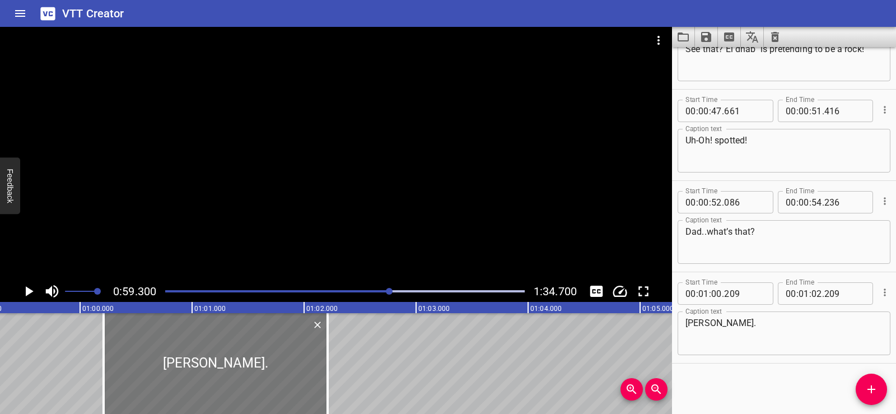
scroll to position [0, 6642]
click at [298, 174] on div at bounding box center [336, 154] width 672 height 254
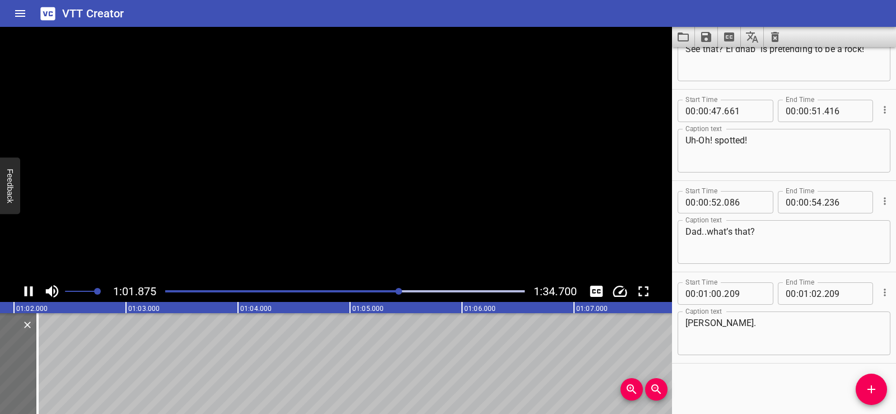
click at [298, 174] on video at bounding box center [336, 154] width 672 height 254
click at [335, 148] on div at bounding box center [336, 154] width 672 height 254
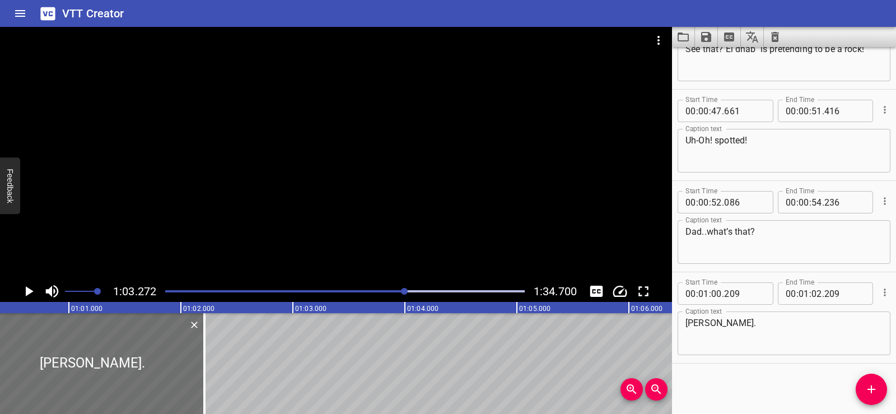
scroll to position [0, 6729]
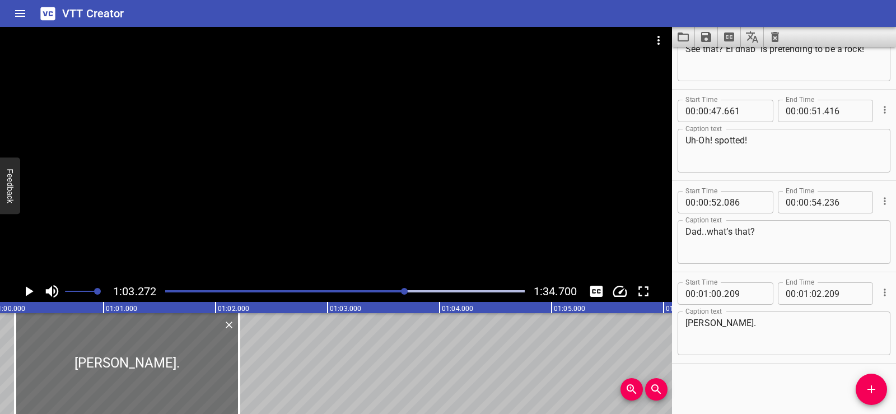
click at [867, 392] on icon "Add Cue" at bounding box center [871, 388] width 13 height 13
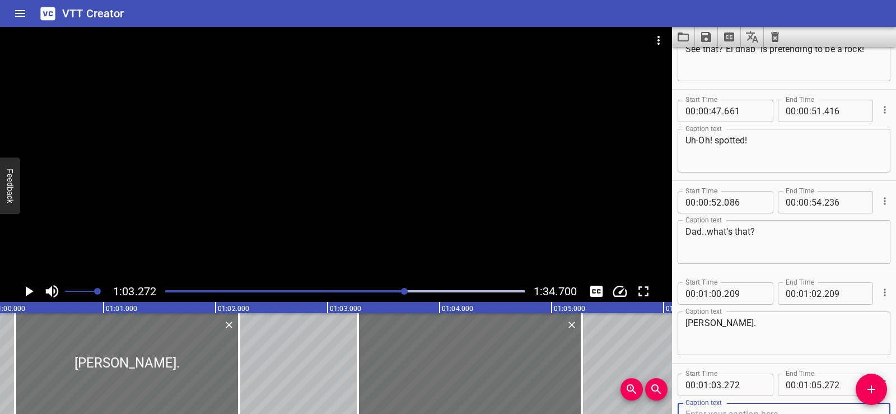
scroll to position [513, 0]
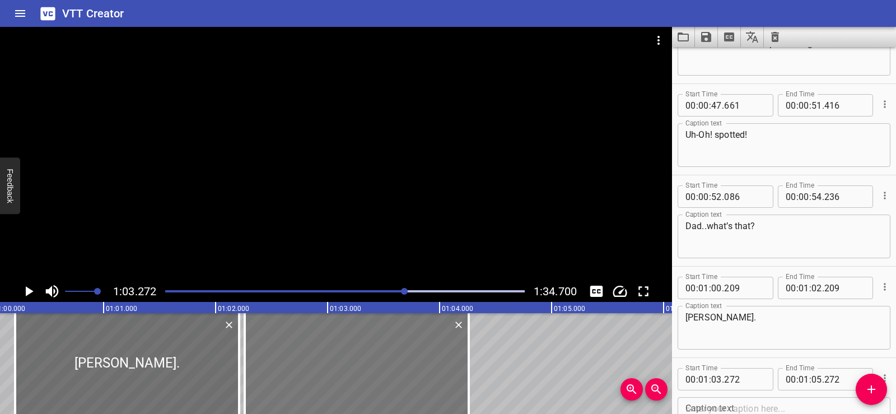
drag, startPoint x: 479, startPoint y: 372, endPoint x: 366, endPoint y: 376, distance: 113.2
click at [366, 376] on div at bounding box center [357, 363] width 224 height 101
type input "02"
type input "262"
type input "04"
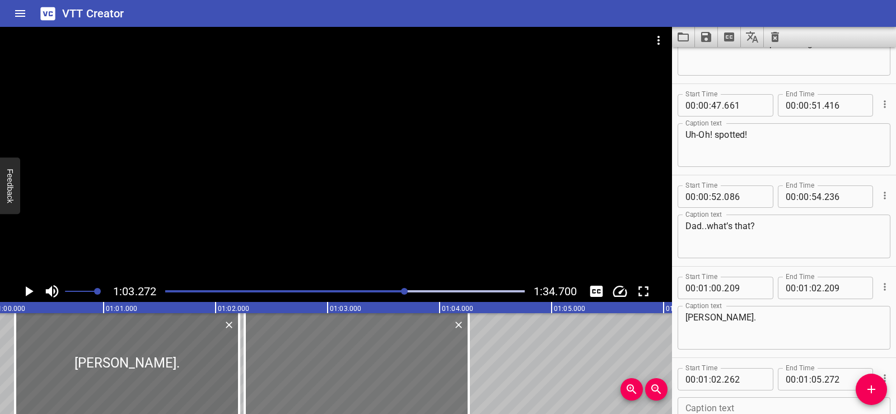
type input "262"
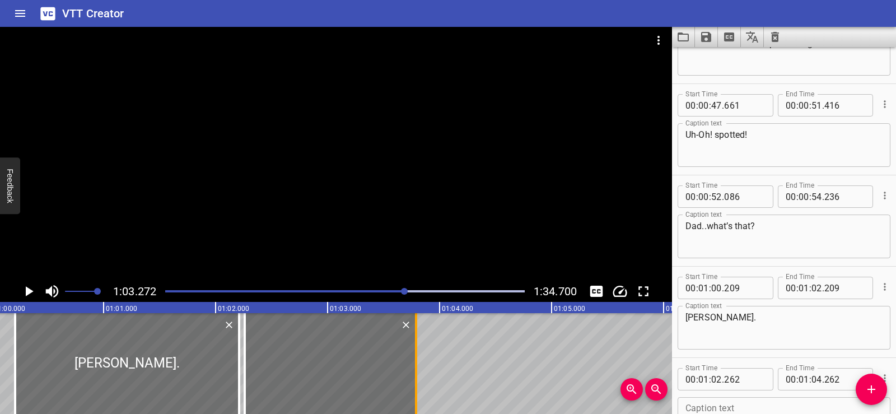
drag, startPoint x: 465, startPoint y: 375, endPoint x: 413, endPoint y: 376, distance: 51.5
click at [413, 376] on div at bounding box center [415, 363] width 11 height 101
type input "03"
type input "782"
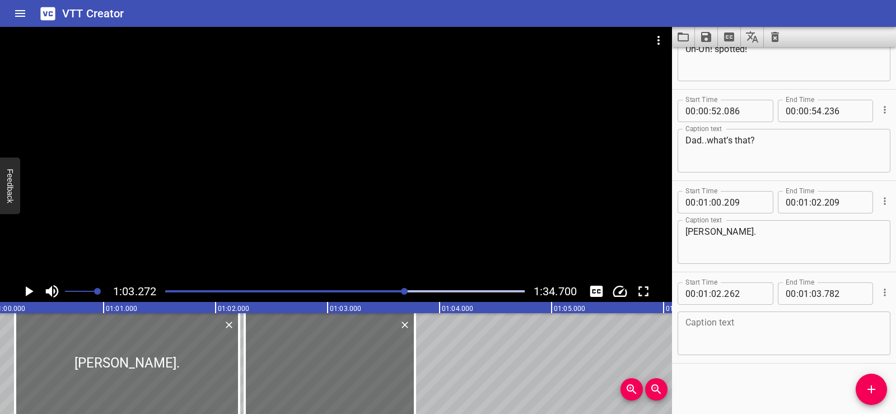
click at [755, 325] on textarea at bounding box center [783, 334] width 197 height 32
paste textarea "That’s not a cobra."
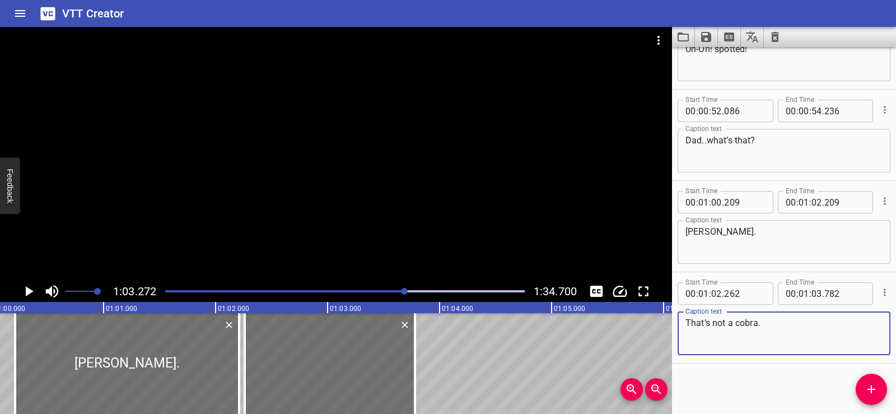
type textarea "That’s not a cobra."
click at [743, 390] on div "Start Time 00 : 00 : 01 . 888 Start Time End Time 00 : 00 : 04 . 458 End Time C…" at bounding box center [784, 230] width 224 height 367
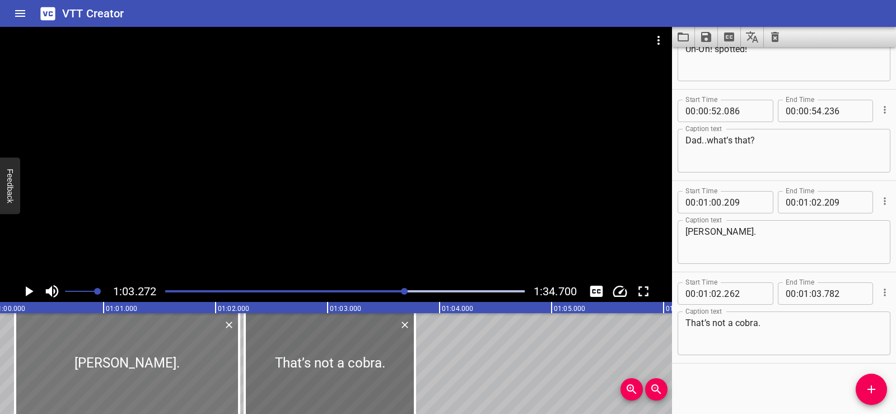
click at [38, 361] on div at bounding box center [127, 363] width 224 height 101
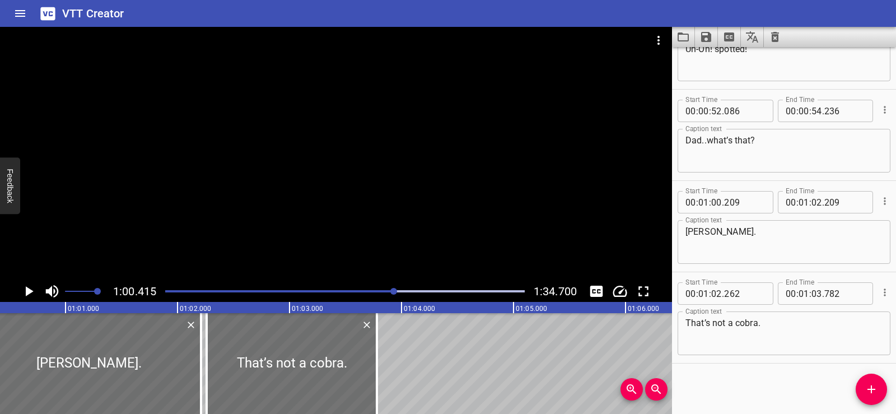
click at [263, 132] on div at bounding box center [336, 154] width 672 height 254
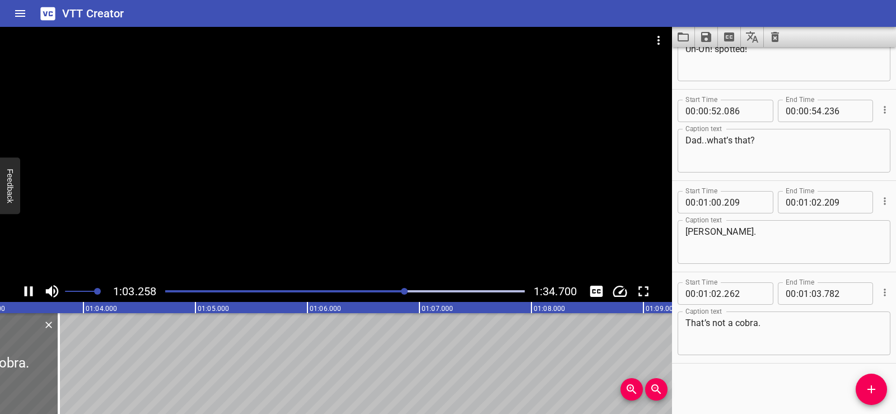
click at [351, 113] on div at bounding box center [336, 154] width 672 height 254
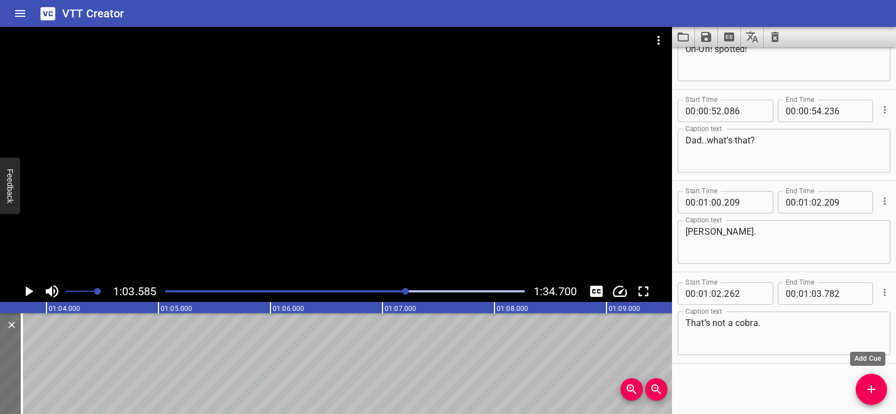
click at [868, 386] on icon "Add Cue" at bounding box center [871, 388] width 13 height 13
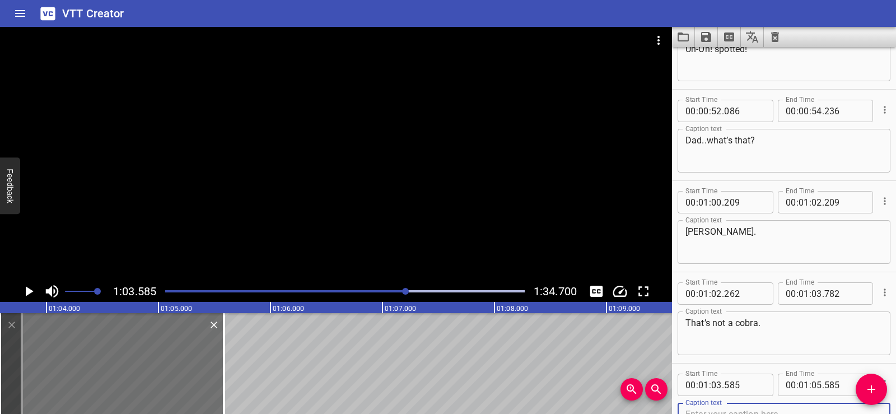
scroll to position [604, 0]
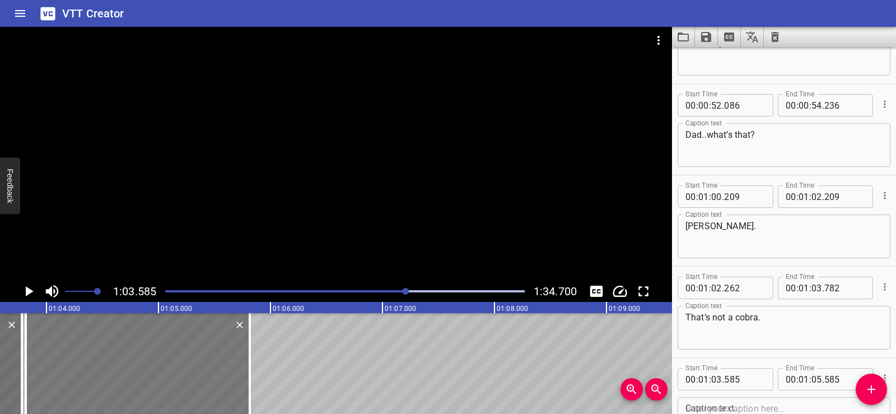
drag, startPoint x: 95, startPoint y: 356, endPoint x: 120, endPoint y: 356, distance: 25.8
click at [120, 356] on div at bounding box center [138, 363] width 224 height 101
type input "815"
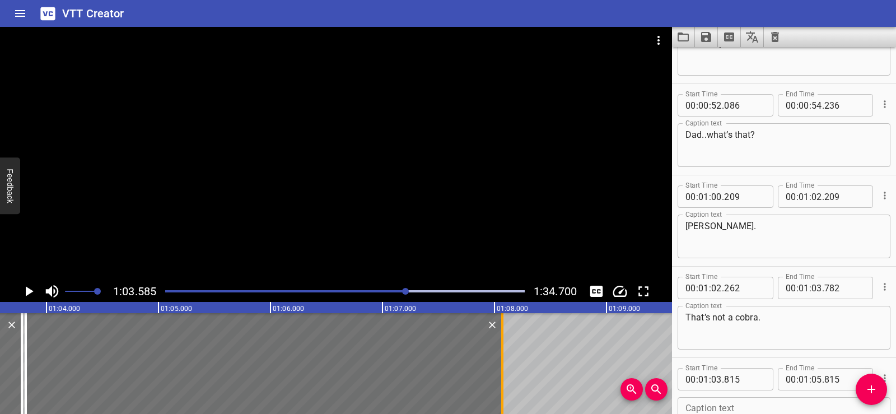
drag, startPoint x: 251, startPoint y: 374, endPoint x: 504, endPoint y: 377, distance: 252.6
click at [504, 377] on div at bounding box center [502, 363] width 11 height 101
type input "08"
type input "070"
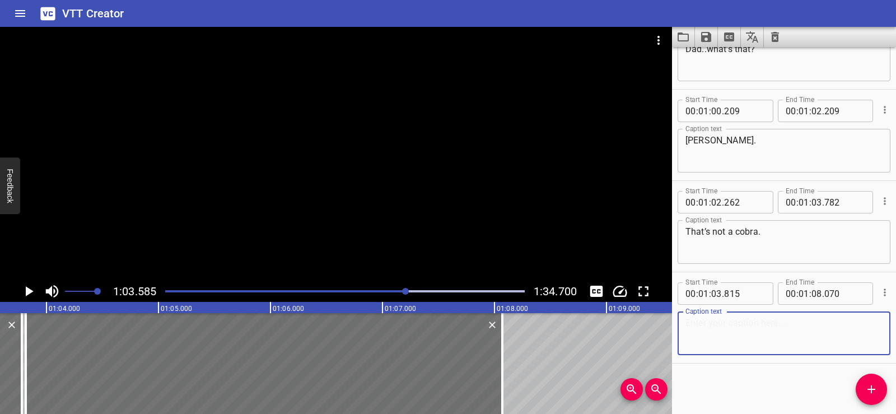
click at [705, 318] on textarea at bounding box center [783, 334] width 197 height 32
paste textarea "It just acts like one to scare other animals and stay safe."
type textarea "It just acts like one to scare other animals and stay safe."
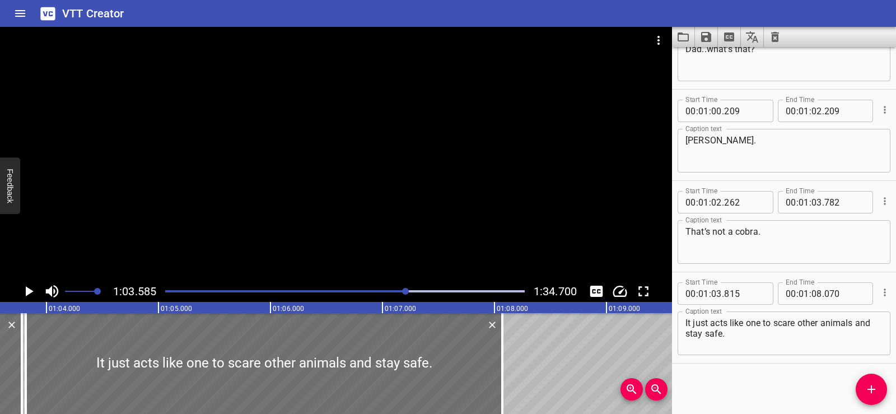
click at [771, 378] on div "Start Time 00 : 00 : 01 . 888 Start Time End Time 00 : 00 : 04 . 458 End Time C…" at bounding box center [784, 230] width 224 height 367
click at [319, 154] on div at bounding box center [336, 154] width 672 height 254
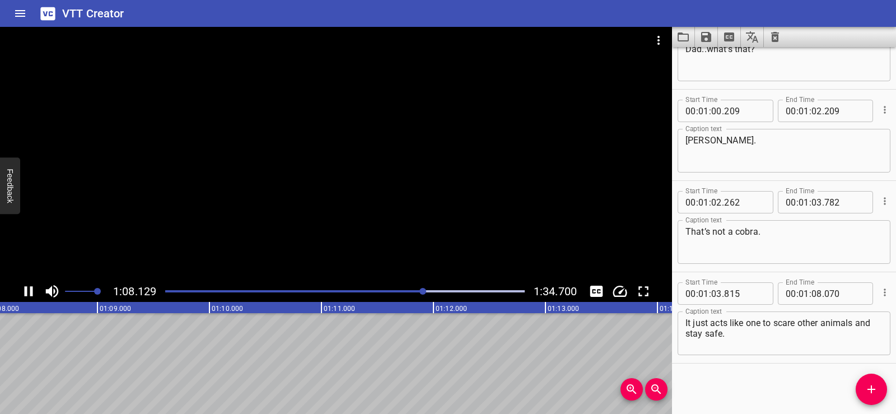
click at [363, 105] on div at bounding box center [336, 154] width 672 height 254
click at [361, 138] on div at bounding box center [336, 154] width 672 height 254
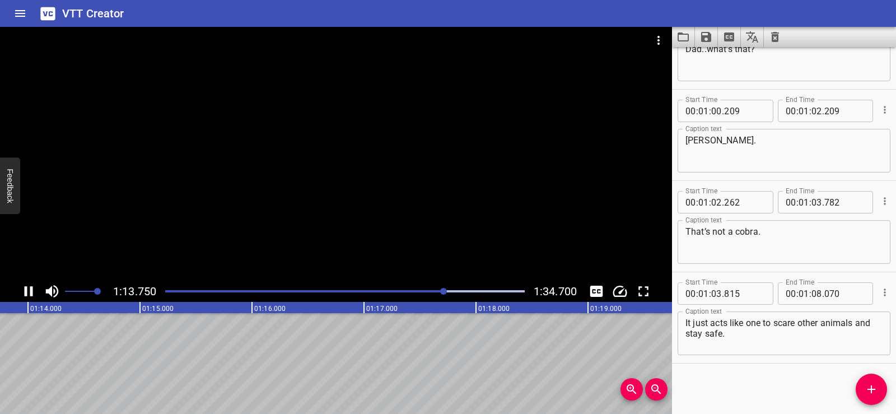
click at [418, 114] on div at bounding box center [336, 154] width 672 height 254
click at [395, 112] on video at bounding box center [336, 154] width 672 height 254
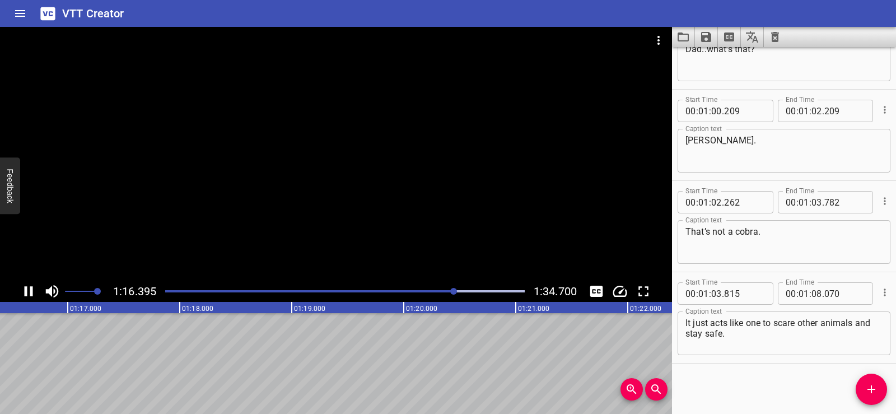
click at [348, 130] on div at bounding box center [336, 154] width 672 height 254
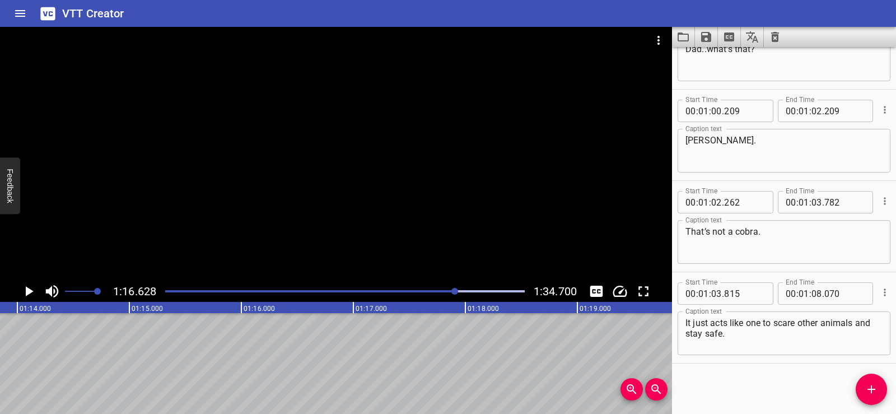
scroll to position [0, 8283]
click at [871, 384] on icon "Add Cue" at bounding box center [871, 388] width 13 height 13
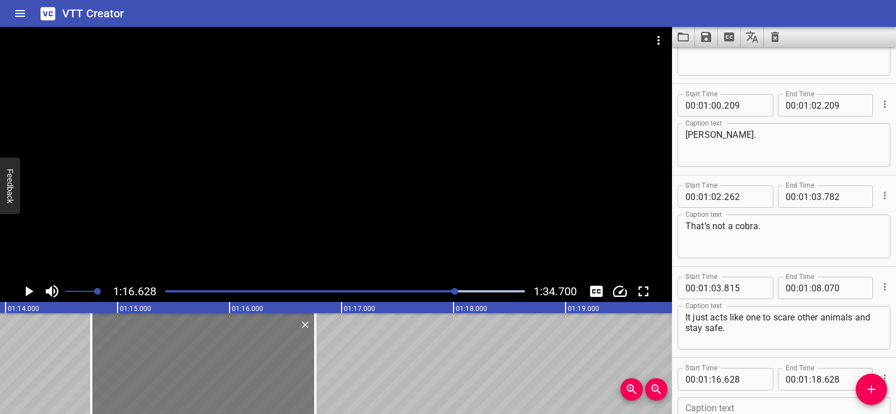
drag, startPoint x: 357, startPoint y: 349, endPoint x: 167, endPoint y: 340, distance: 189.5
click at [167, 340] on div at bounding box center [203, 363] width 224 height 101
type input "14"
type input "763"
type input "16"
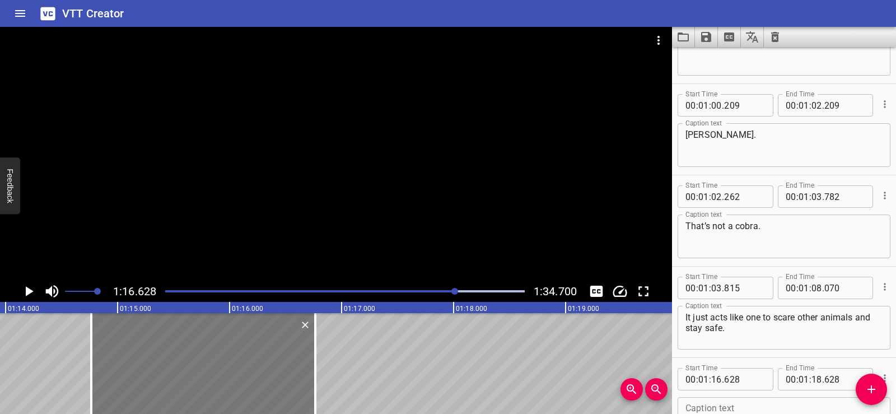
type input "763"
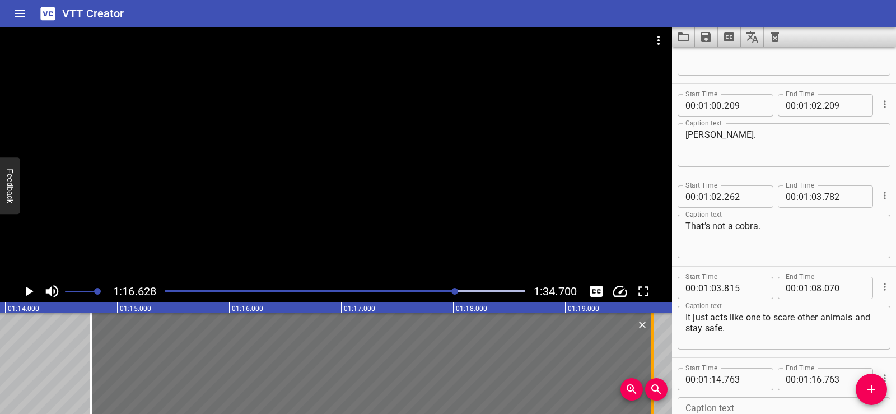
drag, startPoint x: 314, startPoint y: 357, endPoint x: 651, endPoint y: 352, distance: 337.2
click at [651, 352] on div at bounding box center [652, 363] width 11 height 101
type input "19"
type input "773"
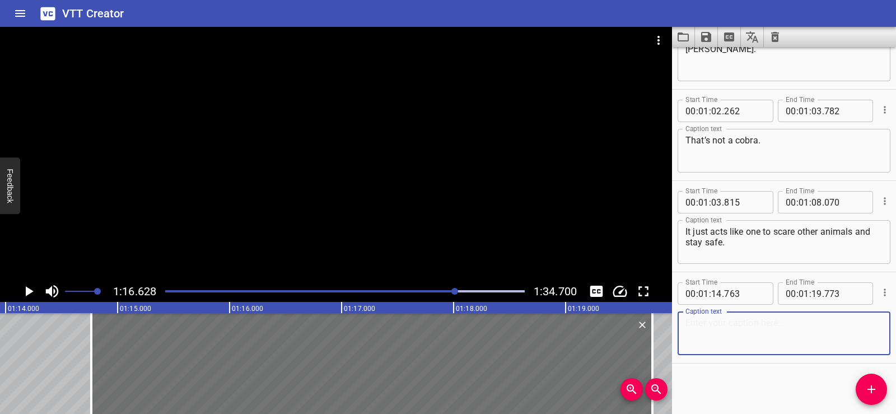
click at [725, 326] on textarea at bounding box center [783, 334] width 197 height 32
paste textarea "So, animals in the desert have special body parts…"
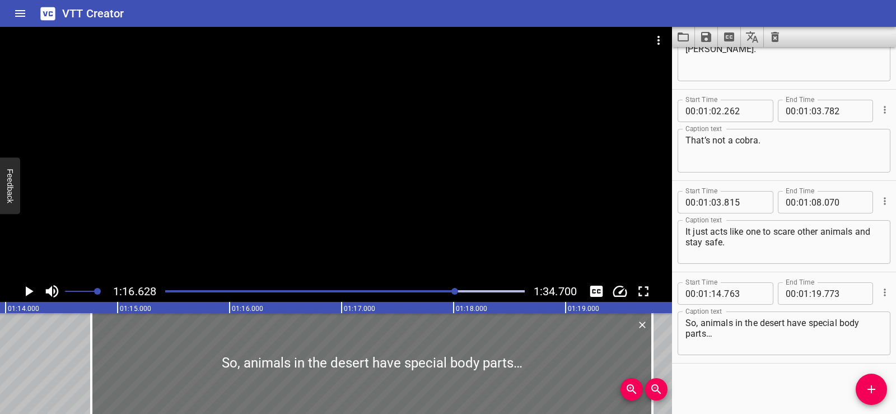
click at [733, 368] on div "Start Time 00 : 00 : 01 . 888 Start Time End Time 00 : 00 : 04 . 458 End Time C…" at bounding box center [784, 230] width 224 height 367
click at [316, 164] on div at bounding box center [336, 154] width 672 height 254
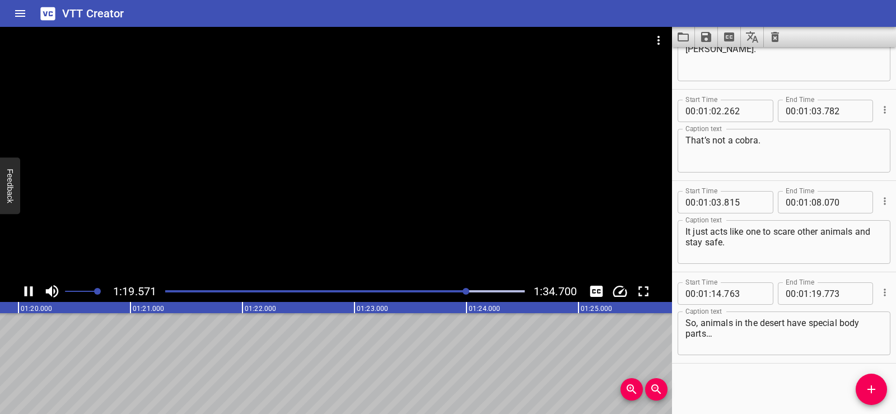
click at [361, 111] on div at bounding box center [336, 154] width 672 height 254
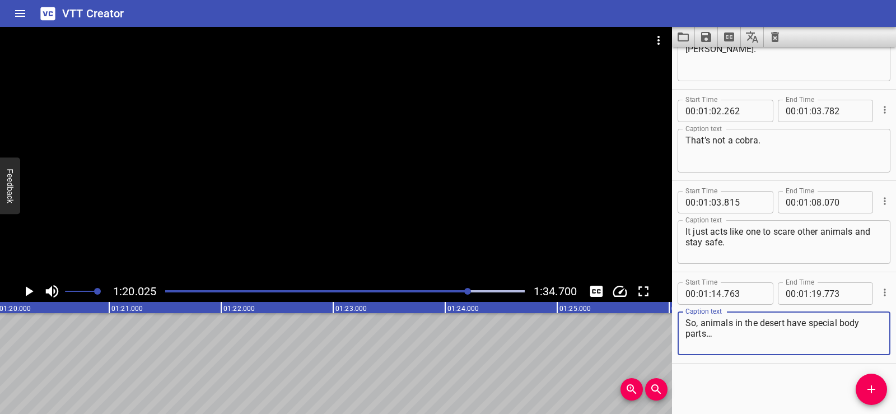
click at [730, 336] on textarea "So, animals in the desert have special body parts…" at bounding box center [783, 334] width 197 height 32
paste textarea "So, animals in the desert have special body parts… and behaviors…"
drag, startPoint x: 807, startPoint y: 344, endPoint x: 678, endPoint y: 320, distance: 131.0
click at [678, 320] on div "So, animals in the desert have special body parts… So, animals in the desert ha…" at bounding box center [784, 333] width 213 height 44
paste textarea
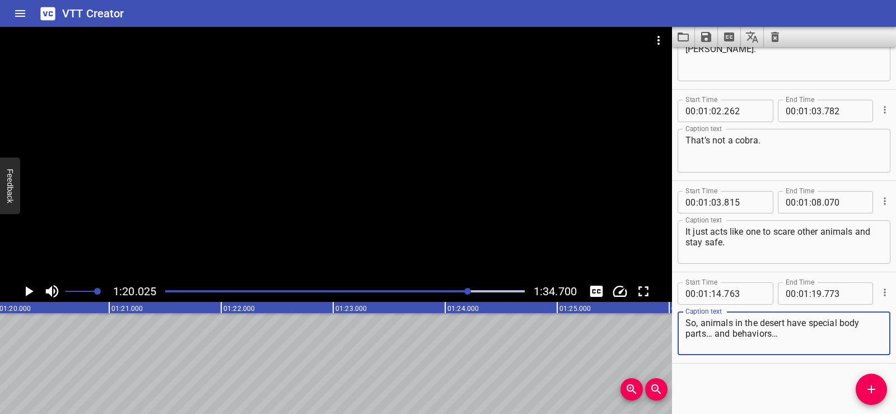
type textarea "So, animals in the desert have special body parts… and behaviors…"
click at [745, 371] on div "Start Time 00 : 00 : 01 . 888 Start Time End Time 00 : 00 : 04 . 458 End Time C…" at bounding box center [784, 230] width 224 height 367
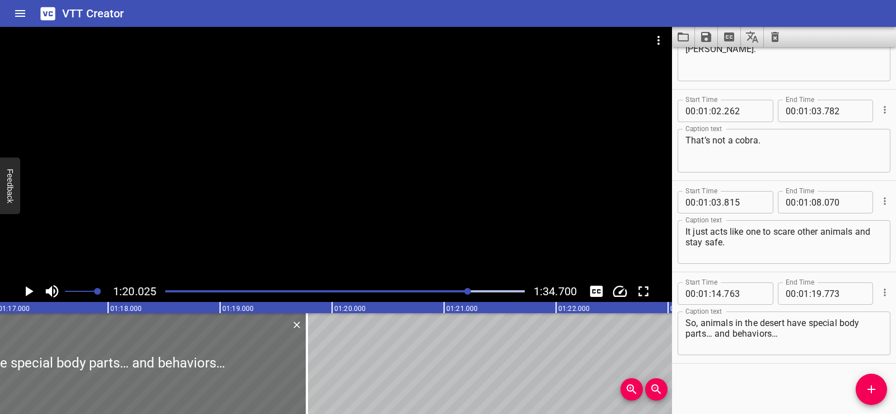
scroll to position [0, 8525]
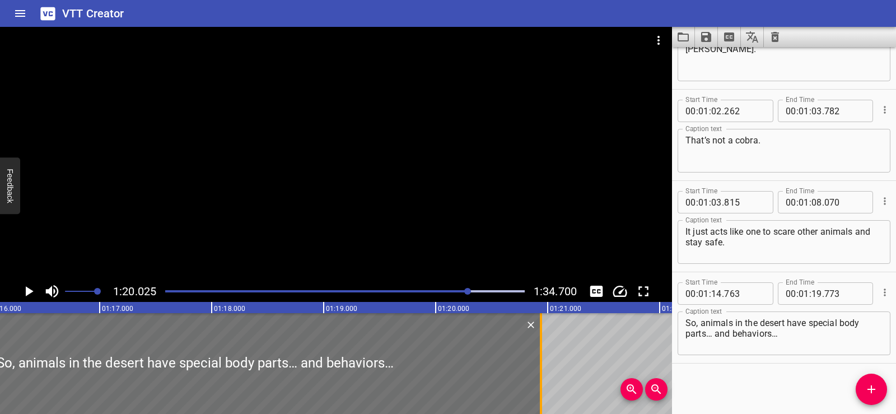
drag, startPoint x: 406, startPoint y: 362, endPoint x: 537, endPoint y: 365, distance: 130.5
click at [537, 365] on div at bounding box center [540, 363] width 11 height 101
type input "20"
type input "938"
click at [170, 356] on div at bounding box center [195, 363] width 692 height 101
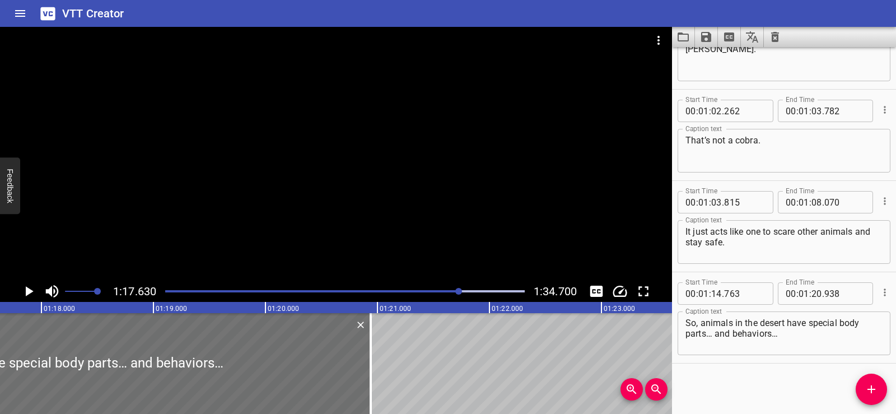
click at [344, 157] on div at bounding box center [336, 154] width 672 height 254
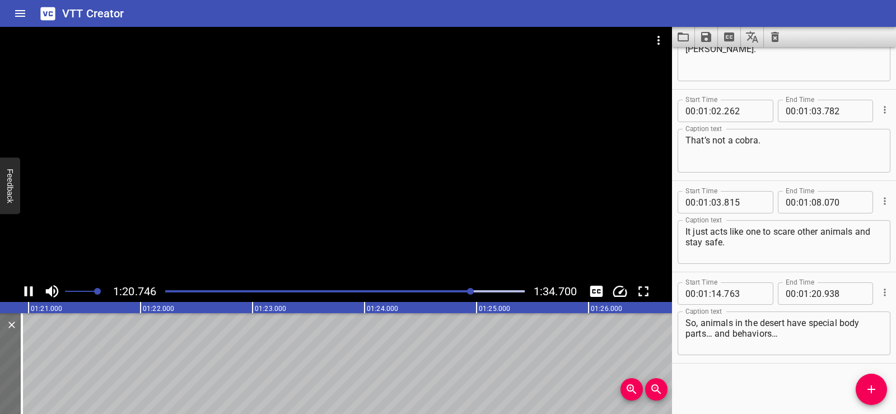
click at [346, 127] on div at bounding box center [336, 154] width 672 height 254
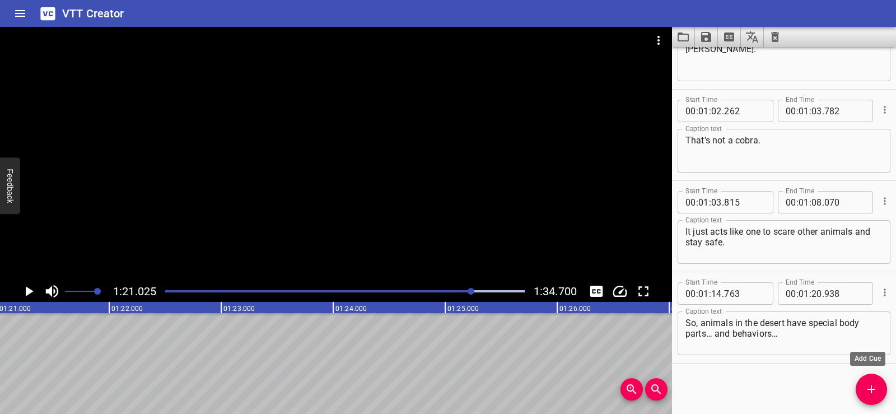
click at [874, 387] on icon "Add Cue" at bounding box center [871, 388] width 13 height 13
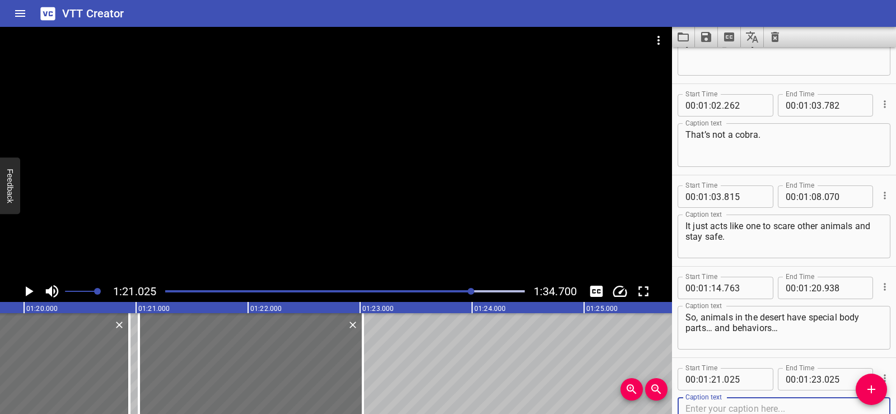
scroll to position [0, 8925]
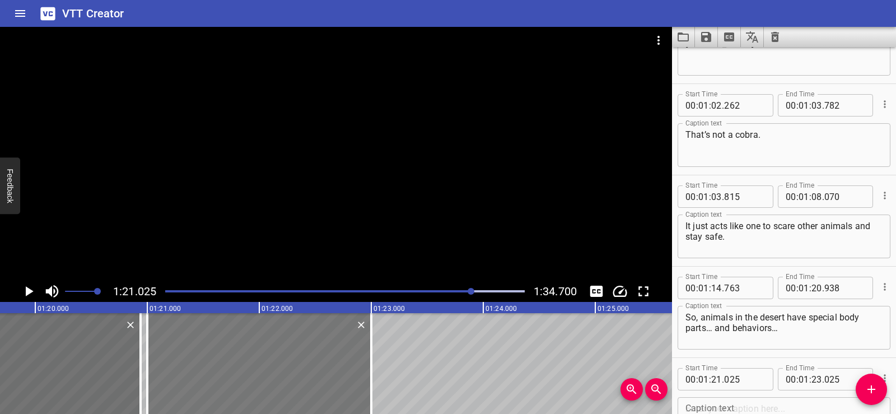
click at [305, 377] on div at bounding box center [259, 363] width 224 height 101
type input "000"
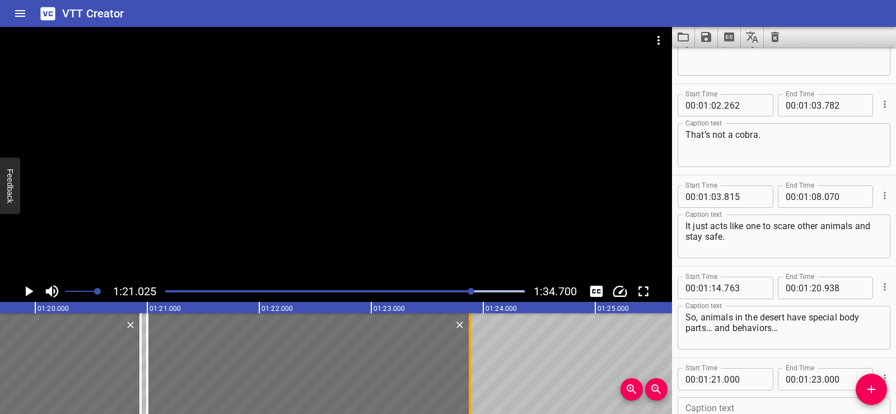
drag, startPoint x: 370, startPoint y: 384, endPoint x: 469, endPoint y: 384, distance: 98.6
click at [469, 384] on div at bounding box center [470, 363] width 2 height 101
type input "880"
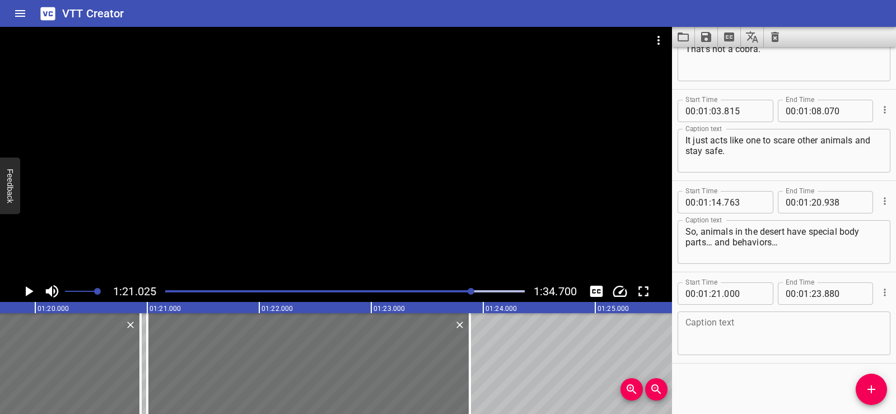
click at [697, 330] on textarea at bounding box center [783, 334] width 197 height 32
paste textarea "that help them move, eat, and stay safe."
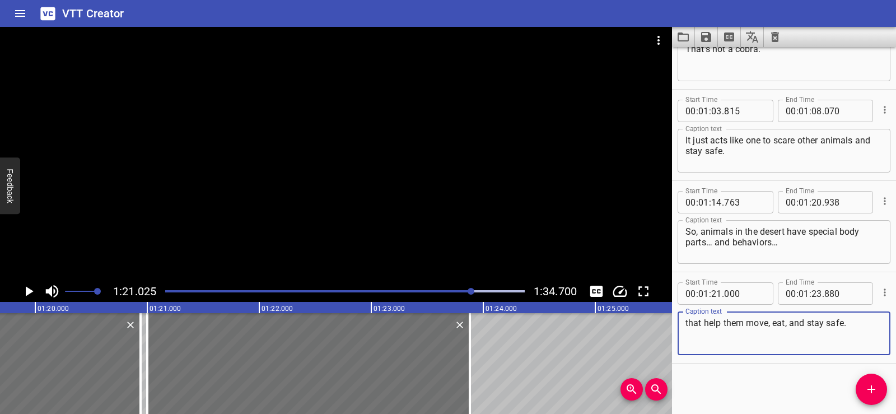
type textarea "that help them move, eat, and stay safe."
click at [729, 386] on div "Start Time 00 : 00 : 01 . 888 Start Time End Time 00 : 00 : 04 . 458 End Time C…" at bounding box center [784, 230] width 224 height 367
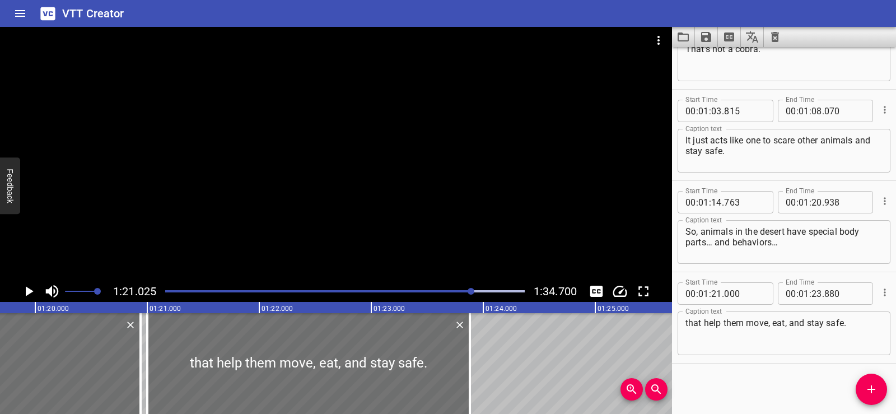
click at [400, 200] on div at bounding box center [336, 154] width 672 height 254
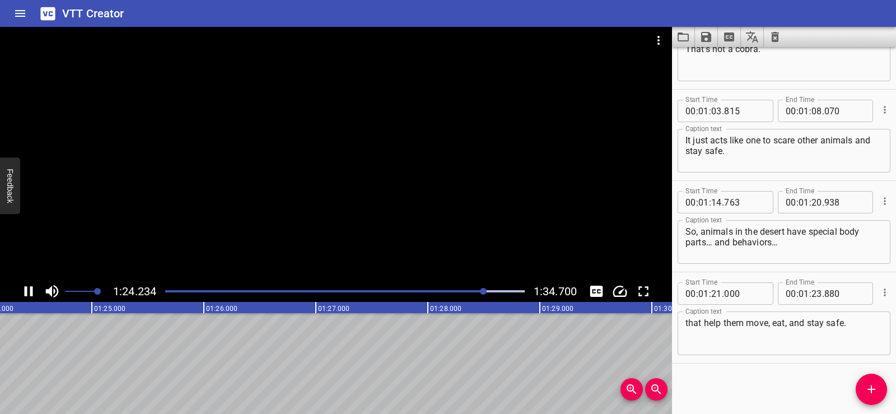
click at [380, 154] on div at bounding box center [336, 154] width 672 height 254
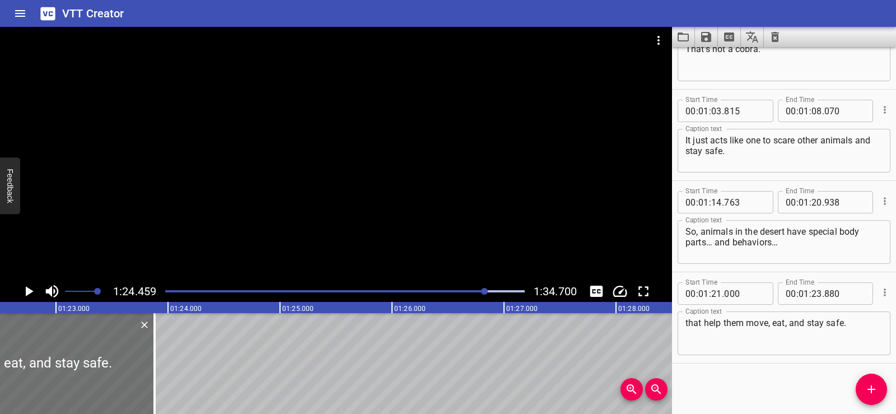
scroll to position [0, 9206]
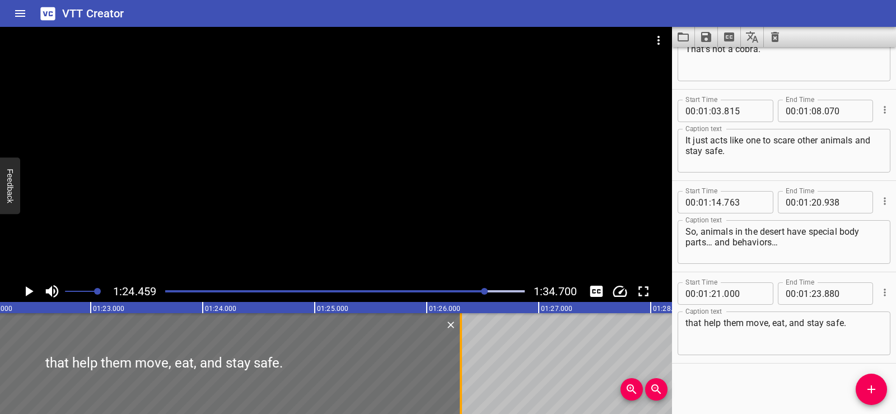
drag, startPoint x: 188, startPoint y: 368, endPoint x: 460, endPoint y: 368, distance: 271.6
click at [460, 368] on div at bounding box center [461, 363] width 2 height 101
type input "26"
click at [96, 337] on div at bounding box center [164, 363] width 594 height 101
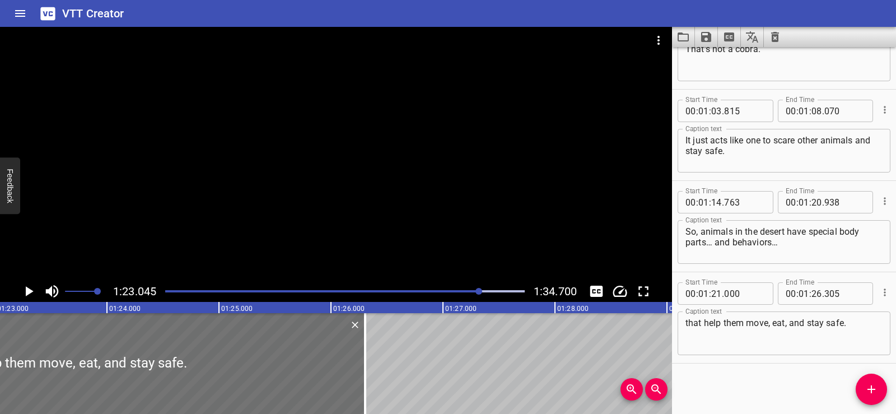
click at [310, 145] on div at bounding box center [336, 154] width 672 height 254
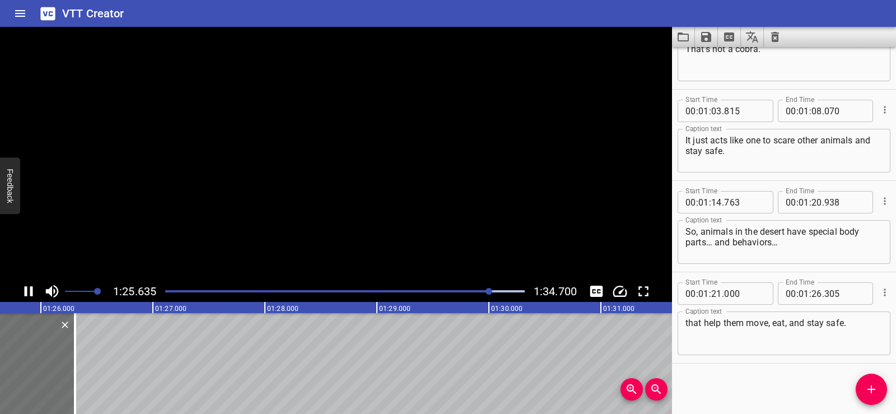
click at [310, 145] on video at bounding box center [336, 154] width 672 height 254
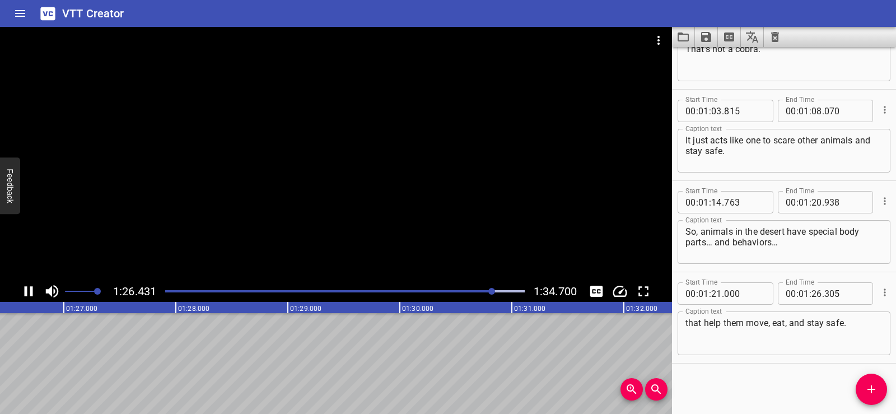
click at [390, 162] on div at bounding box center [336, 154] width 672 height 254
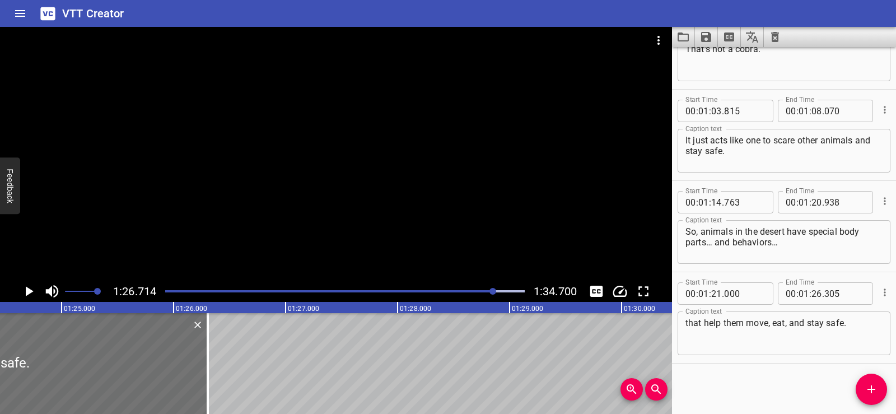
scroll to position [0, 9239]
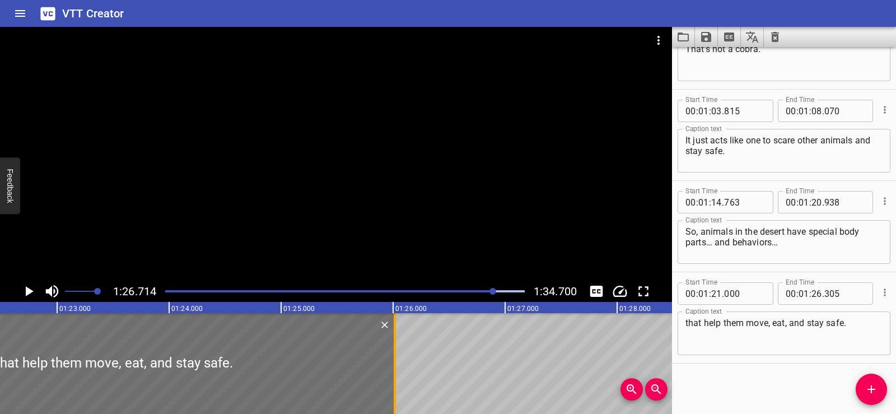
drag, startPoint x: 428, startPoint y: 371, endPoint x: 396, endPoint y: 373, distance: 32.5
click at [396, 373] on div at bounding box center [394, 363] width 11 height 101
type input "015"
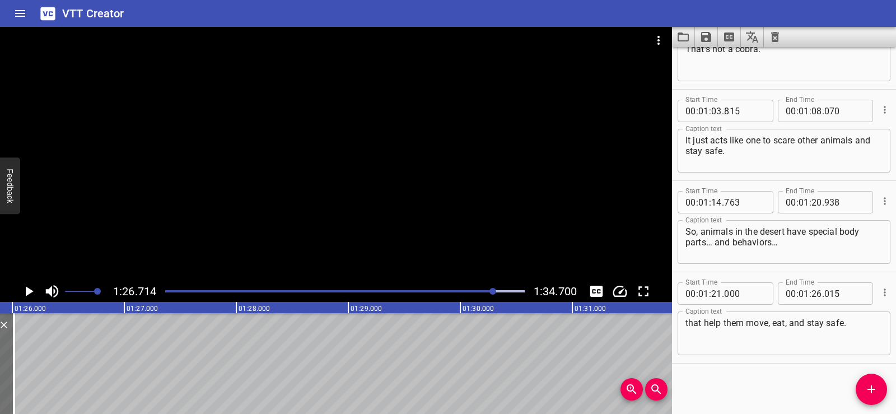
scroll to position [0, 9528]
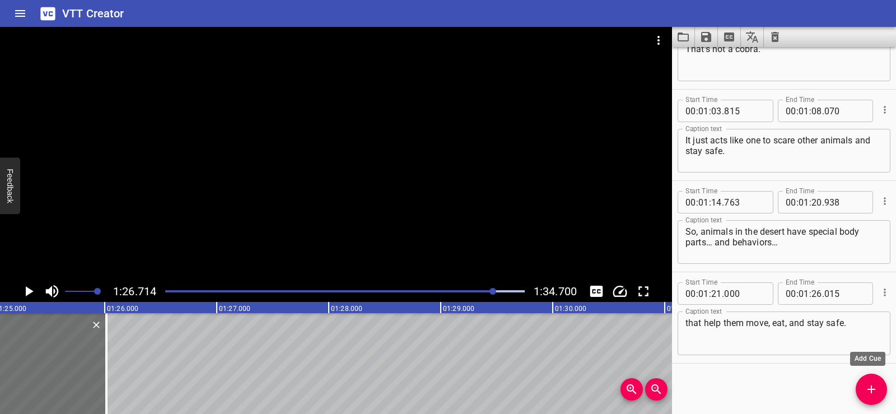
click at [860, 388] on span "Add Cue" at bounding box center [871, 388] width 31 height 13
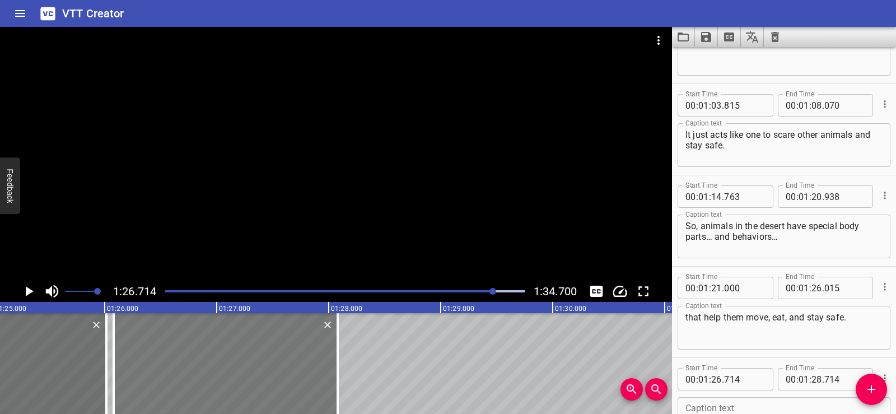
drag, startPoint x: 315, startPoint y: 353, endPoint x: 248, endPoint y: 353, distance: 67.2
click at [248, 353] on div at bounding box center [226, 363] width 224 height 101
type input "079"
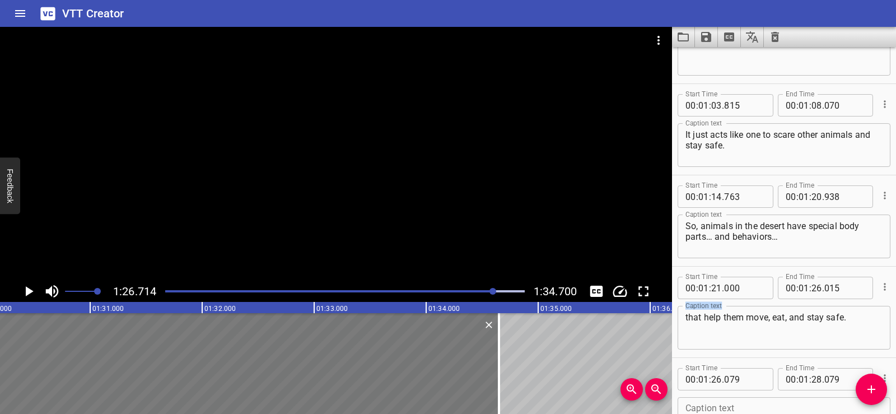
scroll to position [0, 10196]
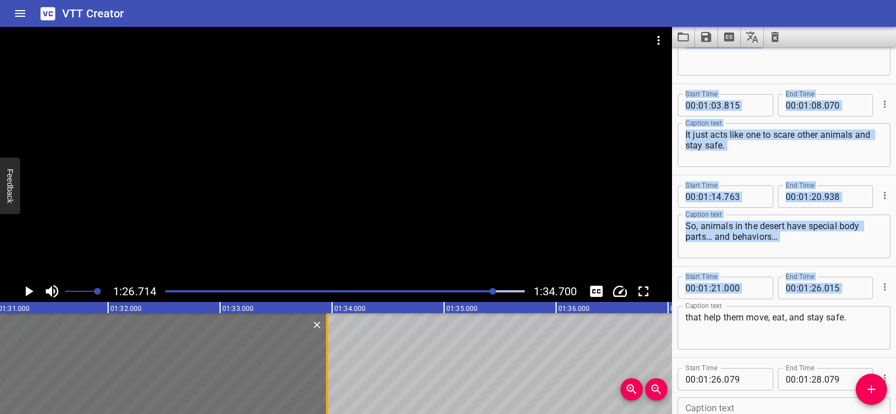
drag, startPoint x: 339, startPoint y: 359, endPoint x: 326, endPoint y: 360, distance: 13.5
click at [326, 360] on div at bounding box center [327, 363] width 2 height 101
type input "33"
type input "944"
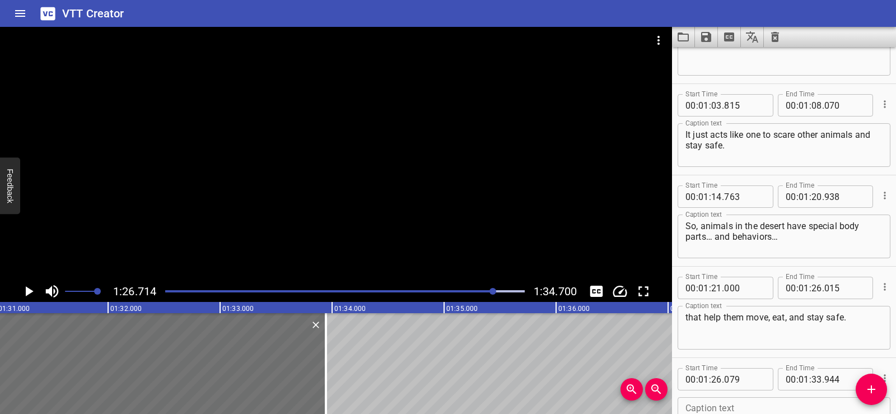
click at [803, 326] on textarea "that help them move, eat, and stay safe." at bounding box center [783, 328] width 197 height 32
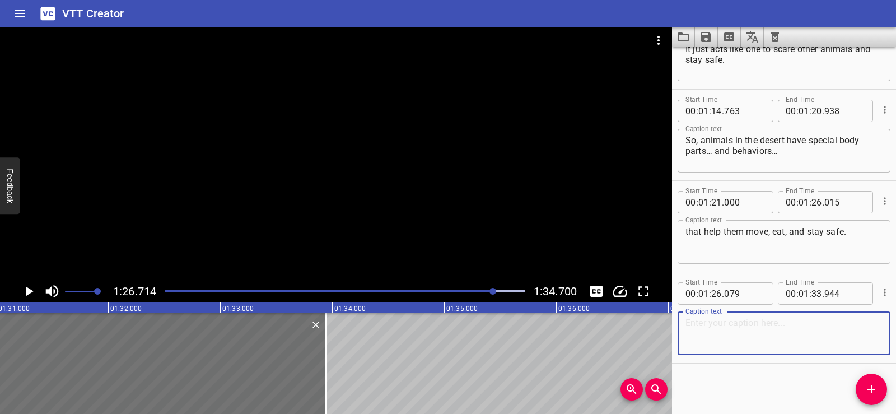
click at [714, 329] on textarea at bounding box center [783, 334] width 197 height 32
paste textarea "How do the body parts and behavior help animals survive in their environments?"
click at [729, 366] on div "Start Time 00 : 00 : 01 . 888 Start Time End Time 00 : 00 : 04 . 458 End Time C…" at bounding box center [784, 230] width 224 height 367
click at [780, 331] on textarea "How do the body parts and behavior help animals survive in their environments?" at bounding box center [783, 334] width 197 height 32
click at [775, 331] on textarea "How do the body parts and behavior help animals survive in their environments?" at bounding box center [783, 334] width 197 height 32
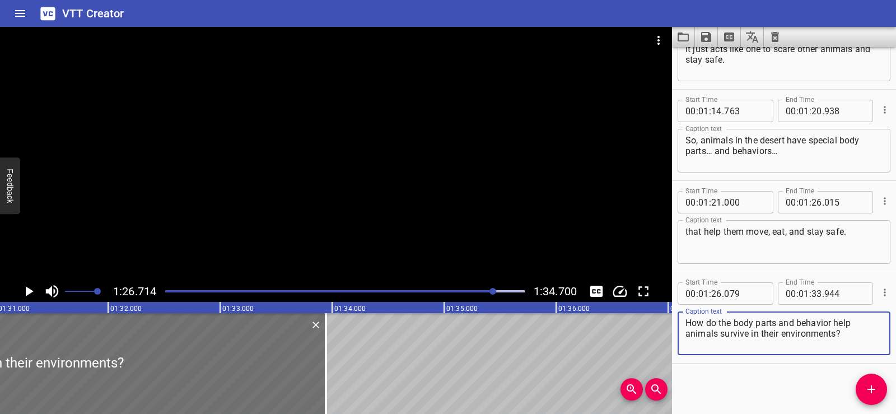
click at [810, 323] on textarea "How do the body parts and behavior help animals survive in their environments?" at bounding box center [783, 334] width 197 height 32
drag, startPoint x: 797, startPoint y: 321, endPoint x: 847, endPoint y: 341, distance: 53.6
click at [847, 341] on textarea "How do the body parts and behavior help animals survive in their environments?" at bounding box center [783, 334] width 197 height 32
click at [769, 374] on div "Start Time 00 : 00 : 01 . 888 Start Time End Time 00 : 00 : 04 . 458 End Time C…" at bounding box center [784, 230] width 224 height 367
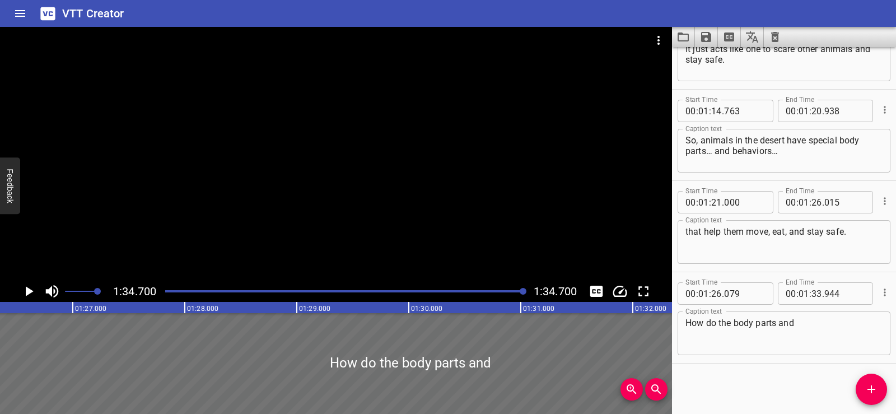
scroll to position [0, 9718]
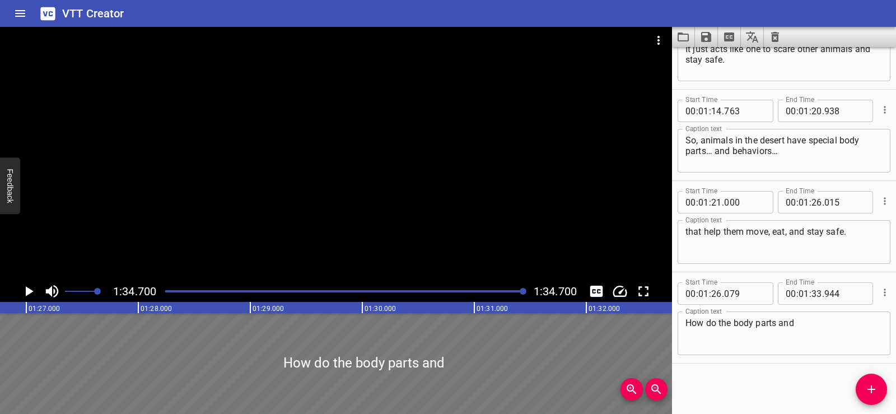
click at [66, 357] on div at bounding box center [363, 363] width 881 height 101
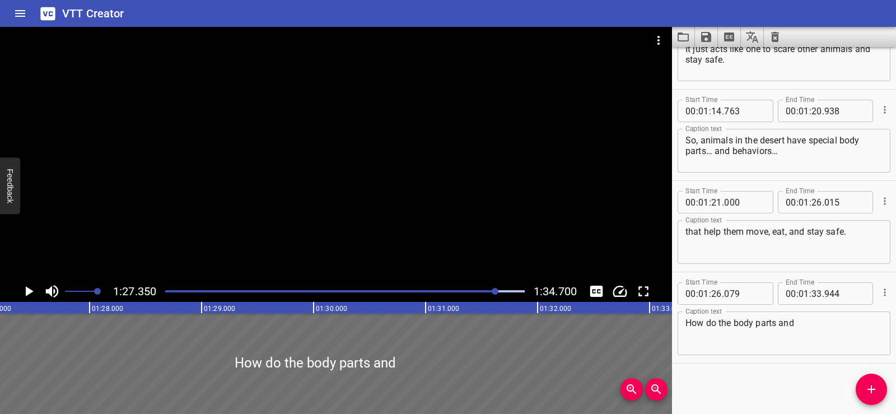
scroll to position [0, 9784]
click at [28, 288] on icon "Play/Pause" at bounding box center [30, 291] width 8 height 10
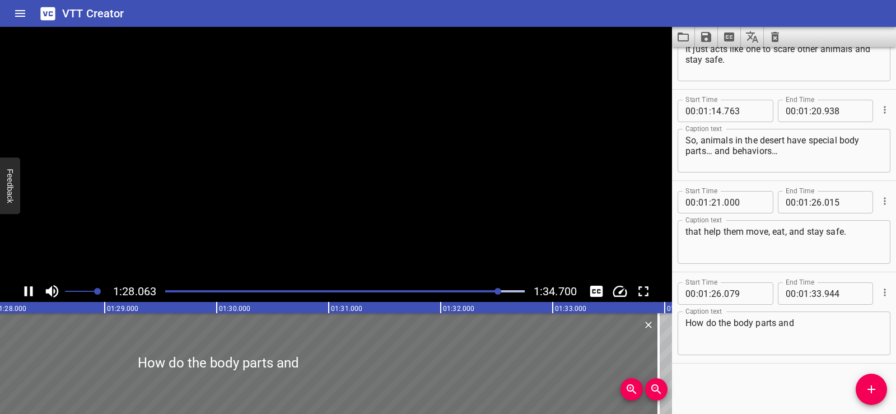
click at [28, 288] on icon "Play/Pause" at bounding box center [28, 291] width 17 height 17
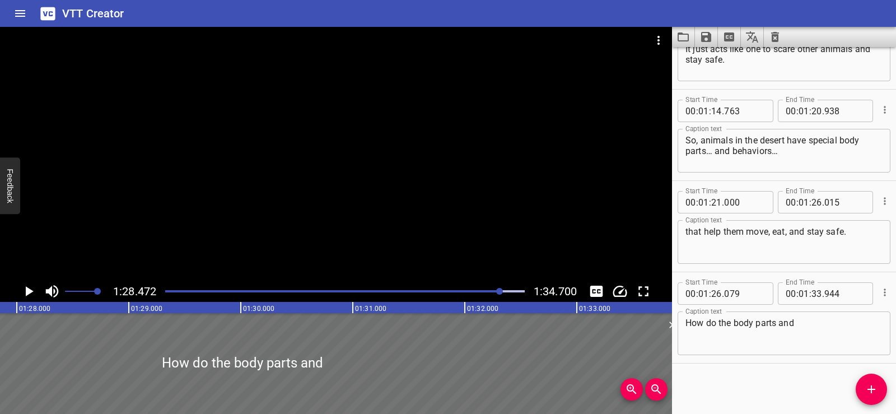
scroll to position [0, 9932]
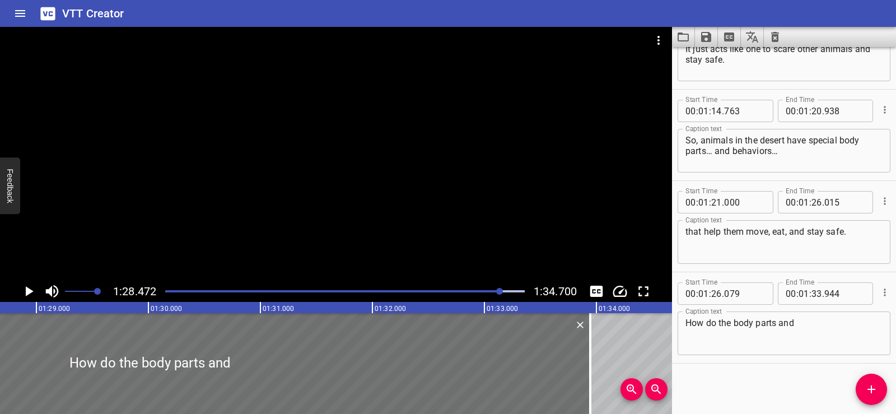
click at [831, 331] on textarea "How do the body parts and" at bounding box center [783, 334] width 197 height 32
paste textarea "behavior help animals survive in their environments?"
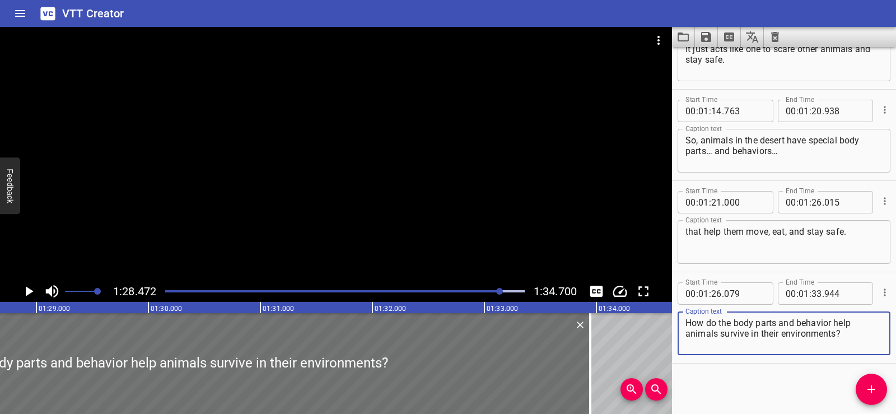
drag, startPoint x: 832, startPoint y: 322, endPoint x: 847, endPoint y: 338, distance: 21.8
click at [847, 338] on textarea "How do the body parts and behavior help animals survive in their environments?" at bounding box center [783, 334] width 197 height 32
type textarea "How do the body parts and behavior"
click at [795, 373] on div "Start Time 00 : 00 : 01 . 888 Start Time End Time 00 : 00 : 04 . 458 End Time C…" at bounding box center [784, 230] width 224 height 367
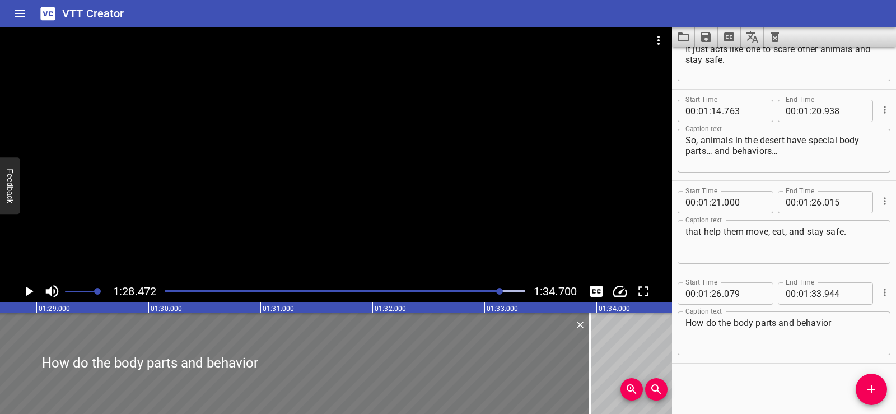
click at [17, 333] on div at bounding box center [149, 363] width 881 height 101
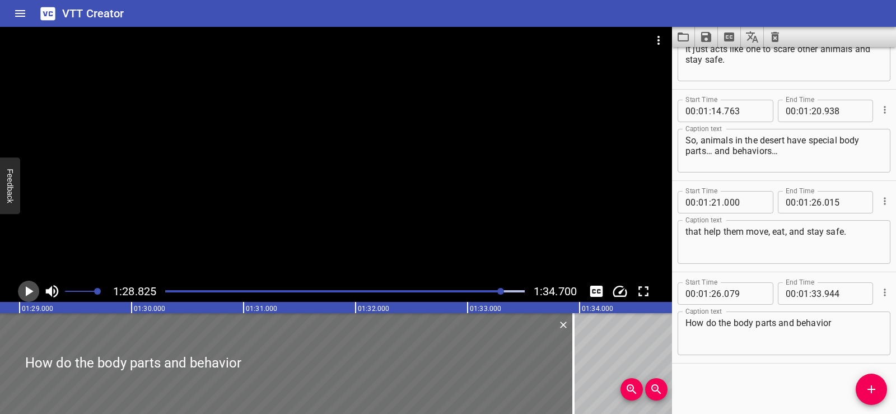
click at [26, 293] on icon "Play/Pause" at bounding box center [30, 291] width 8 height 10
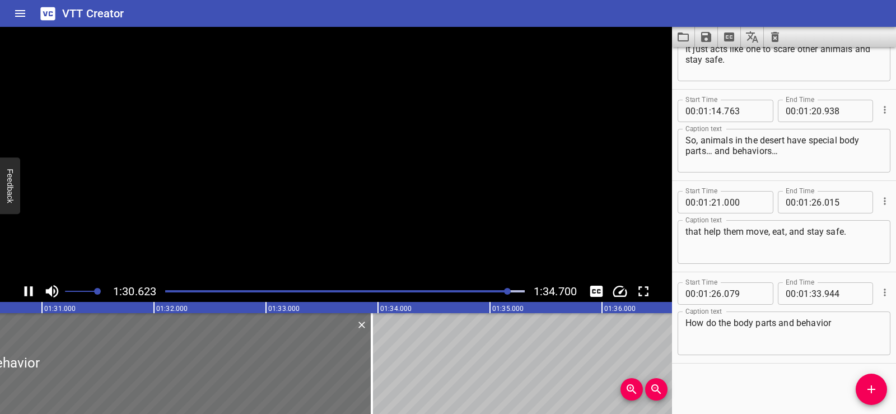
click at [26, 290] on icon "Play/Pause" at bounding box center [29, 291] width 8 height 10
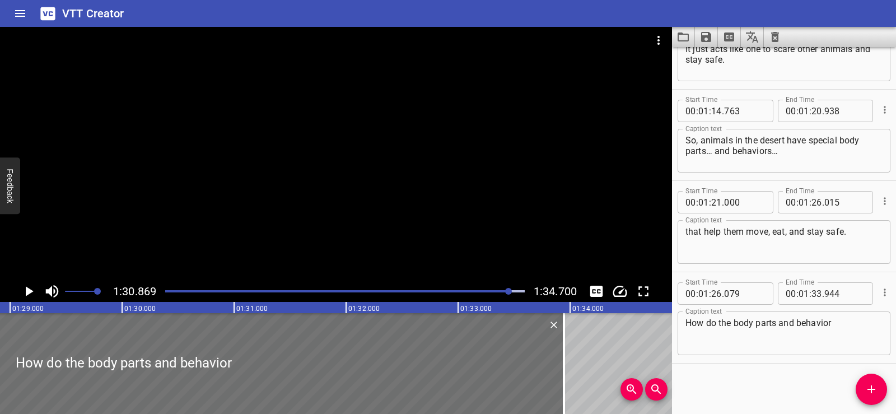
scroll to position [0, 9878]
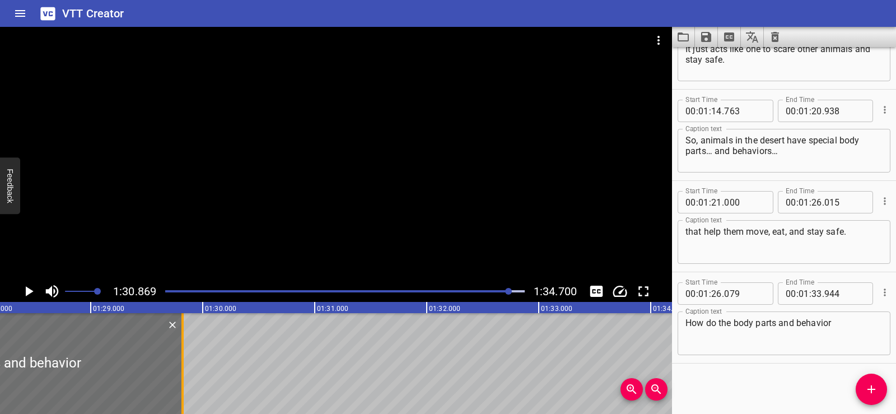
drag, startPoint x: 641, startPoint y: 351, endPoint x: 181, endPoint y: 358, distance: 459.3
click at [181, 358] on div at bounding box center [182, 363] width 11 height 101
type input "29"
type input "844"
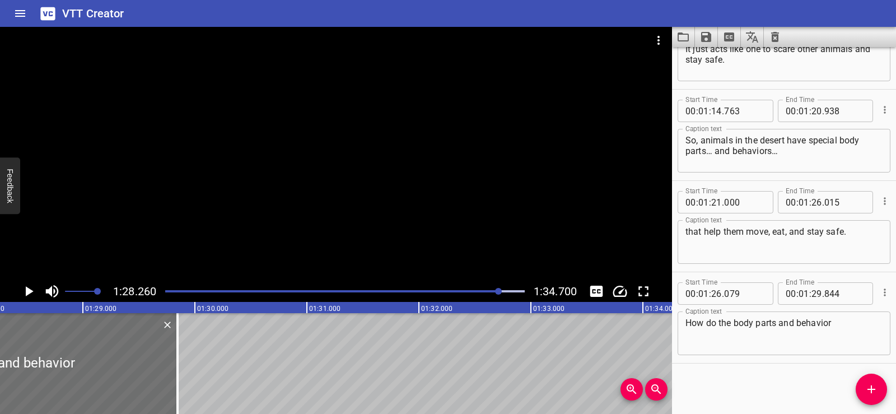
click at [29, 288] on icon "Play/Pause" at bounding box center [28, 291] width 17 height 17
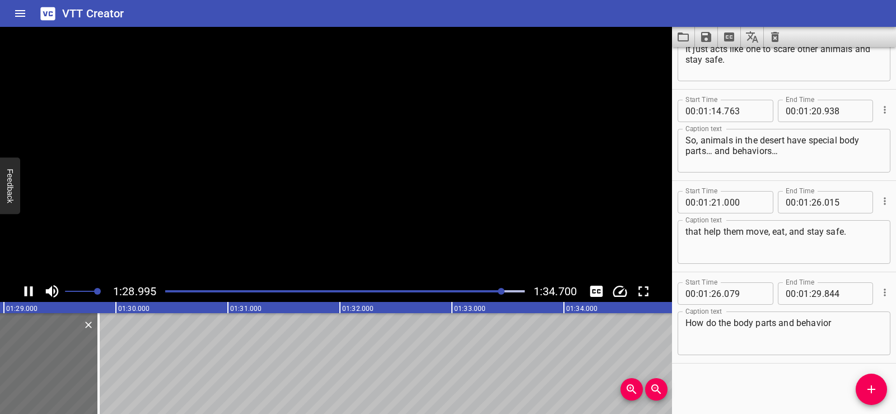
click at [25, 288] on icon "Play/Pause" at bounding box center [29, 291] width 8 height 10
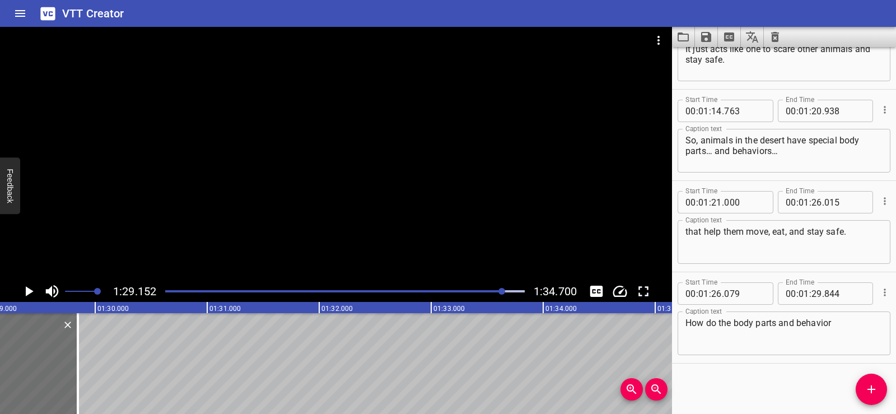
scroll to position [0, 9397]
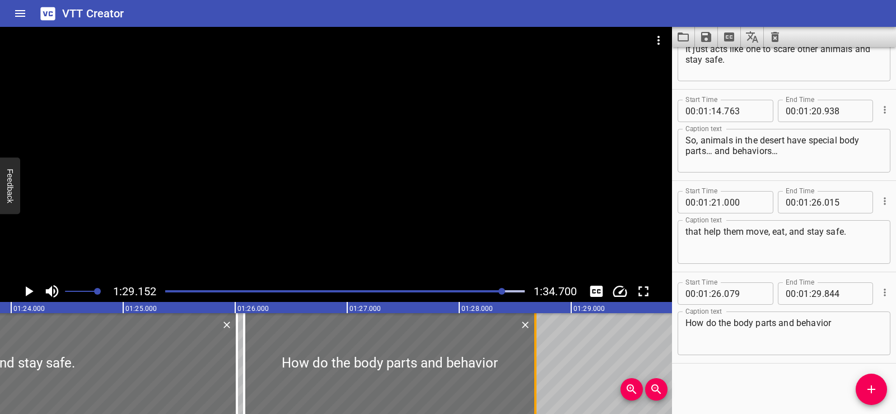
drag, startPoint x: 666, startPoint y: 363, endPoint x: 536, endPoint y: 363, distance: 130.5
click at [536, 363] on div at bounding box center [535, 363] width 2 height 101
type input "28"
type input "679"
click at [250, 339] on div at bounding box center [389, 363] width 291 height 101
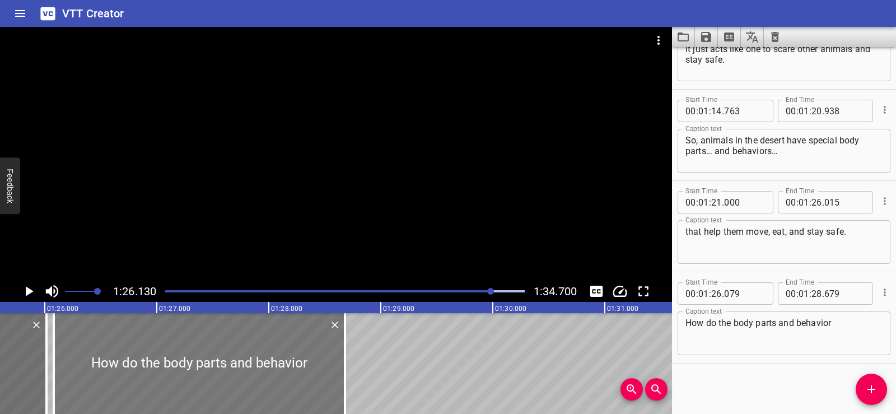
scroll to position [0, 9647]
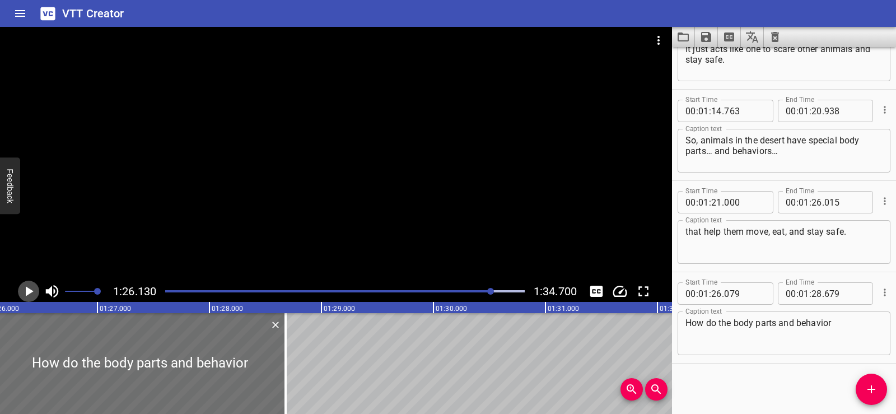
click at [25, 286] on icon "Play/Pause" at bounding box center [28, 291] width 17 height 17
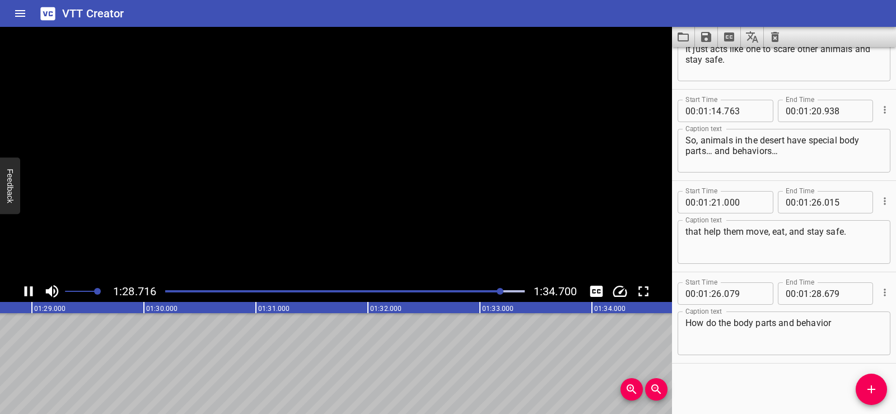
click at [29, 285] on icon "Play/Pause" at bounding box center [28, 291] width 17 height 17
click at [856, 381] on div "Start Time 00 : 00 : 01 . 888 Start Time End Time 00 : 00 : 04 . 458 End Time C…" at bounding box center [784, 230] width 224 height 367
click at [864, 382] on span "Add Cue" at bounding box center [871, 388] width 31 height 13
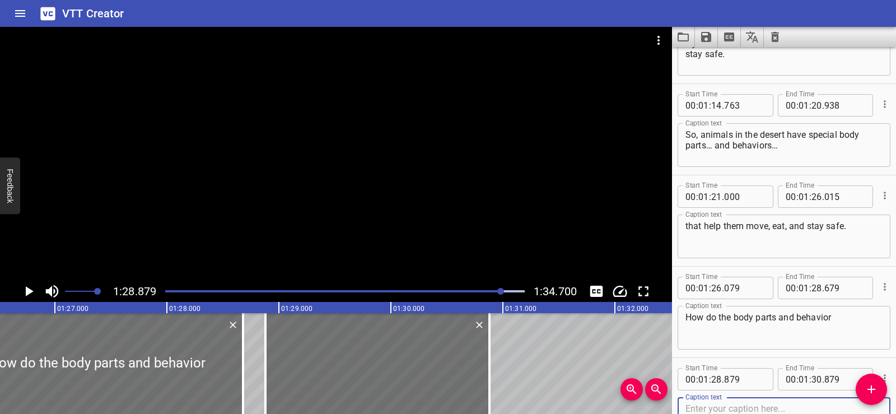
scroll to position [0, 9678]
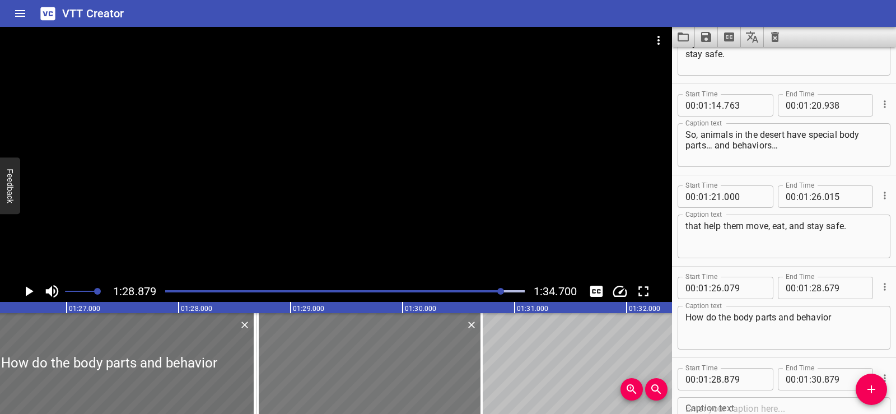
drag, startPoint x: 455, startPoint y: 376, endPoint x: 437, endPoint y: 376, distance: 17.4
click at [437, 376] on div at bounding box center [370, 363] width 224 height 101
type input "704"
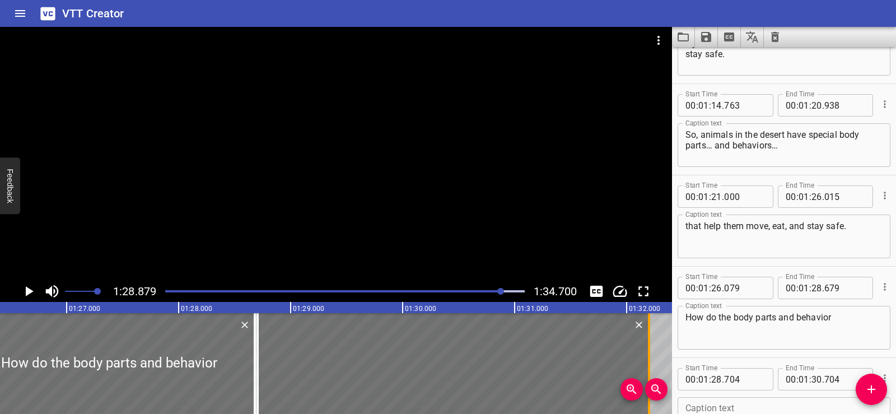
drag, startPoint x: 482, startPoint y: 372, endPoint x: 650, endPoint y: 372, distance: 167.4
click at [650, 372] on div at bounding box center [649, 363] width 2 height 101
type input "32"
type input "199"
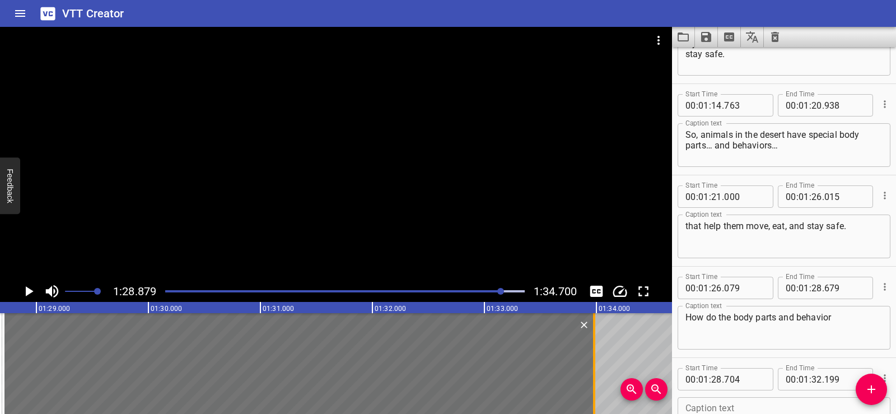
drag, startPoint x: 394, startPoint y: 379, endPoint x: 594, endPoint y: 377, distance: 199.4
click at [594, 377] on div at bounding box center [594, 363] width 2 height 101
type input "33"
type input "979"
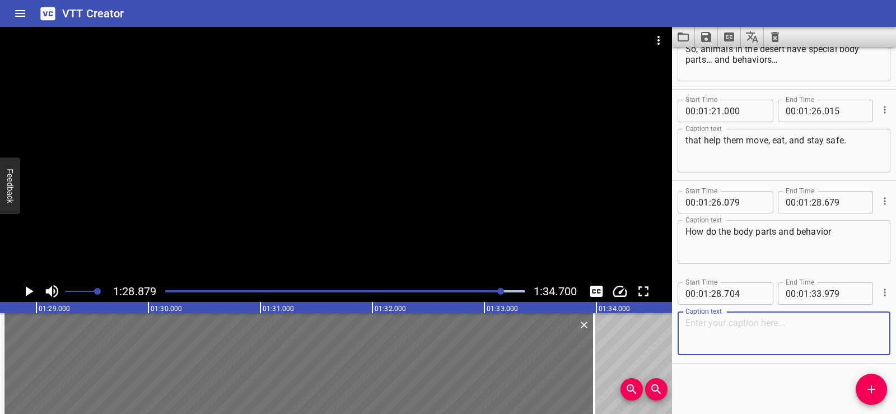
click at [701, 337] on textarea at bounding box center [783, 334] width 197 height 32
paste textarea "help animals survive in their environments?"
click at [740, 385] on div "Start Time 00 : 00 : 01 . 888 Start Time End Time 00 : 00 : 04 . 458 End Time C…" at bounding box center [784, 230] width 224 height 367
drag, startPoint x: 688, startPoint y: 324, endPoint x: 682, endPoint y: 324, distance: 5.6
click at [682, 324] on div "help animals survive in their environments? Caption text" at bounding box center [784, 333] width 213 height 44
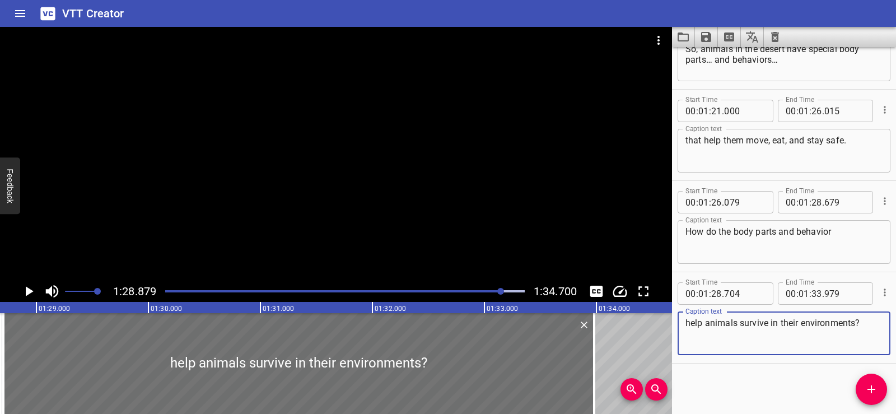
type textarea "help animals survive in their environments?"
click at [722, 397] on div "Start Time 00 : 00 : 01 . 888 Start Time End Time 00 : 00 : 04 . 458 End Time C…" at bounding box center [784, 230] width 224 height 367
click at [14, 349] on div at bounding box center [298, 363] width 591 height 101
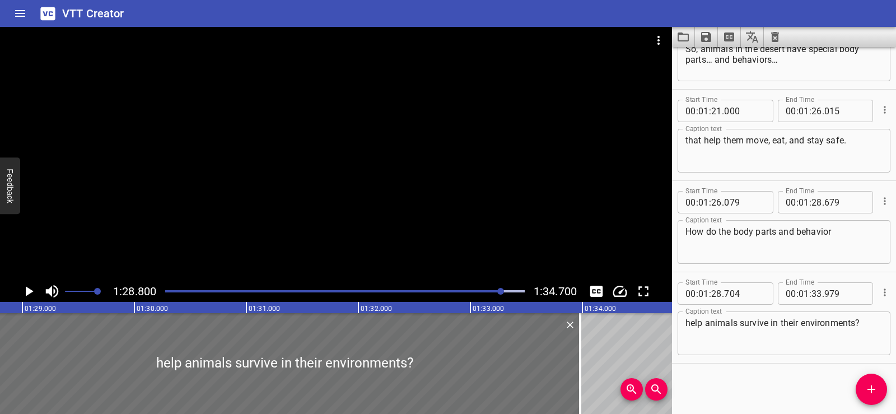
click at [26, 284] on icon "Play/Pause" at bounding box center [28, 291] width 17 height 17
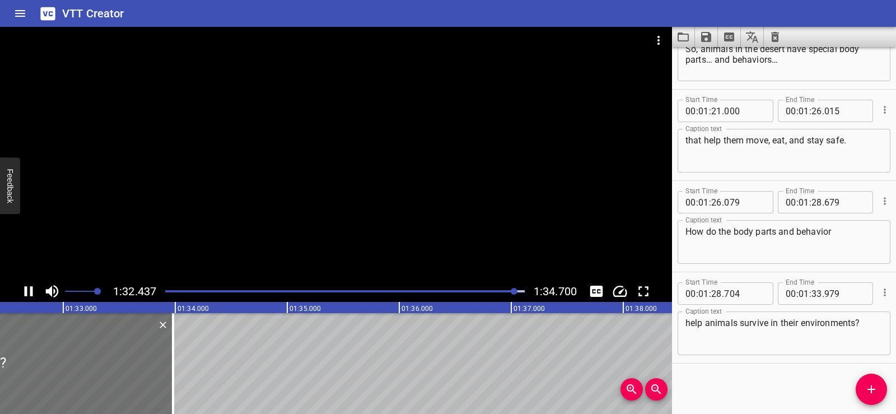
click at [255, 103] on div at bounding box center [336, 154] width 672 height 254
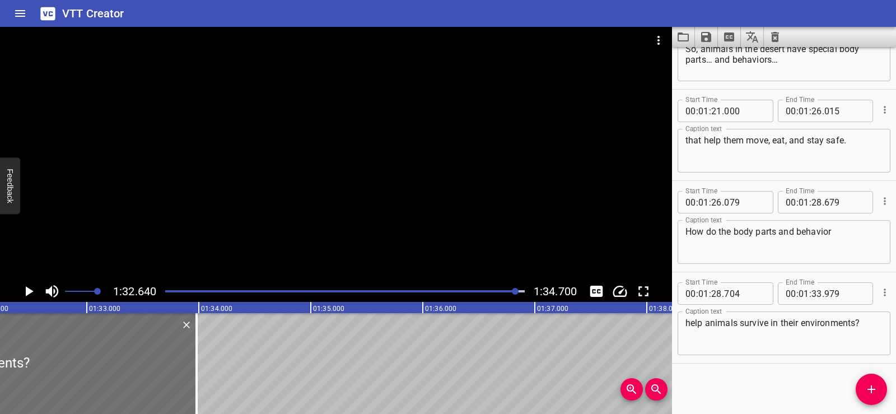
scroll to position [0, 10261]
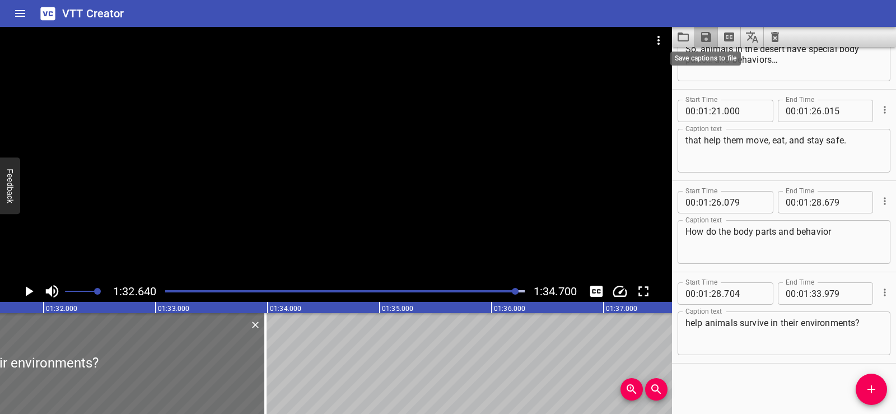
click at [706, 39] on icon "Save captions to file" at bounding box center [705, 36] width 13 height 13
click at [729, 65] on li "Save to VTT file" at bounding box center [736, 62] width 82 height 20
